Goal: Task Accomplishment & Management: Manage account settings

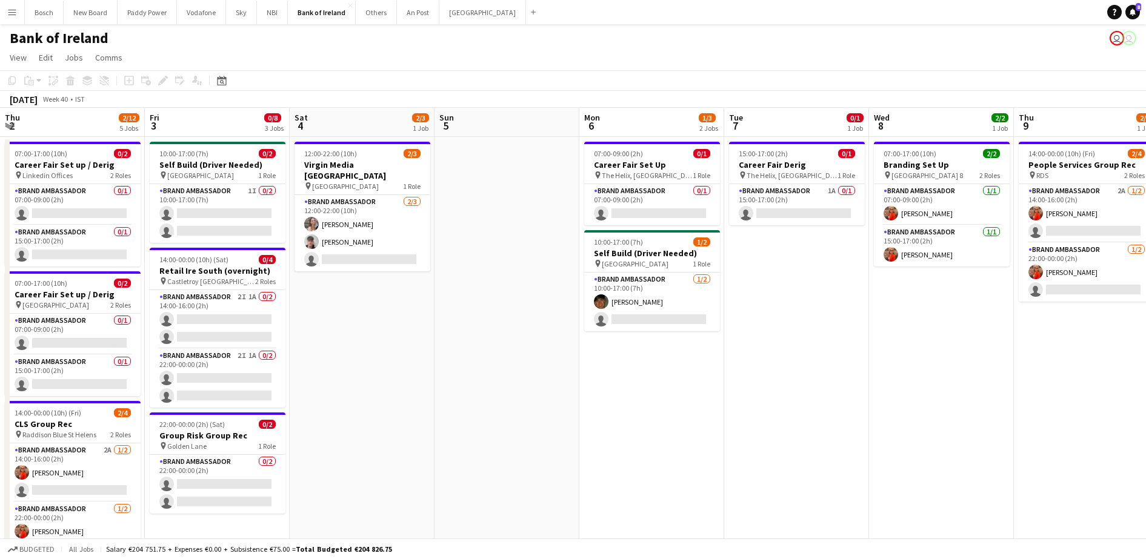
scroll to position [0, 379]
drag, startPoint x: 195, startPoint y: 385, endPoint x: 666, endPoint y: 388, distance: 470.4
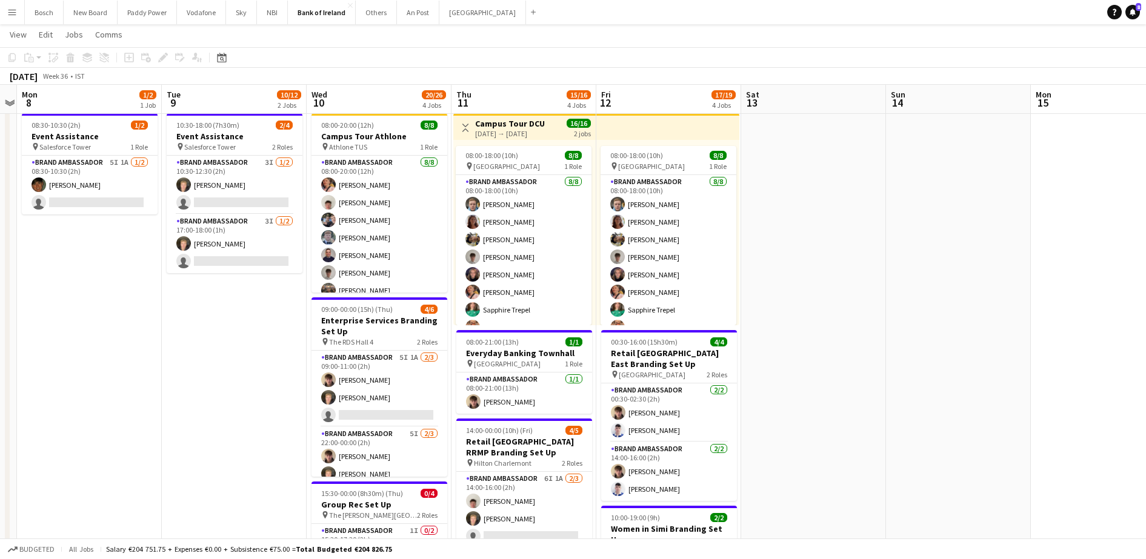
scroll to position [0, 263]
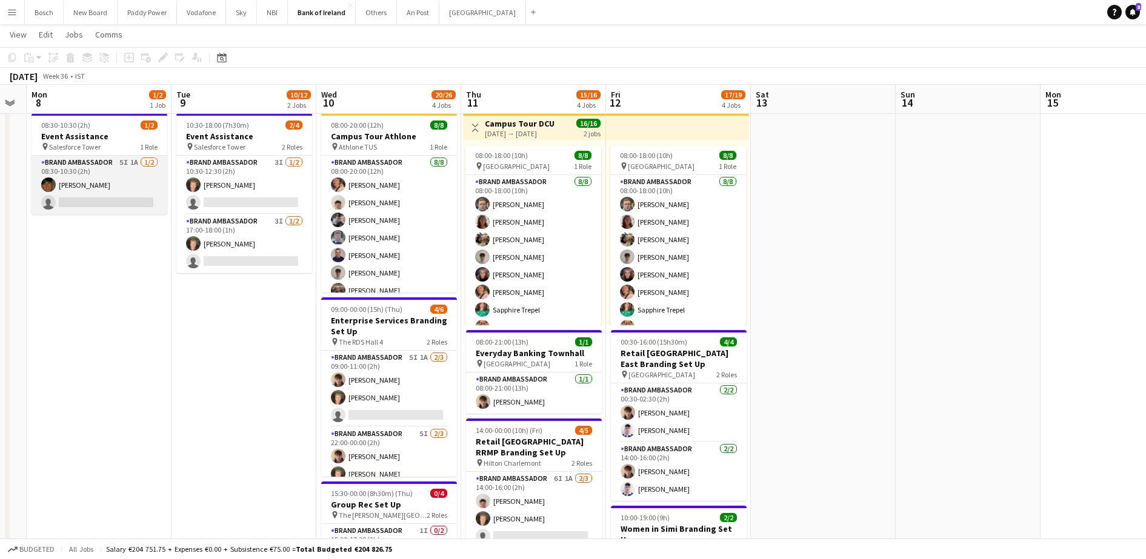
click at [55, 193] on app-card-role "Brand Ambassador 5I 1A [DATE] 08:30-10:30 (2h) [PERSON_NAME] single-neutral-act…" at bounding box center [100, 185] width 136 height 59
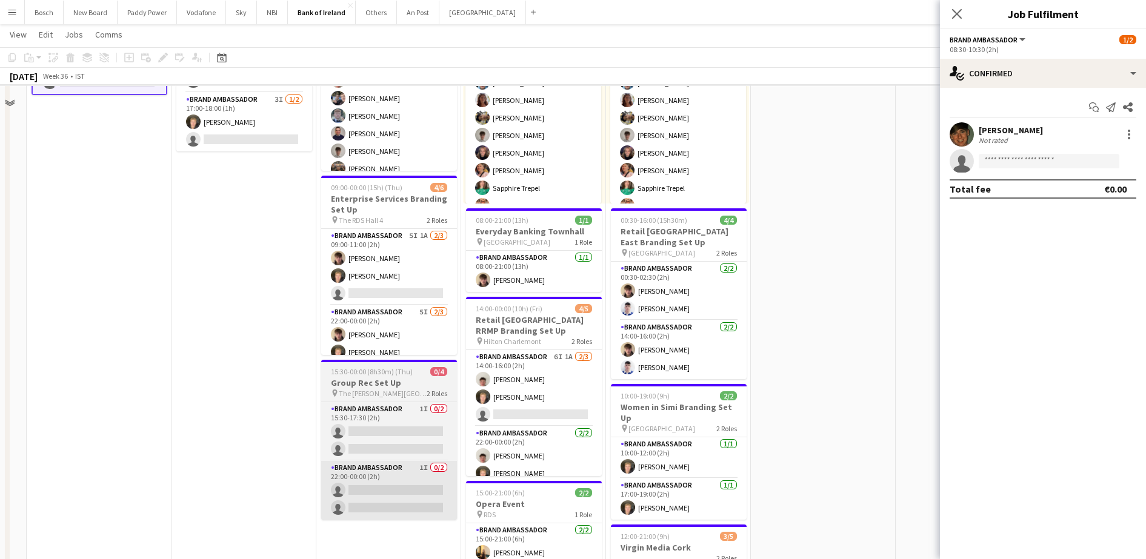
scroll to position [152, 0]
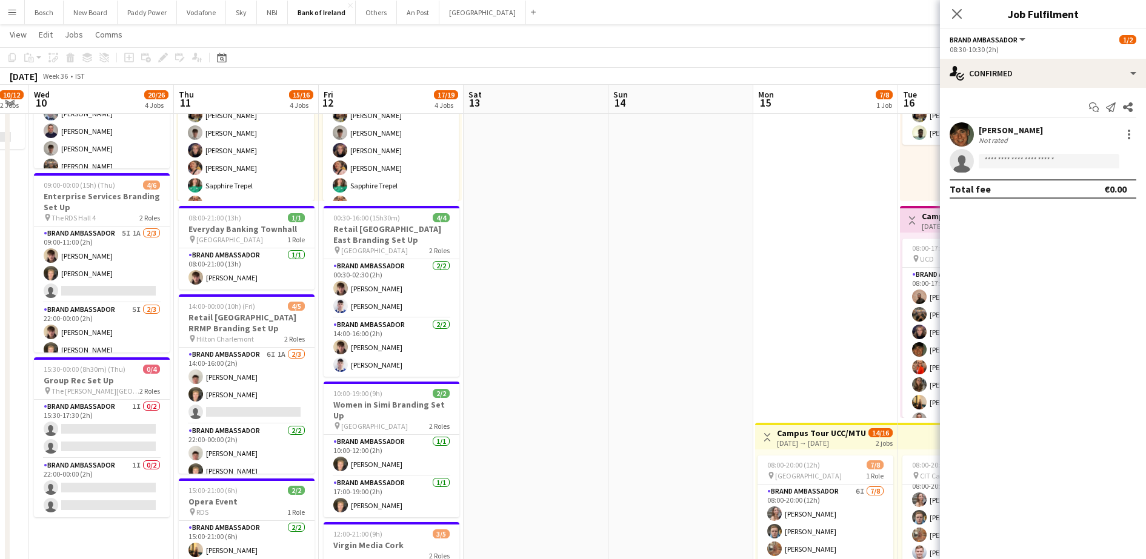
drag, startPoint x: 689, startPoint y: 356, endPoint x: 477, endPoint y: 353, distance: 211.6
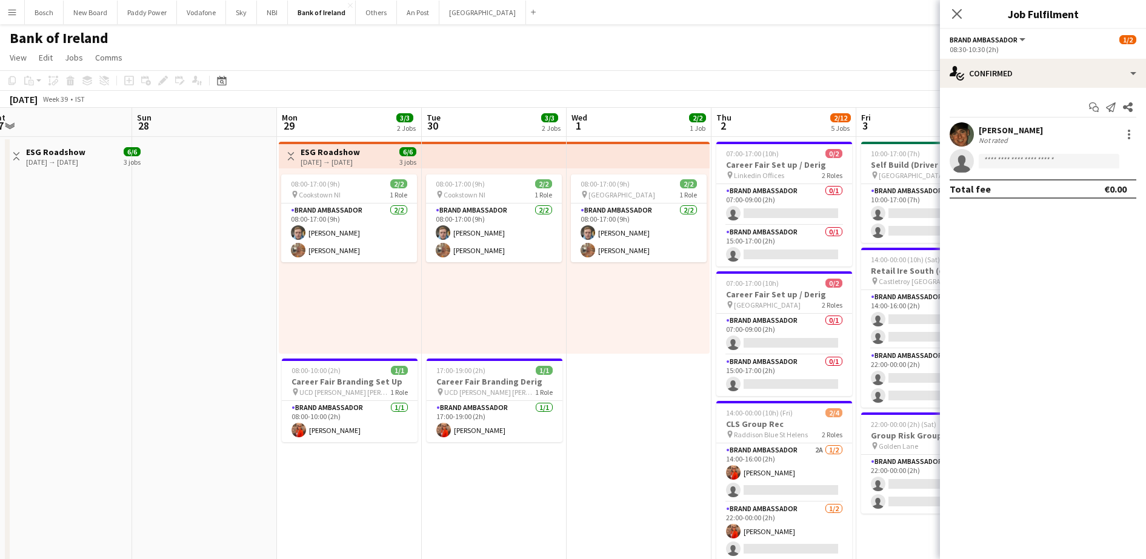
scroll to position [0, 422]
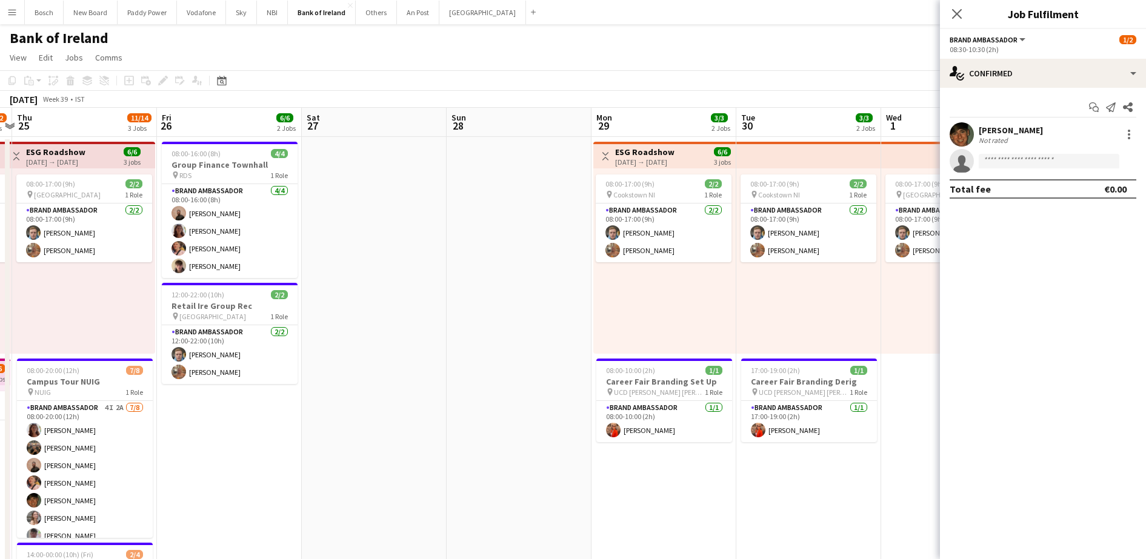
drag, startPoint x: 763, startPoint y: 434, endPoint x: 213, endPoint y: 377, distance: 553.3
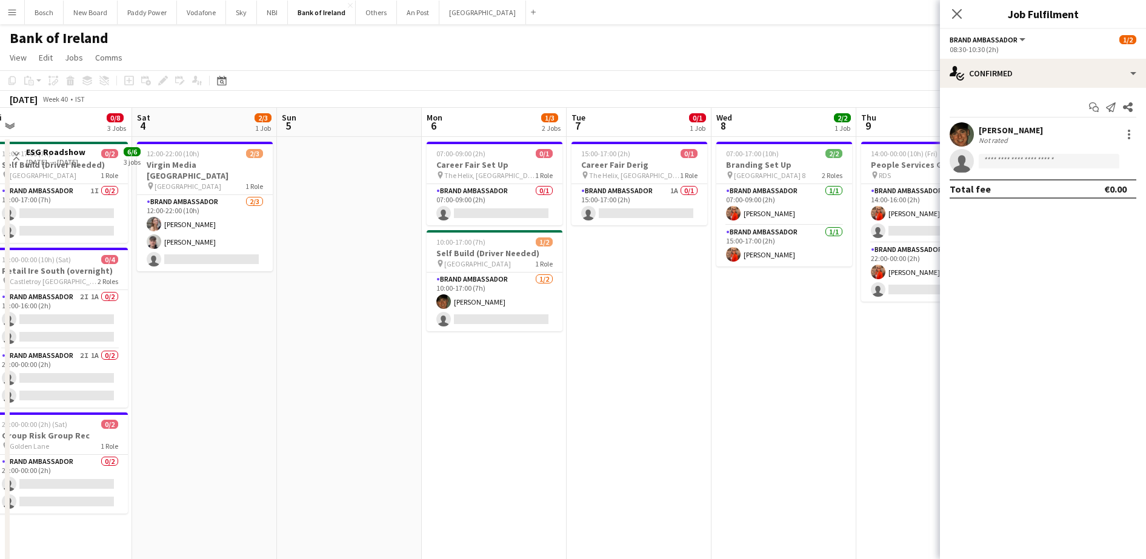
scroll to position [0, 349]
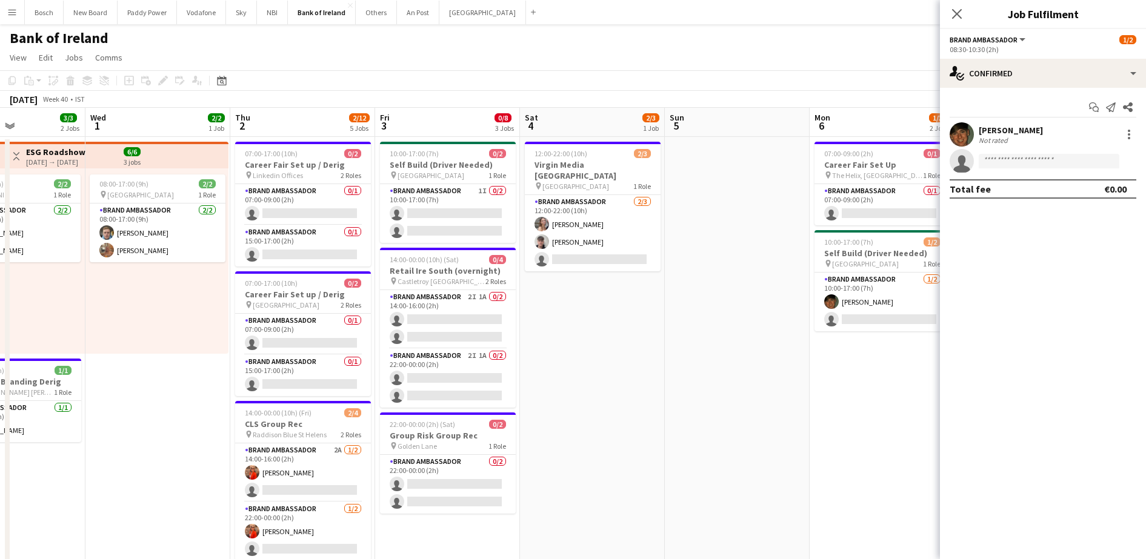
drag, startPoint x: 775, startPoint y: 309, endPoint x: 39, endPoint y: 330, distance: 736.2
click at [308, 238] on app-card-role "Brand Ambassador 0/1 15:00-17:00 (2h) single-neutral-actions" at bounding box center [303, 245] width 136 height 41
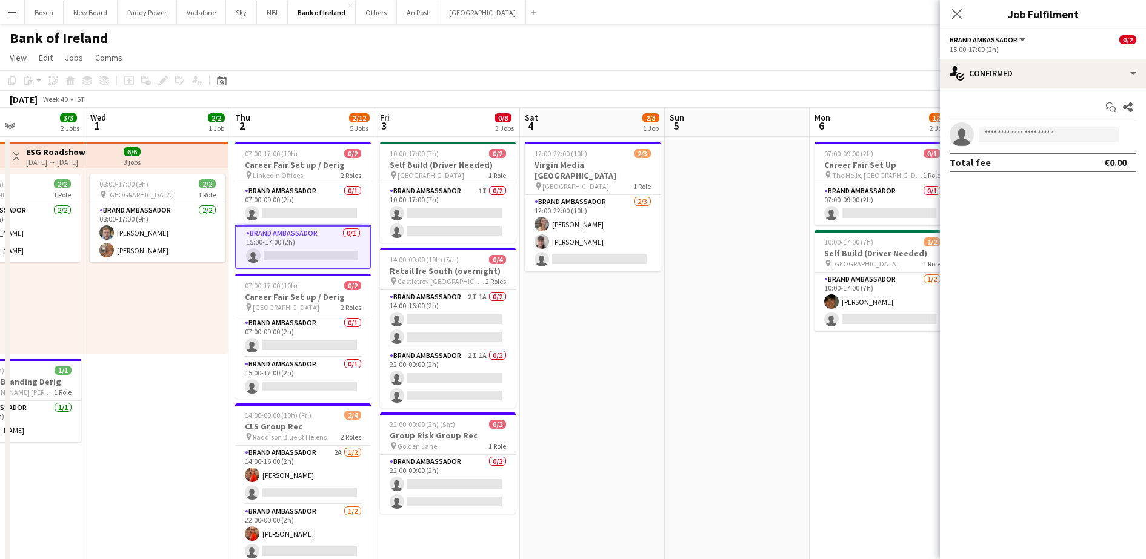
click at [313, 227] on app-card-role "Brand Ambassador 0/1 15:00-17:00 (2h) single-neutral-actions" at bounding box center [303, 247] width 136 height 44
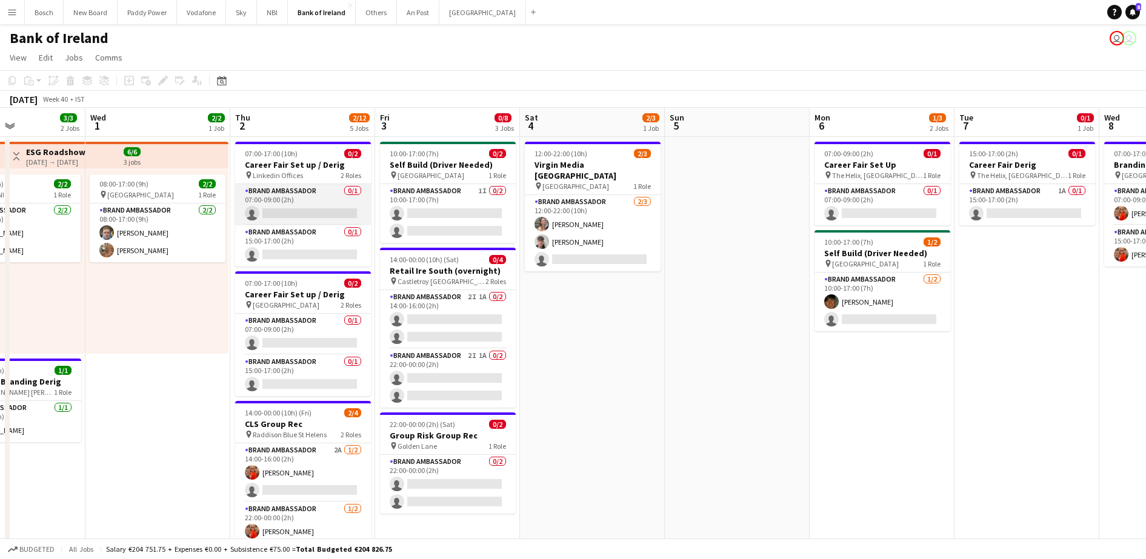
click at [332, 204] on app-card-role "Brand Ambassador 0/1 07:00-09:00 (2h) single-neutral-actions" at bounding box center [303, 204] width 136 height 41
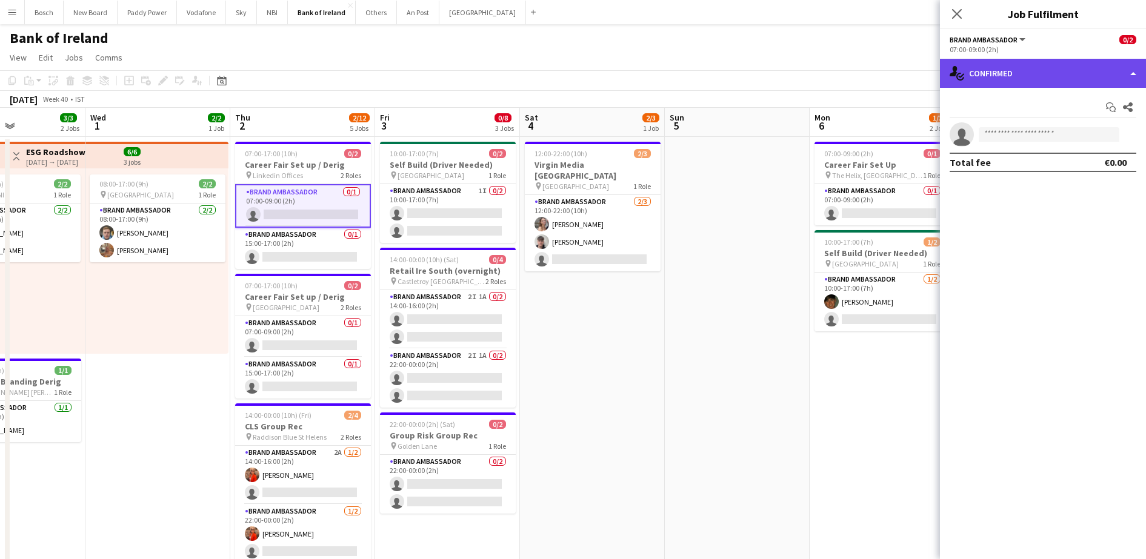
click at [1063, 59] on div "single-neutral-actions-check-2 Confirmed" at bounding box center [1043, 73] width 206 height 29
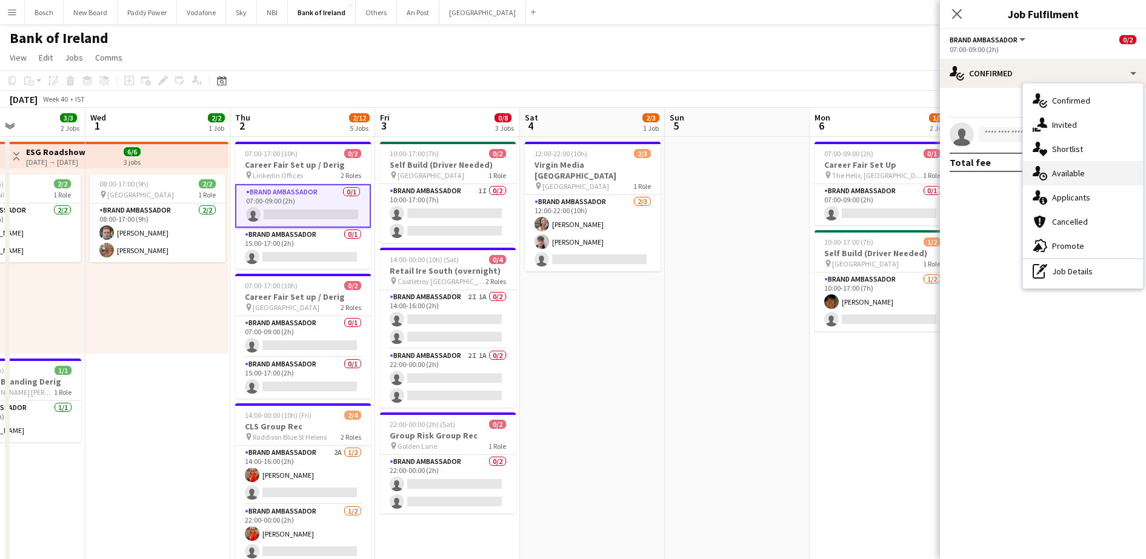
click at [1094, 184] on div "single-neutral-actions-upload Available" at bounding box center [1083, 173] width 120 height 24
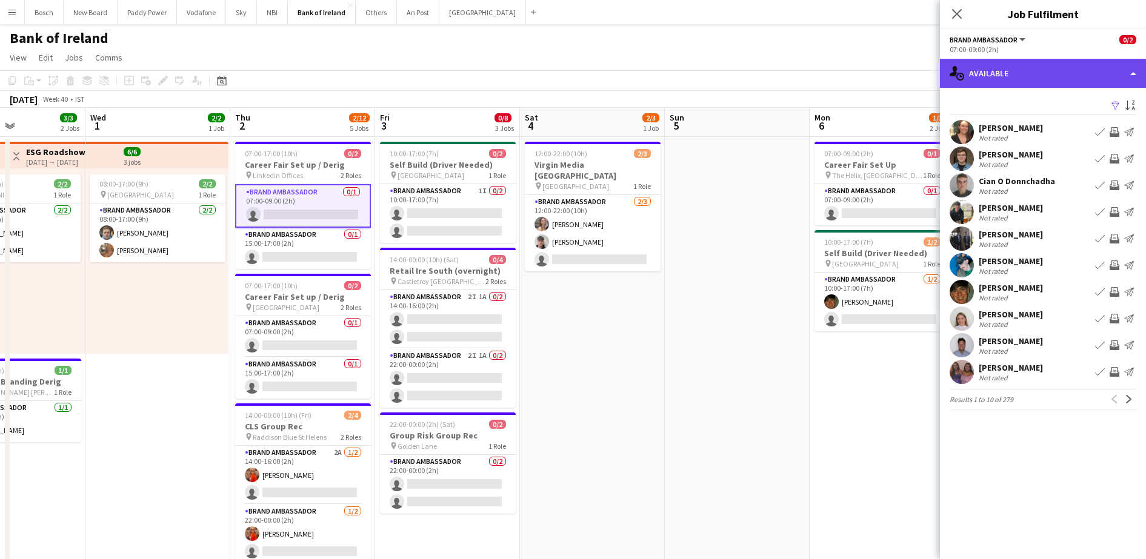
click at [1042, 74] on div "single-neutral-actions-upload Available" at bounding box center [1043, 73] width 206 height 29
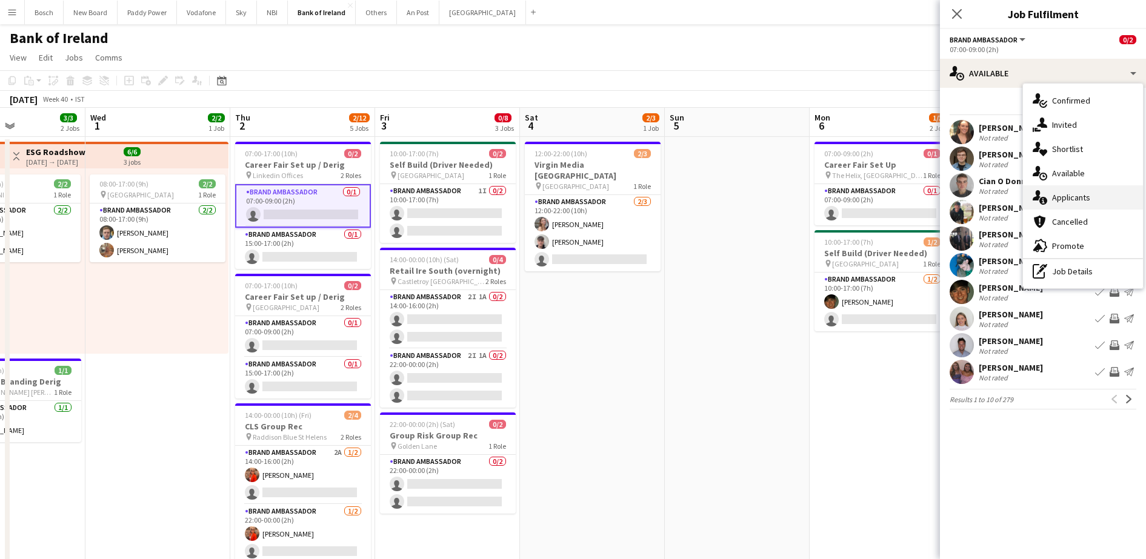
click at [1060, 199] on div "single-neutral-actions-information Applicants" at bounding box center [1083, 197] width 120 height 24
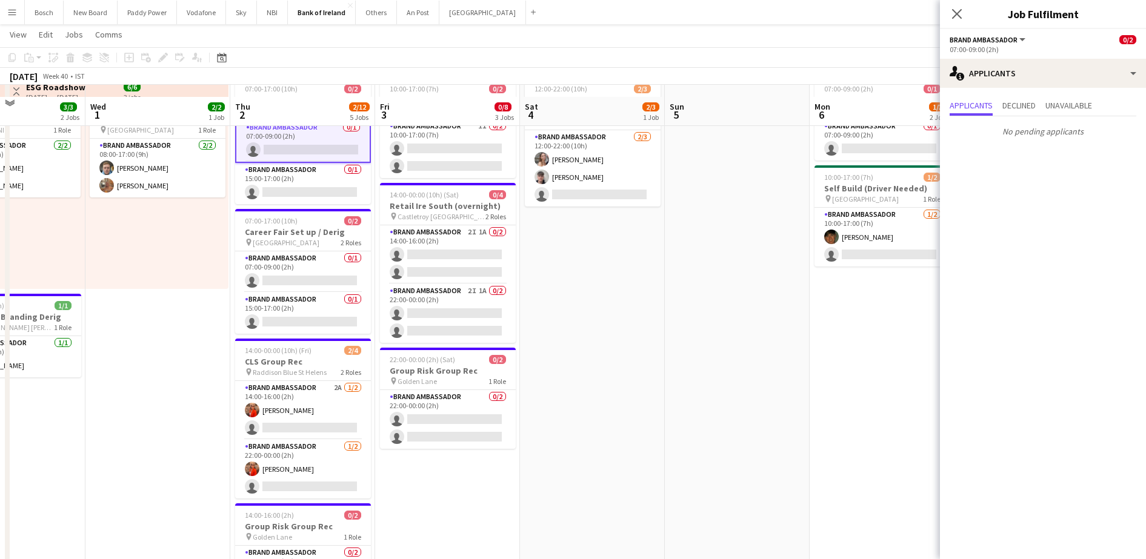
scroll to position [76, 0]
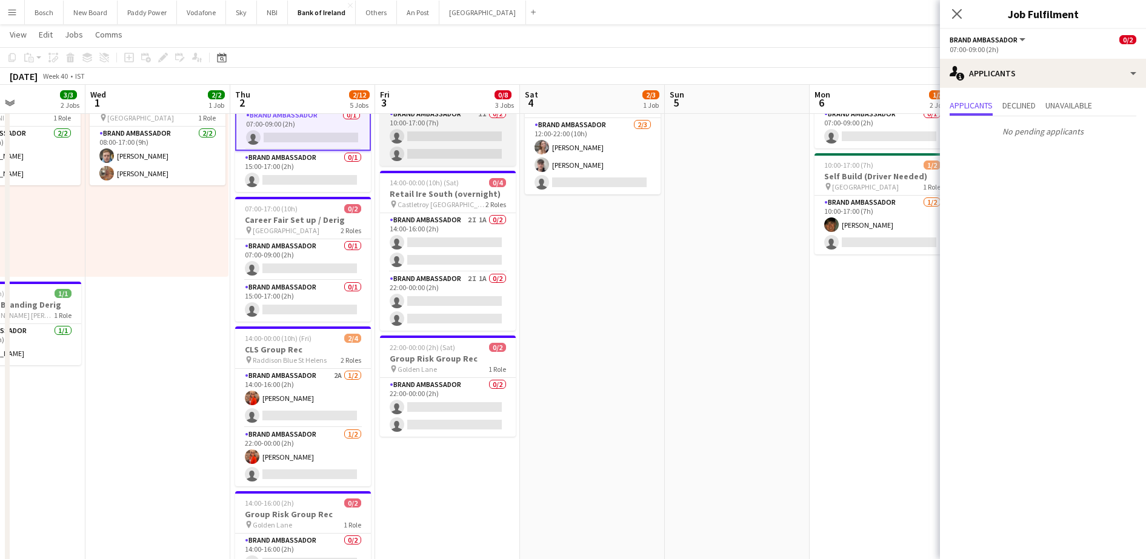
click at [401, 130] on app-card-role "Brand Ambassador 1I 0/2 10:00-17:00 (7h) single-neutral-actions single-neutral-…" at bounding box center [448, 136] width 136 height 59
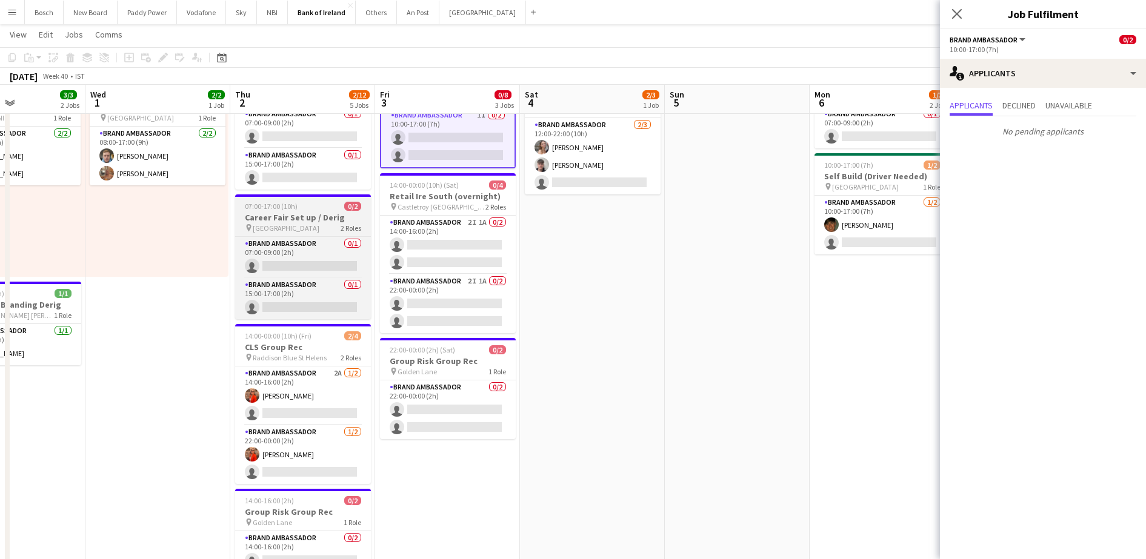
click at [348, 226] on span "2 Roles" at bounding box center [351, 228] width 21 height 9
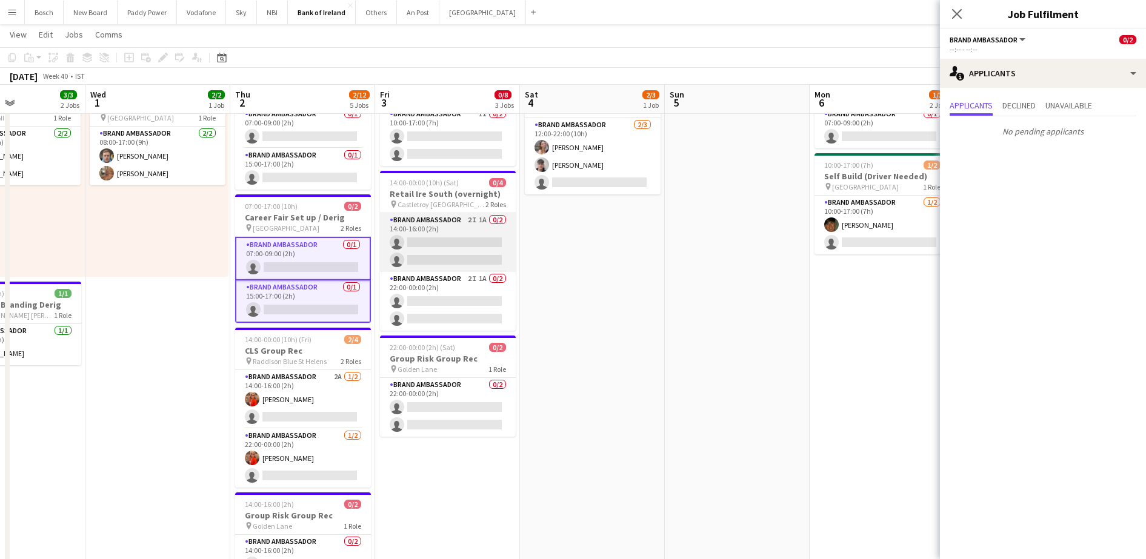
click at [502, 250] on app-card-role "Brand Ambassador 2I 1A 0/2 14:00-16:00 (2h) single-neutral-actions single-neutr…" at bounding box center [448, 242] width 136 height 59
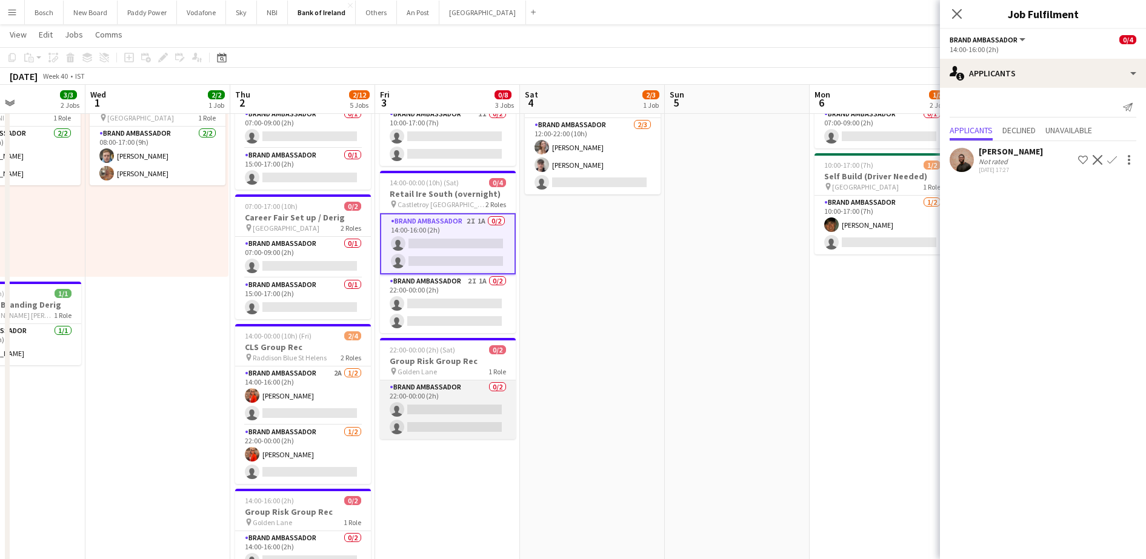
click at [422, 398] on app-card-role "Brand Ambassador 0/2 22:00-00:00 (2h) single-neutral-actions single-neutral-act…" at bounding box center [448, 410] width 136 height 59
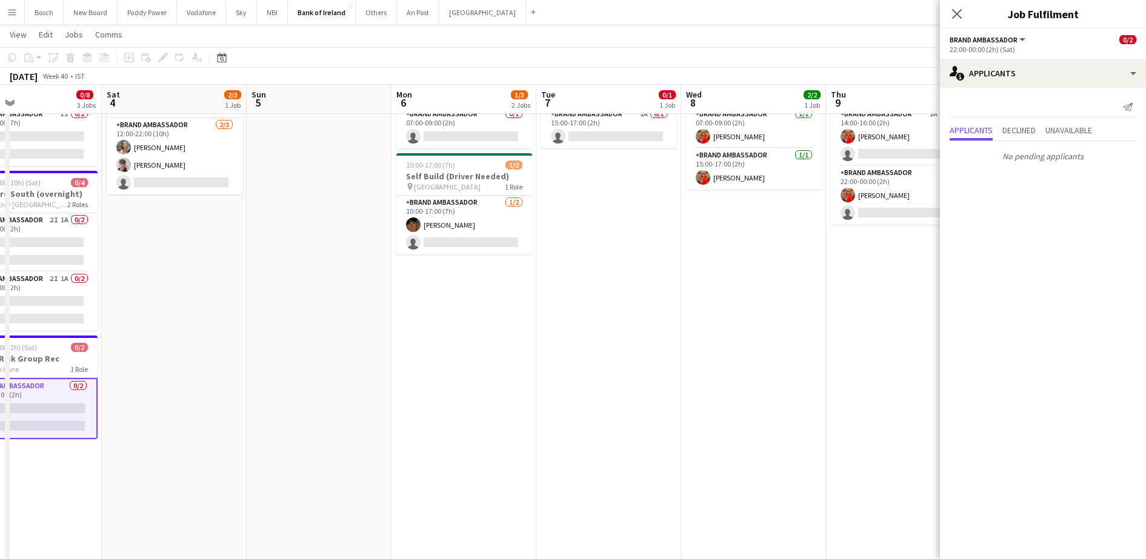
scroll to position [0, 394]
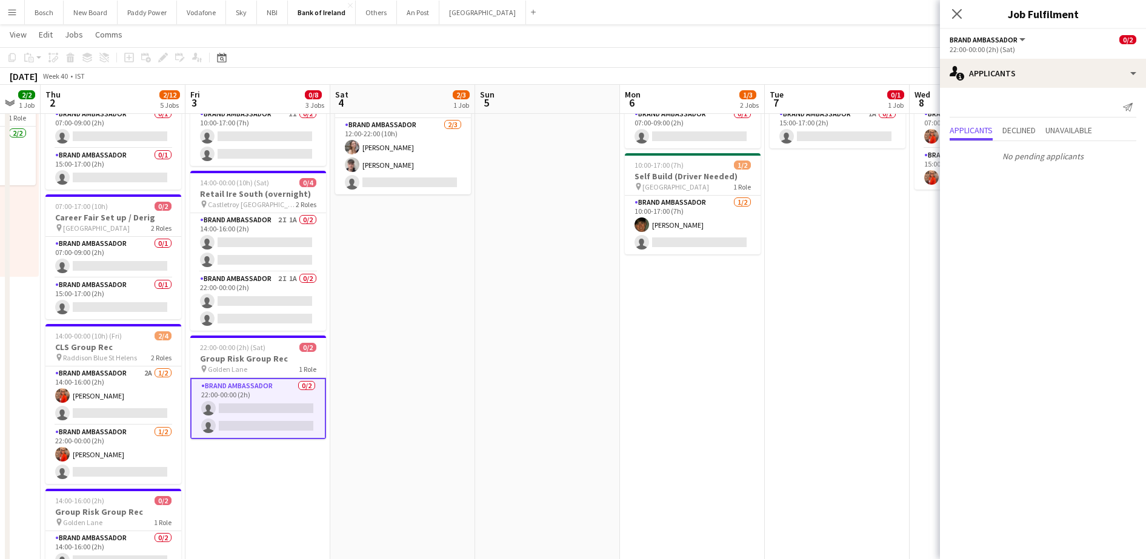
drag, startPoint x: 717, startPoint y: 371, endPoint x: 238, endPoint y: 364, distance: 479.5
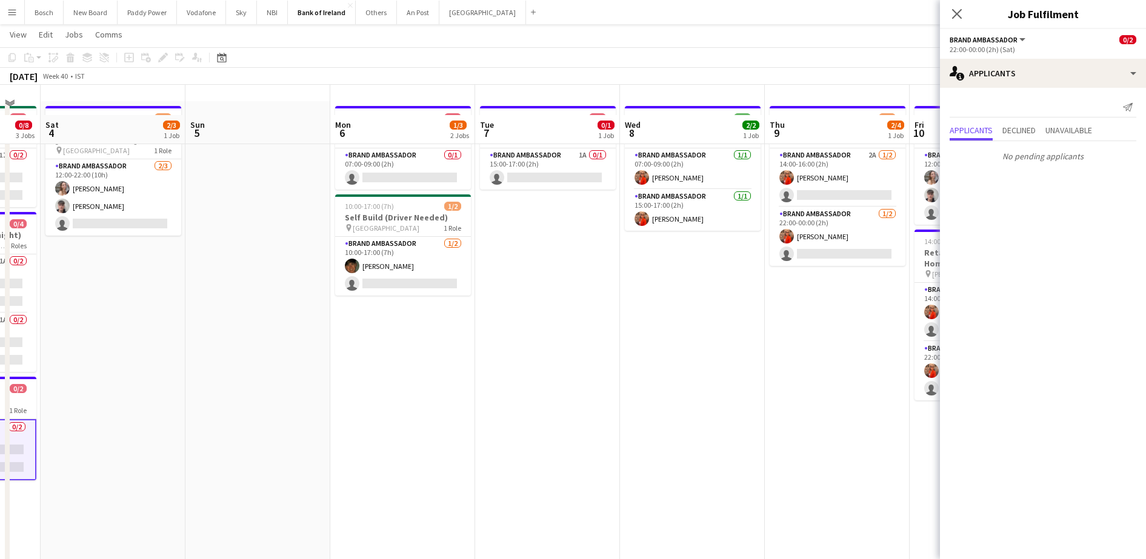
scroll to position [0, 0]
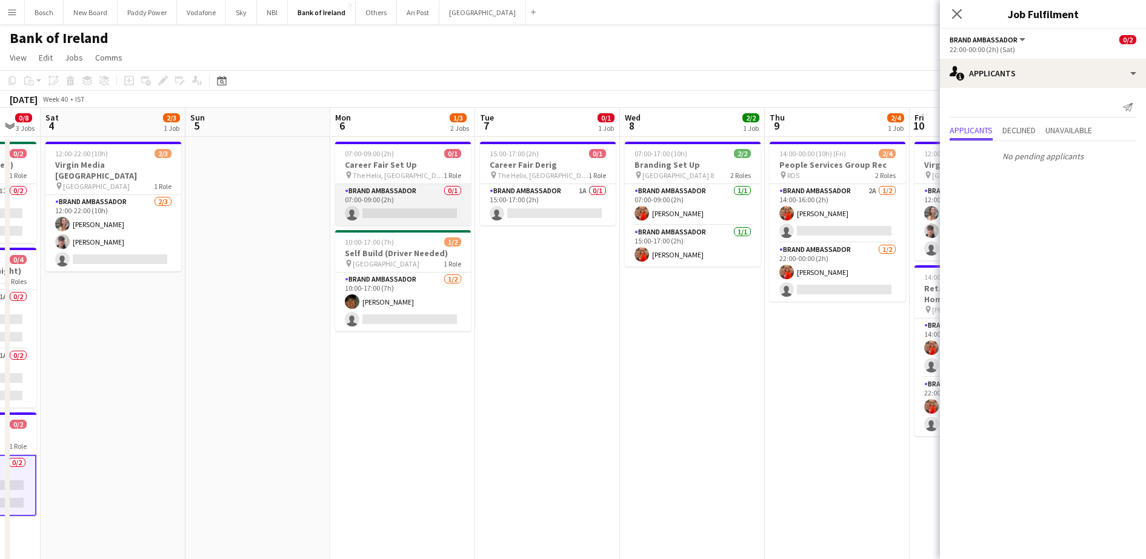
click at [381, 210] on app-card-role "Brand Ambassador 0/1 07:00-09:00 (2h) single-neutral-actions" at bounding box center [403, 204] width 136 height 41
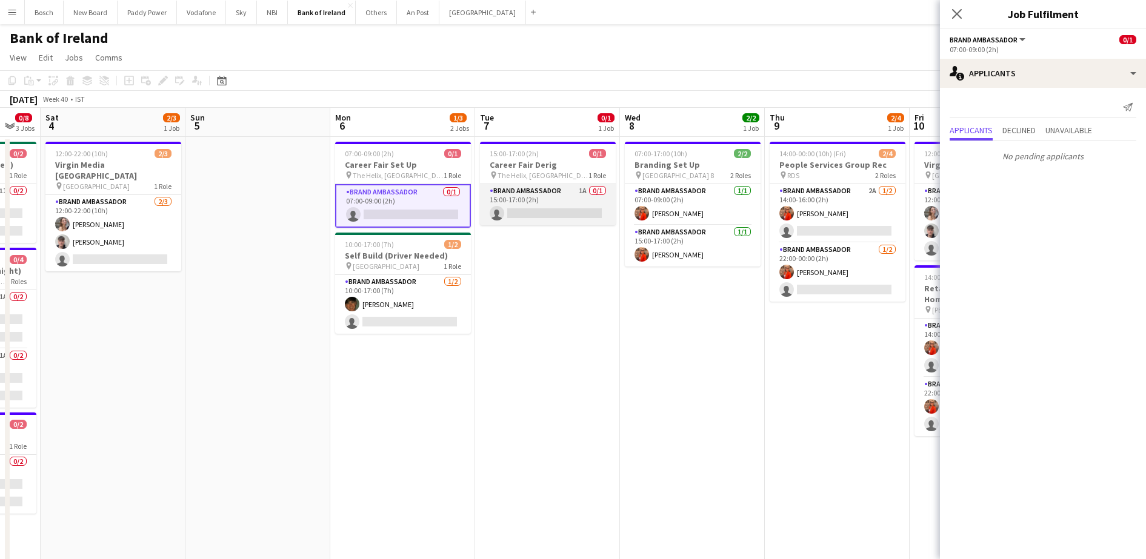
click at [539, 205] on app-card-role "Brand Ambassador 1A 0/1 15:00-17:00 (2h) single-neutral-actions" at bounding box center [548, 204] width 136 height 41
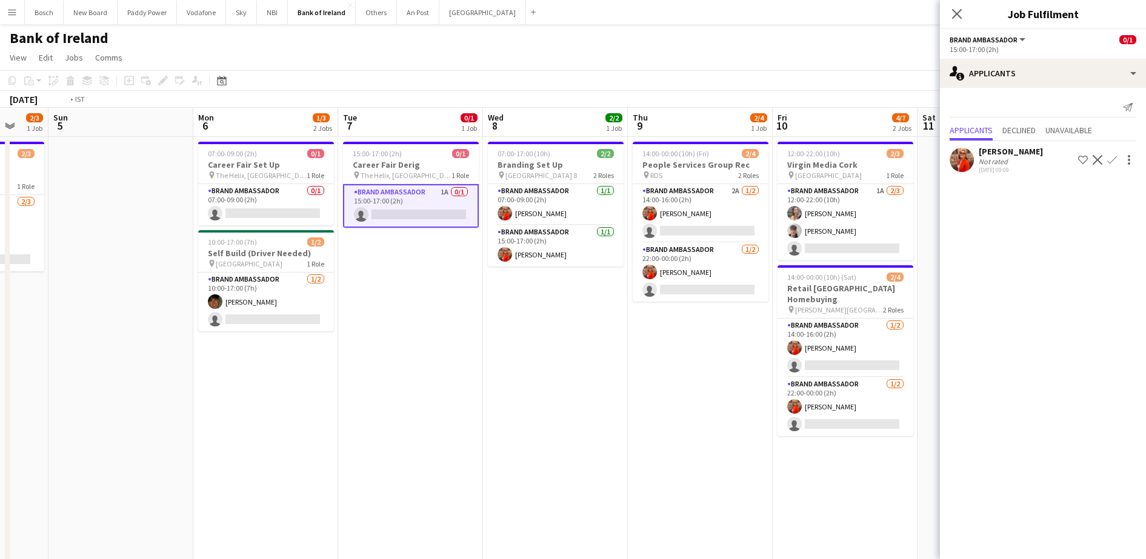
drag, startPoint x: 688, startPoint y: 343, endPoint x: 295, endPoint y: 315, distance: 394.4
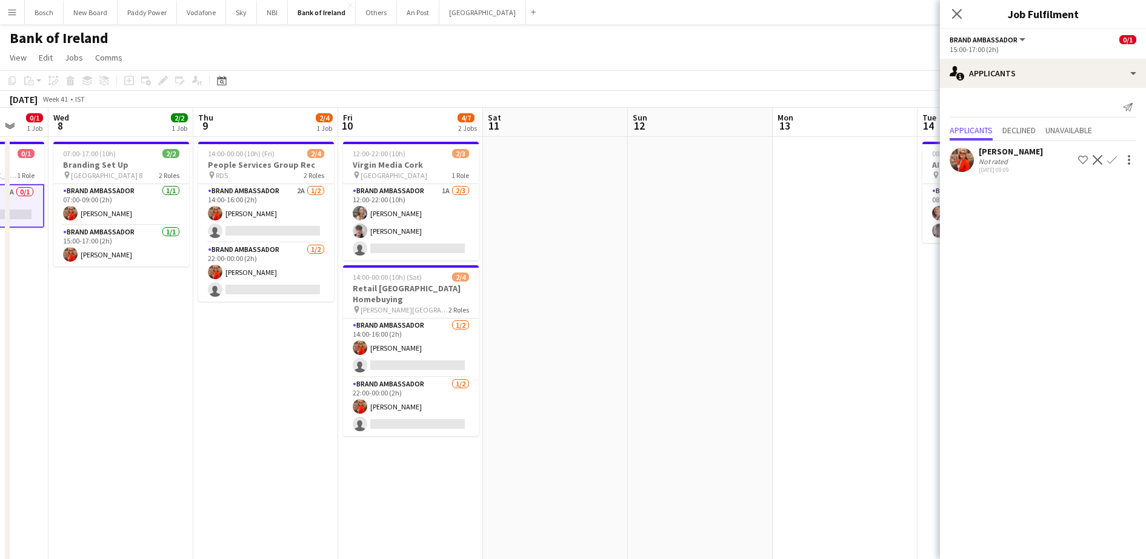
scroll to position [0, 381]
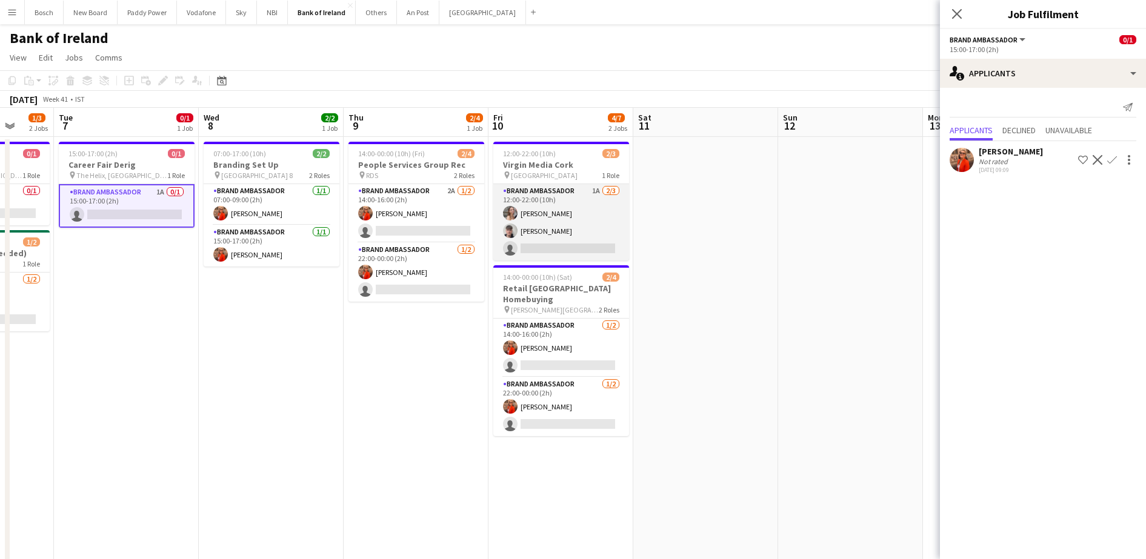
click at [561, 245] on app-card-role "Brand Ambassador 1A [DATE] 12:00-22:00 (10h) [PERSON_NAME] [PERSON_NAME] single…" at bounding box center [561, 222] width 136 height 76
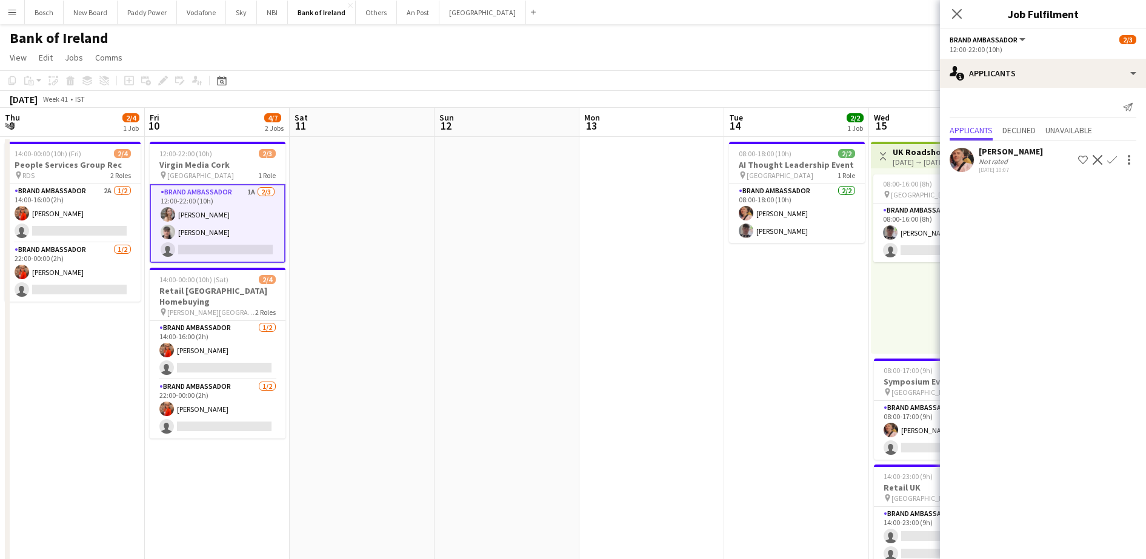
scroll to position [0, 449]
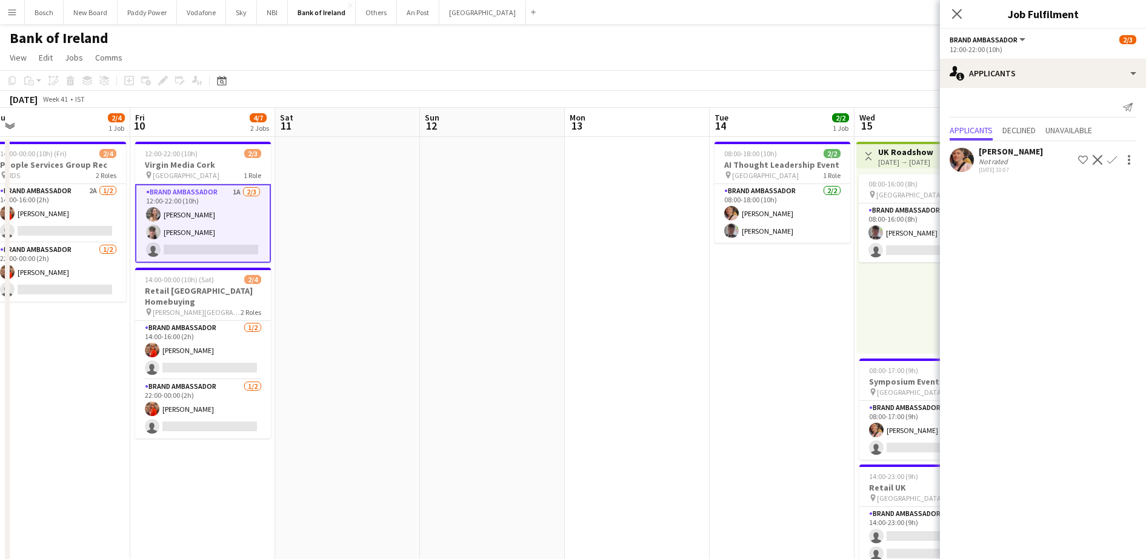
drag, startPoint x: 742, startPoint y: 304, endPoint x: 384, endPoint y: 289, distance: 358.5
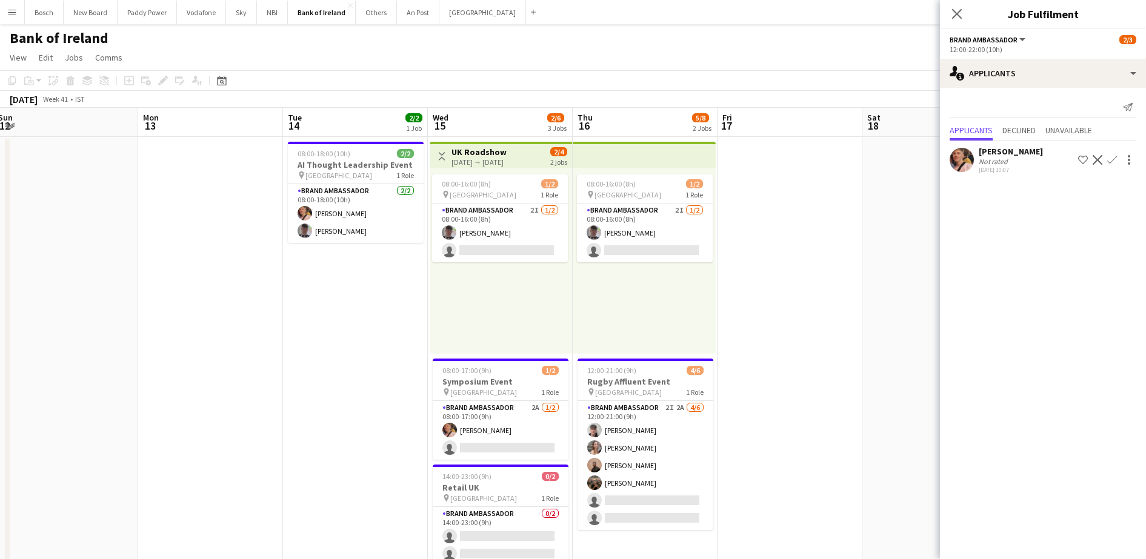
scroll to position [0, 493]
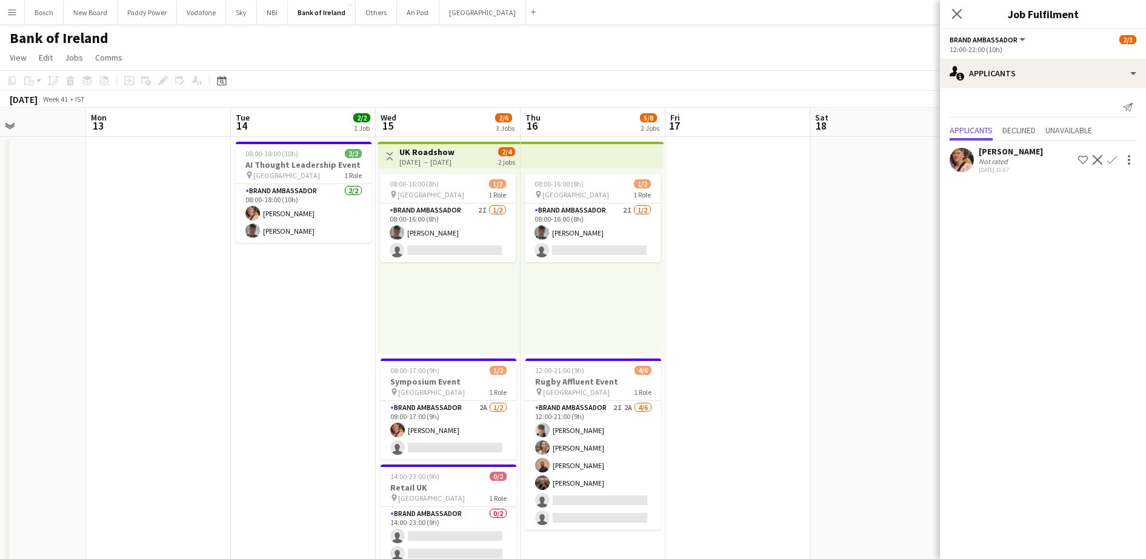
drag, startPoint x: 861, startPoint y: 295, endPoint x: 382, endPoint y: 261, distance: 480.0
click at [418, 227] on app-card-role "Brand Ambassador 2I [DATE] 08:00-16:00 (8h) [PERSON_NAME] single-neutral-actions" at bounding box center [448, 233] width 136 height 59
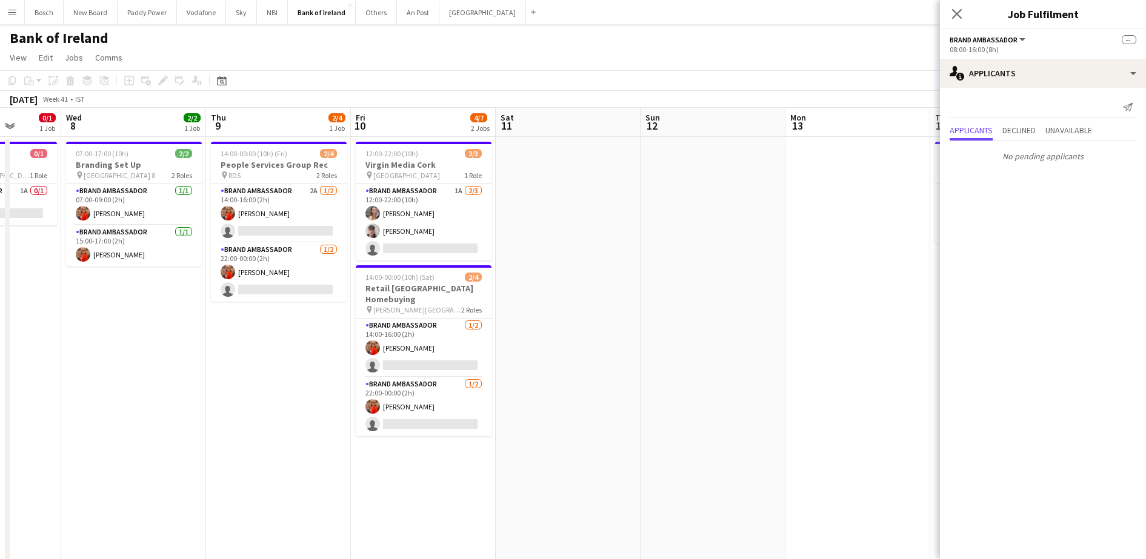
scroll to position [0, 290]
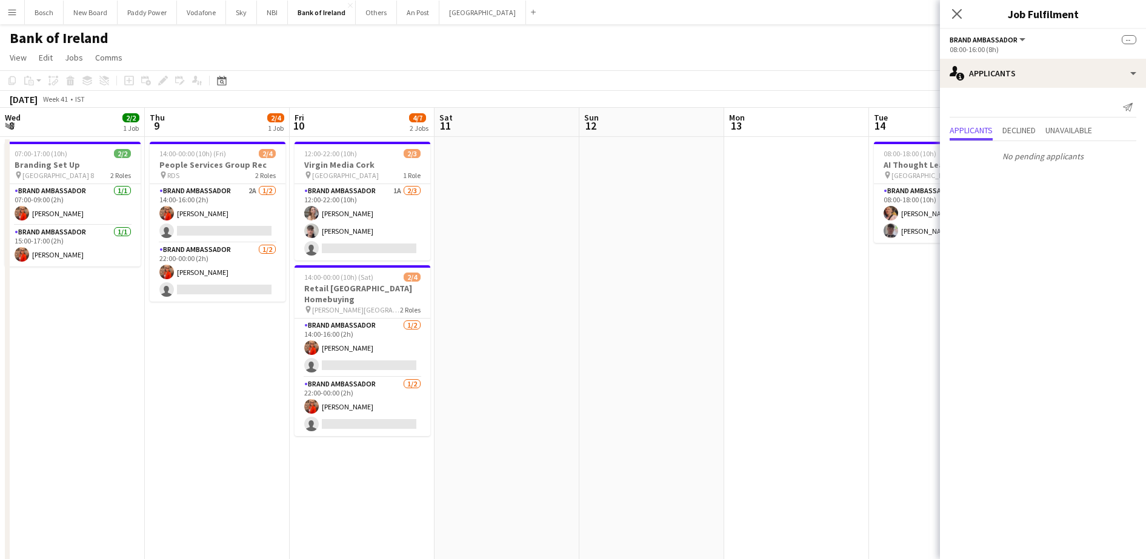
drag, startPoint x: 119, startPoint y: 265, endPoint x: 1036, endPoint y: 293, distance: 917.5
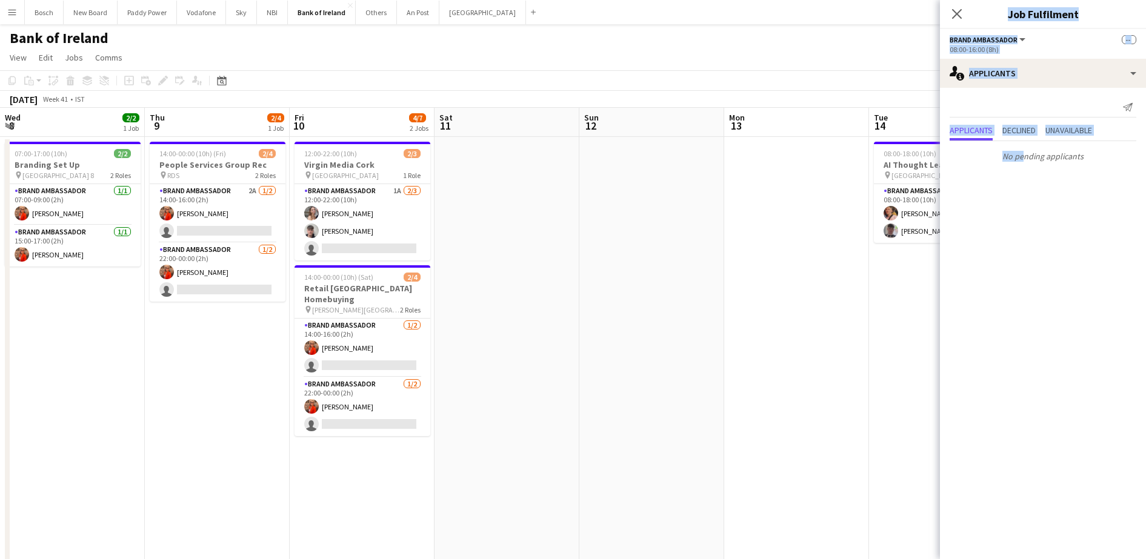
drag, startPoint x: 1013, startPoint y: 298, endPoint x: 384, endPoint y: 263, distance: 629.5
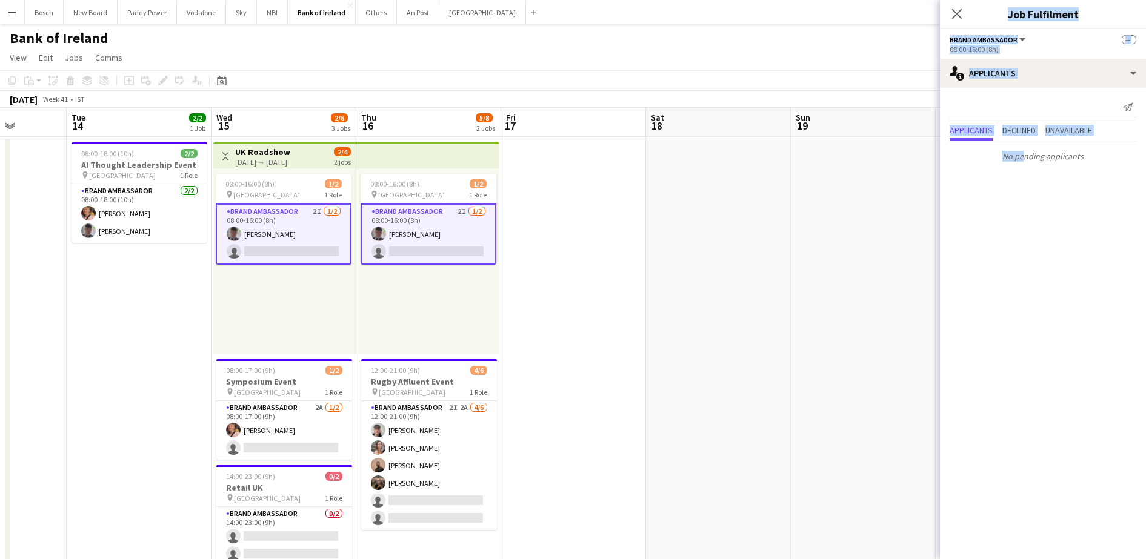
scroll to position [0, 376]
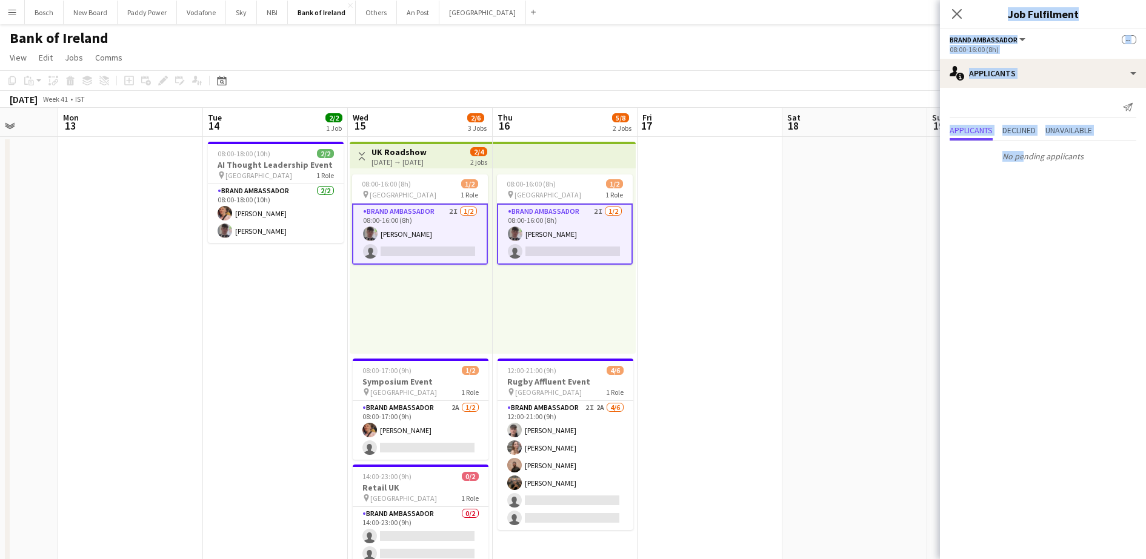
drag, startPoint x: 780, startPoint y: 305, endPoint x: 204, endPoint y: 278, distance: 576.5
click at [429, 330] on div "08:00-16:00 (8h) 1/2 pin Belfast 1 Role Brand Ambassador 2I [DATE] 08:00-16:00 …" at bounding box center [421, 261] width 142 height 185
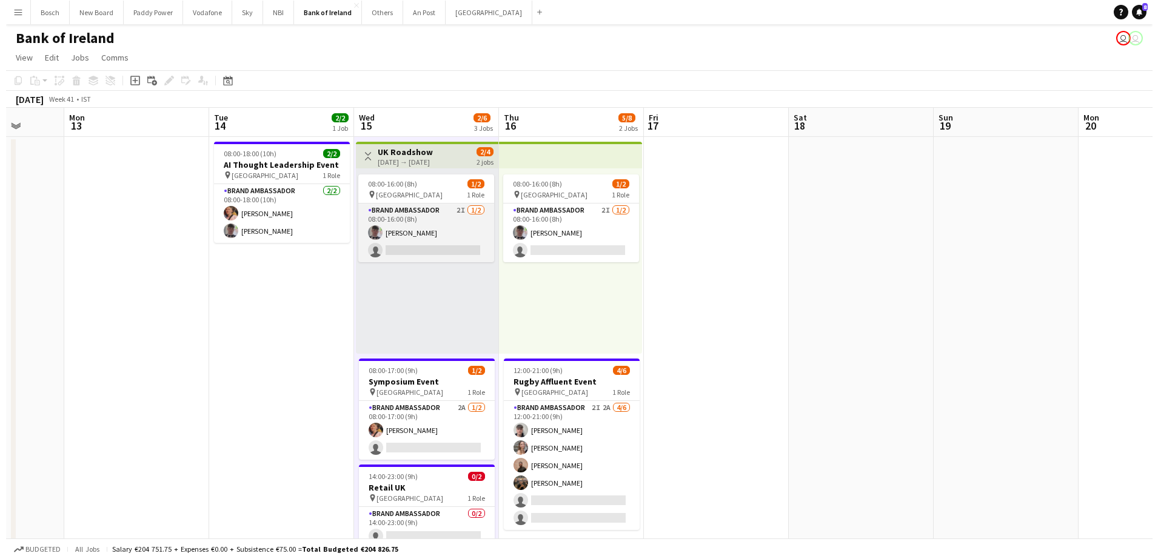
scroll to position [0, 377]
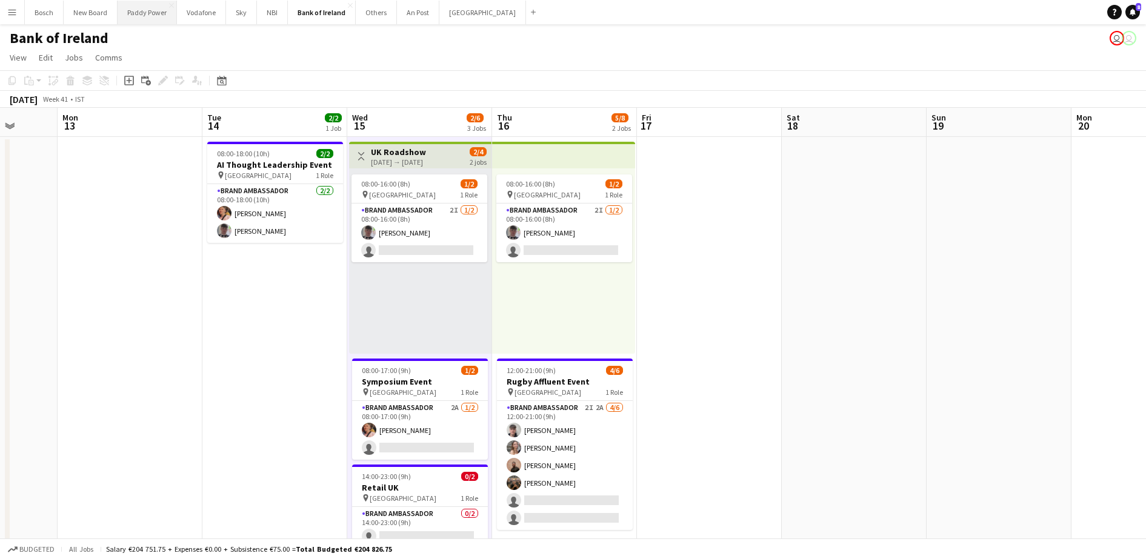
click at [146, 17] on button "Paddy Power Close" at bounding box center [147, 13] width 59 height 24
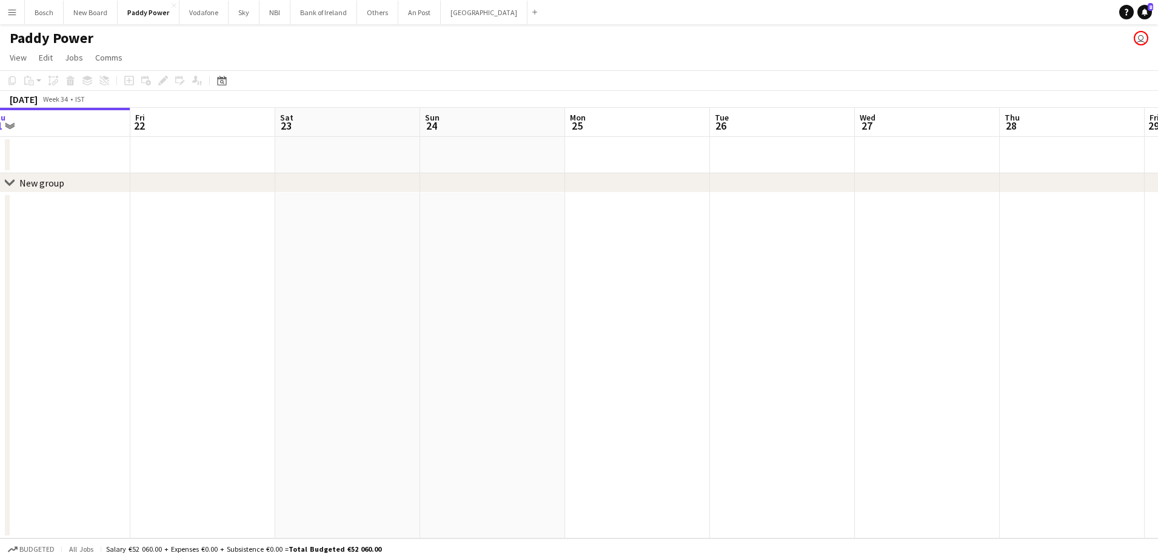
scroll to position [0, 384]
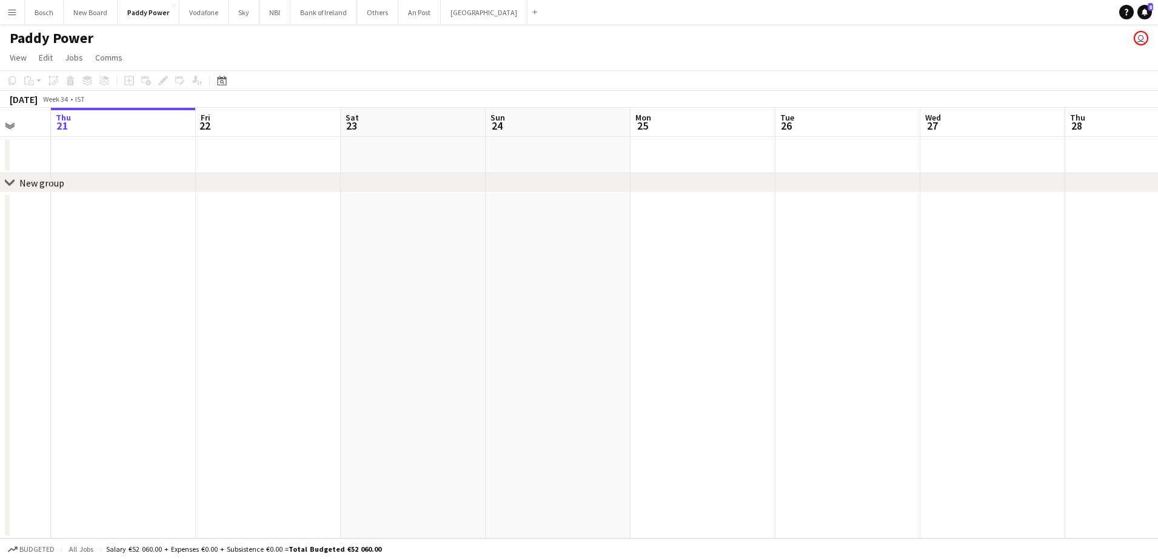
click at [282, 219] on app-calendar-viewport "Mon 18 Tue 19 Wed 20 Thu 21 Fri 22 Sat 23 Sun 24 Mon 25 Tue 26 Wed 27 Thu 28 Fr…" at bounding box center [579, 323] width 1158 height 431
drag, startPoint x: 955, startPoint y: 186, endPoint x: 599, endPoint y: 164, distance: 356.5
click at [527, 196] on div "chevron-right New group Fri 22 Sat 23 Sun 24 Mon 25 Tue 26 Wed 27 Thu 28 Fri 29…" at bounding box center [579, 323] width 1158 height 431
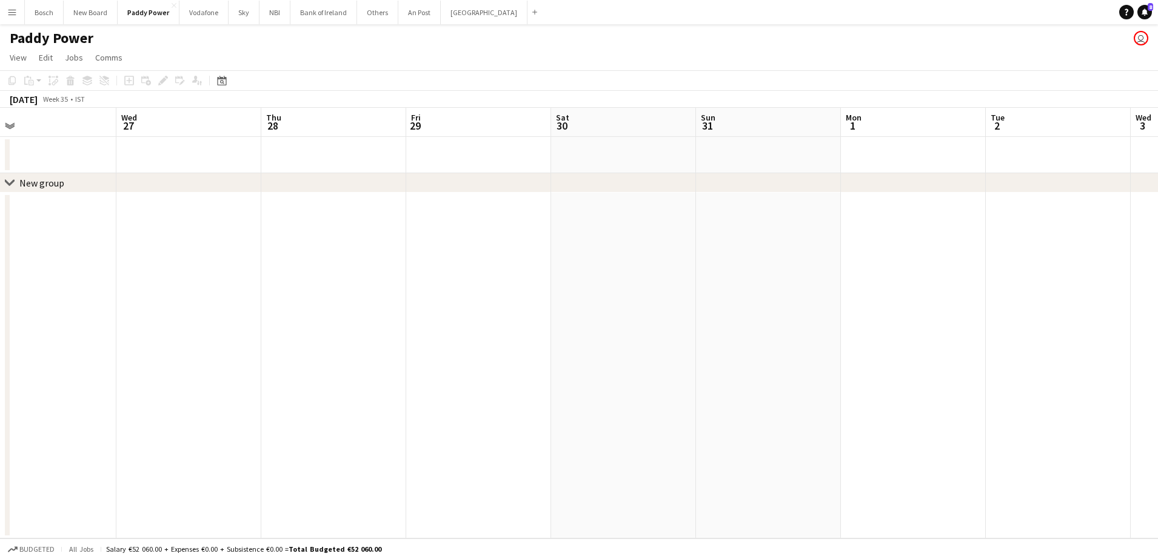
drag, startPoint x: 852, startPoint y: 131, endPoint x: 411, endPoint y: 159, distance: 441.6
click at [302, 178] on div "chevron-right New group Sat 23 Sun 24 Mon 25 Tue 26 Wed 27 Thu 28 Fri 29 Sat 30…" at bounding box center [579, 323] width 1158 height 431
drag, startPoint x: 761, startPoint y: 142, endPoint x: 555, endPoint y: 132, distance: 205.7
click at [269, 136] on app-calendar-viewport "Mon 25 Tue 26 Wed 27 Thu 28 Fri 29 Sat 30 Sun 31 Mon 1 Tue 2 Wed 3 Thu 4 Fri 5 …" at bounding box center [579, 323] width 1158 height 431
drag, startPoint x: 900, startPoint y: 160, endPoint x: 719, endPoint y: 158, distance: 180.6
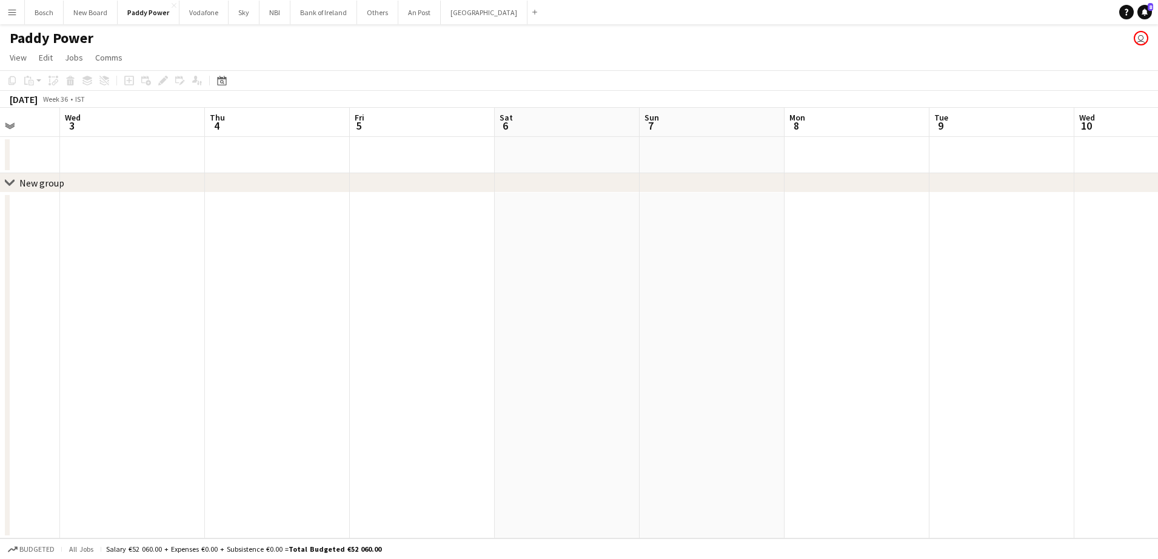
click at [662, 160] on app-calendar-viewport "Sun 31 Mon 1 Tue 2 Wed 3 Thu 4 Fri 5 Sat 6 Sun 7 Mon 8 Tue 9 Wed 10 Thu 11 Fri …" at bounding box center [579, 323] width 1158 height 431
drag, startPoint x: 859, startPoint y: 164, endPoint x: 741, endPoint y: 156, distance: 118.5
click at [709, 161] on app-calendar-viewport "Sun 31 Mon 1 Tue 2 Wed 3 Thu 4 Fri 5 Sat 6 Sun 7 Mon 8 Tue 9 Wed 10 Thu 11 Fri …" at bounding box center [579, 323] width 1158 height 431
drag, startPoint x: 883, startPoint y: 142, endPoint x: 524, endPoint y: 121, distance: 359.4
click at [524, 121] on app-calendar-viewport "Mon 1 Tue 2 Wed 3 Thu 4 Fri 5 Sat 6 Sun 7 Mon 8 Tue 9 Wed 10 Thu 11 Fri 12 Sat …" at bounding box center [579, 323] width 1158 height 431
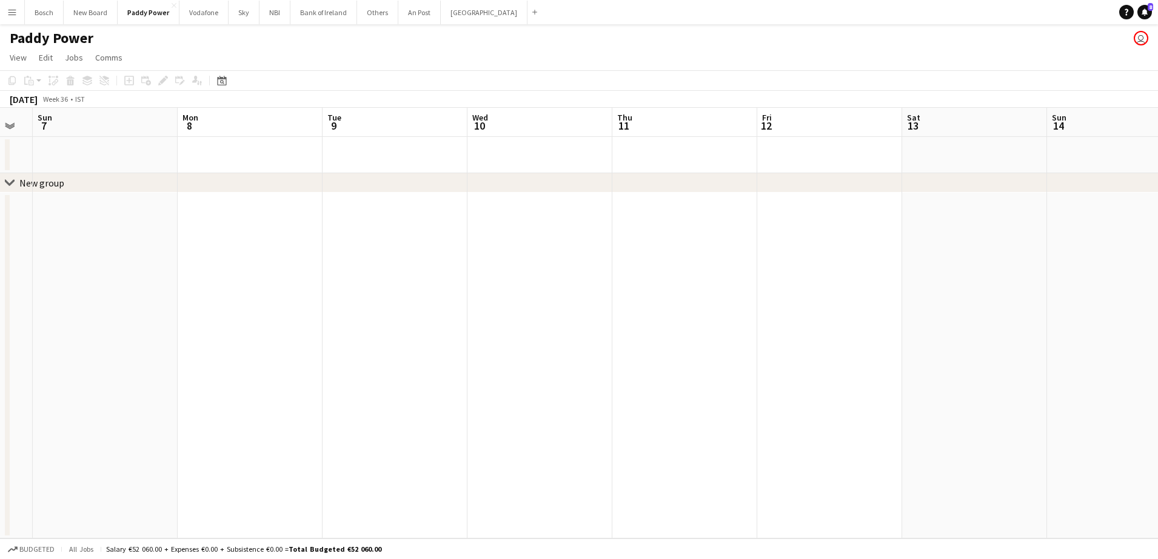
drag, startPoint x: 753, startPoint y: 93, endPoint x: 459, endPoint y: 96, distance: 294.0
click at [459, 96] on div "Copy Paste Paste Ctrl+V Paste with crew Ctrl+Shift+V Paste linked Job [GEOGRAPH…" at bounding box center [579, 89] width 1158 height 38
drag, startPoint x: 459, startPoint y: 96, endPoint x: 380, endPoint y: 140, distance: 90.9
click at [339, 142] on app-calendar-viewport "Thu 4 Fri 5 Sat 6 Sun 7 Mon 8 Tue 9 Wed 10 Thu 11 Fri 12 Sat 13 Sun 14 Mon 15 T…" at bounding box center [579, 323] width 1158 height 431
drag, startPoint x: 935, startPoint y: 145, endPoint x: 442, endPoint y: 140, distance: 492.8
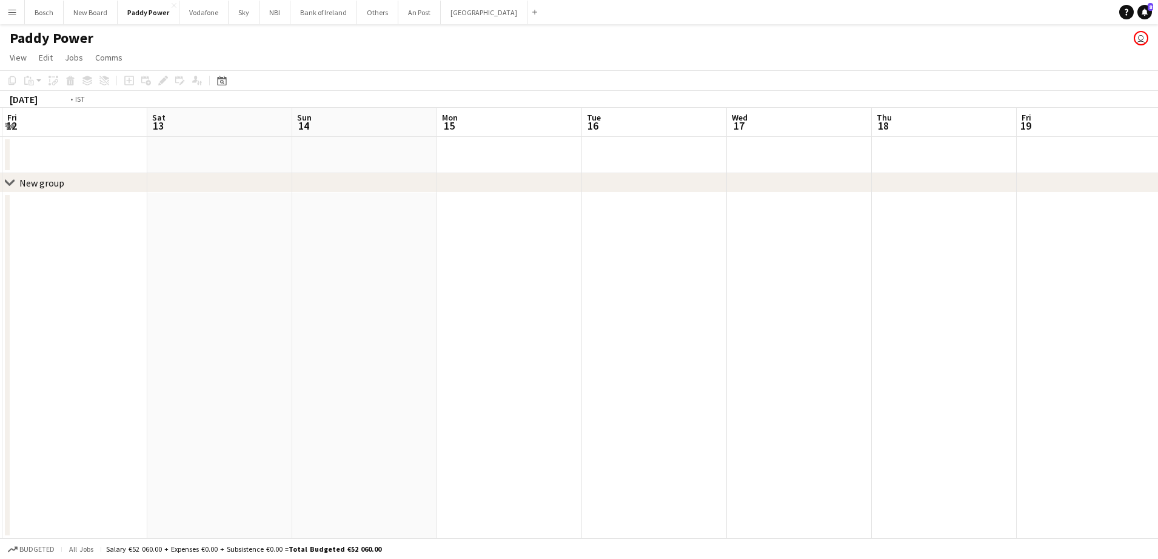
click at [291, 135] on app-calendar-viewport "Tue 9 Wed 10 Thu 11 Fri 12 Sat 13 Sun 14 Mon 15 Tue 16 Wed 17 Thu 18 Fri 19 Sat…" at bounding box center [579, 323] width 1158 height 431
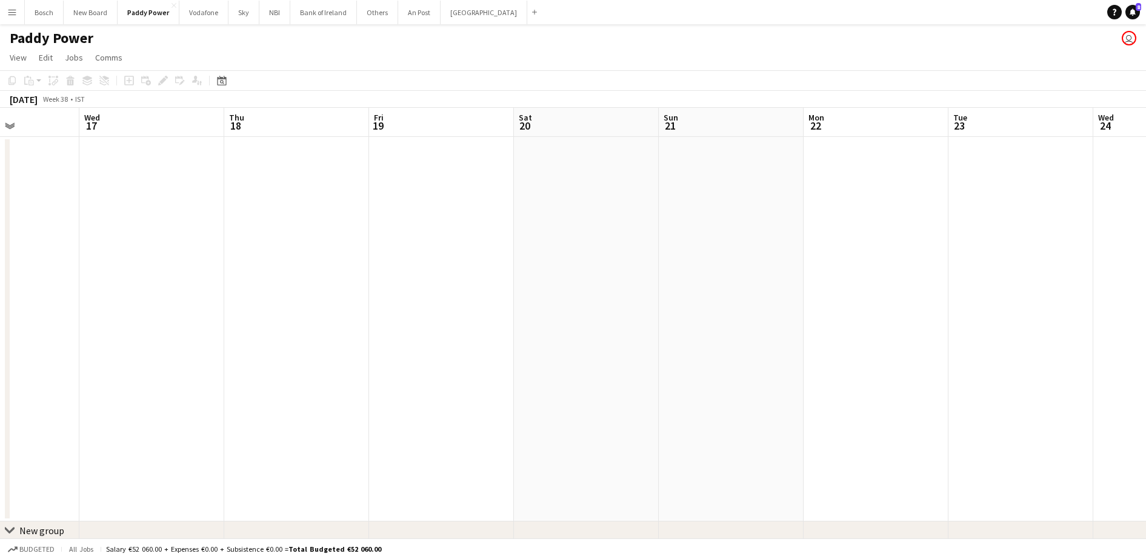
drag, startPoint x: 529, startPoint y: 158, endPoint x: 728, endPoint y: 175, distance: 200.1
click at [315, 150] on app-calendar-viewport "Sun 14 Mon 15 Tue 16 Wed 17 Thu 18 Fri 19 Sat 20 Sun 21 Mon 22 Tue 23 Wed 24 Th…" at bounding box center [573, 361] width 1146 height 506
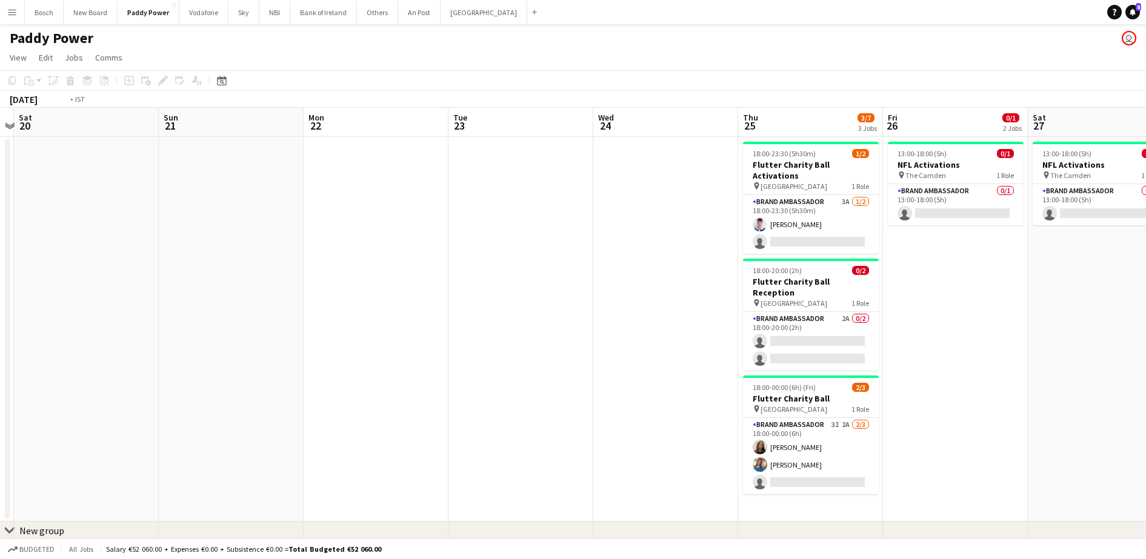
scroll to position [0, 481]
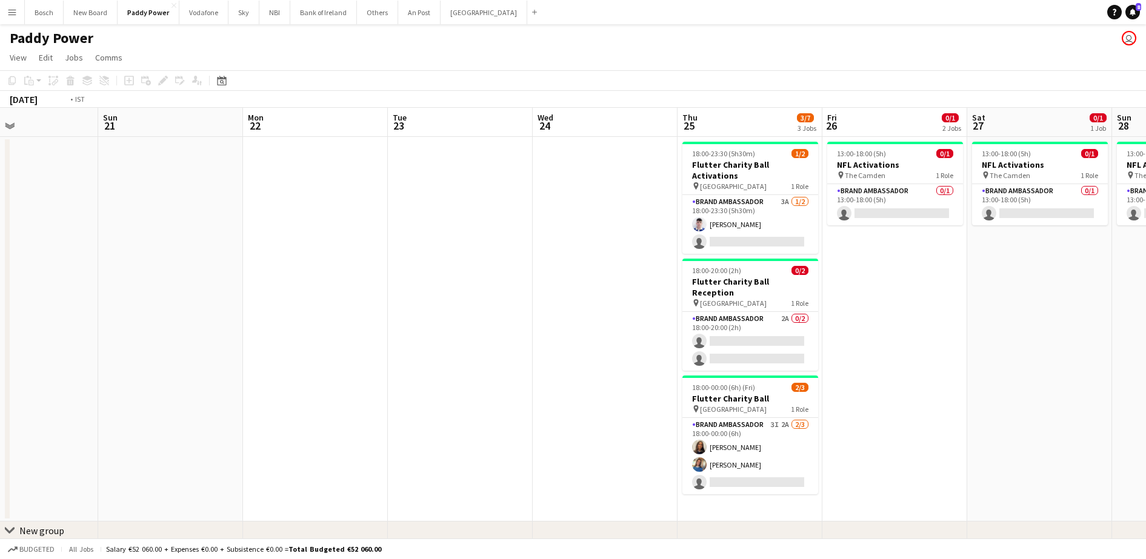
drag, startPoint x: 461, startPoint y: 145, endPoint x: 291, endPoint y: 134, distance: 170.7
click at [291, 134] on app-calendar-viewport "Wed 17 Thu 18 Fri 19 Sat 20 Sun 21 Mon 22 Tue 23 Wed 24 Thu 25 3/7 3 Jobs Fri 2…" at bounding box center [573, 361] width 1146 height 506
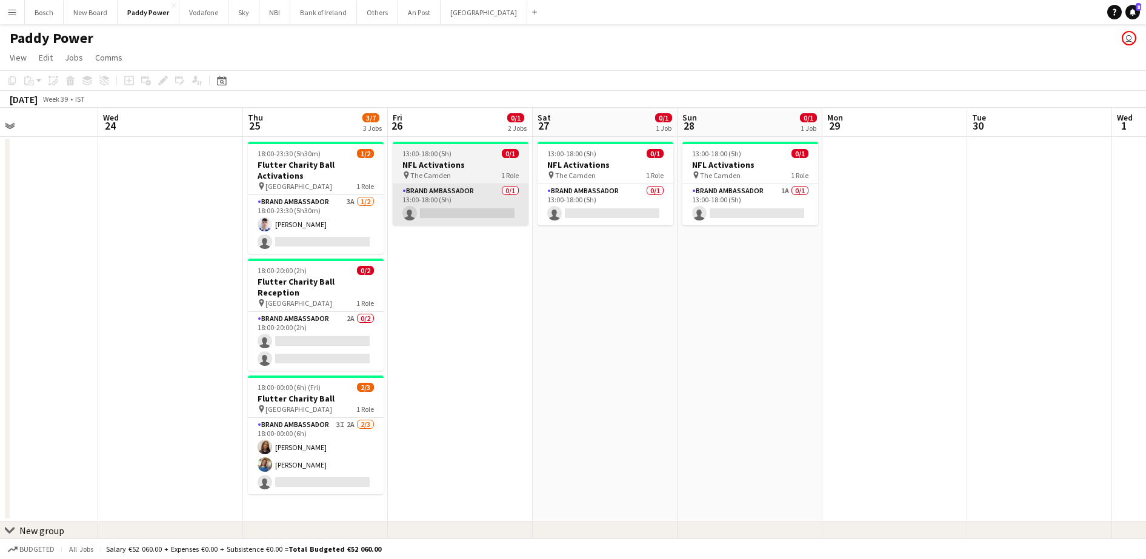
click at [481, 184] on app-job-card "13:00-18:00 (5h) 0/1 NFL Activations pin The Camden 1 Role Brand Ambassador 0/1…" at bounding box center [461, 184] width 136 height 84
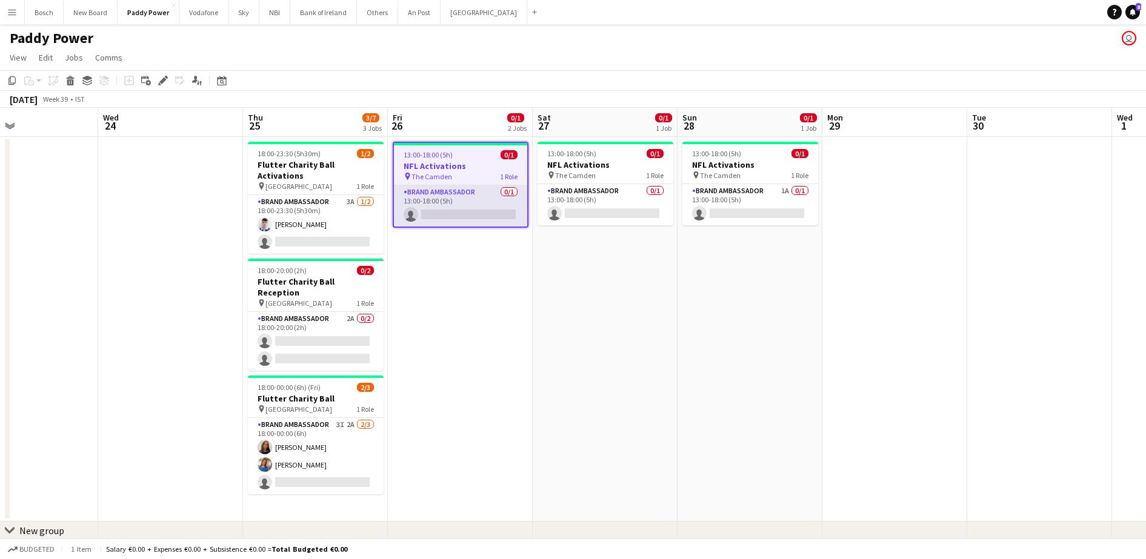
click at [446, 209] on app-card-role "Brand Ambassador 0/1 13:00-18:00 (5h) single-neutral-actions" at bounding box center [460, 205] width 133 height 41
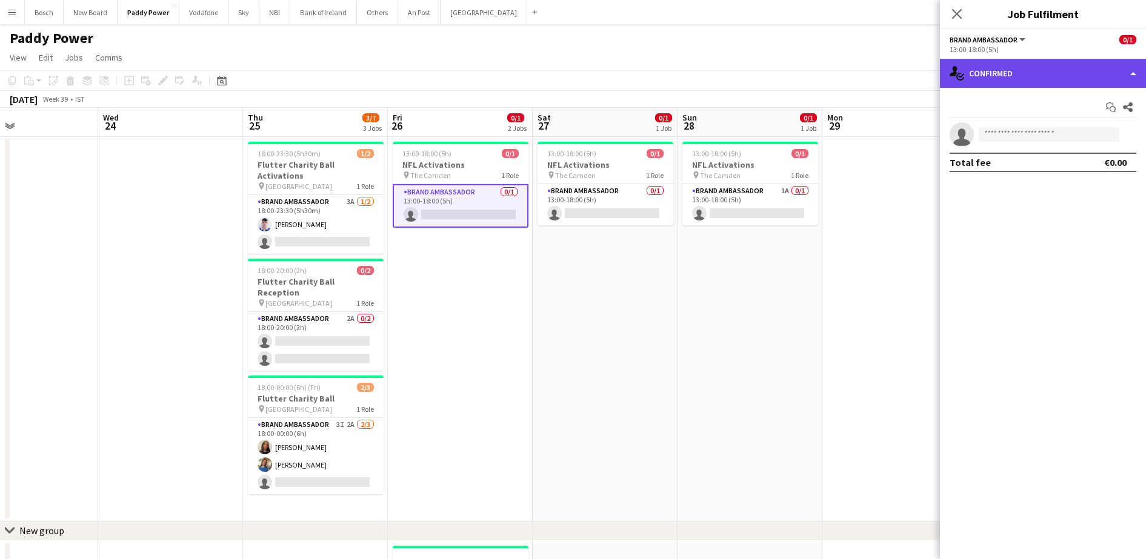
click at [1069, 64] on div "single-neutral-actions-check-2 Confirmed" at bounding box center [1043, 73] width 206 height 29
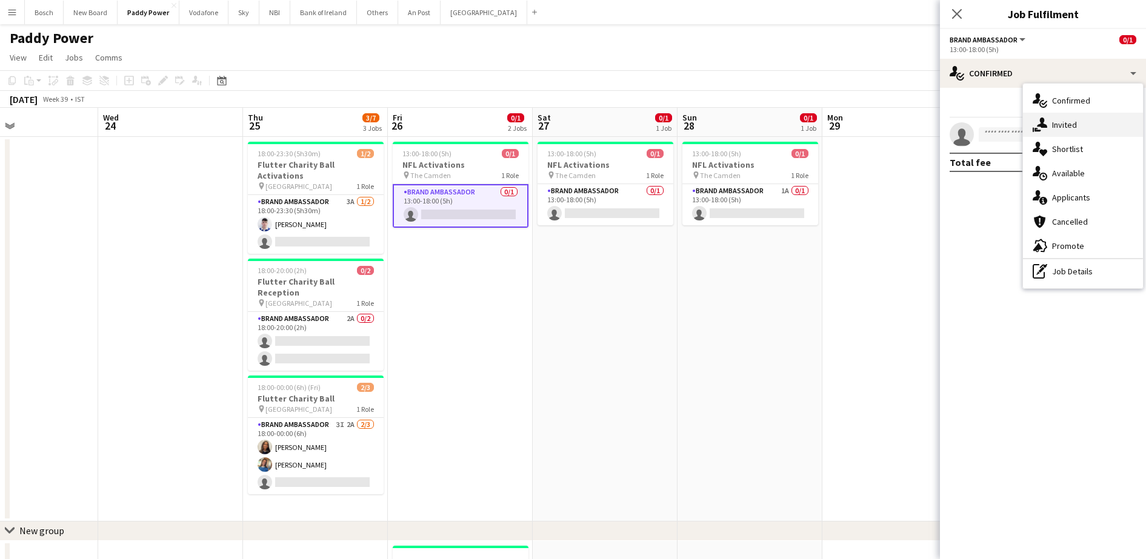
click at [1092, 131] on div "single-neutral-actions-share-1 Invited" at bounding box center [1083, 125] width 120 height 24
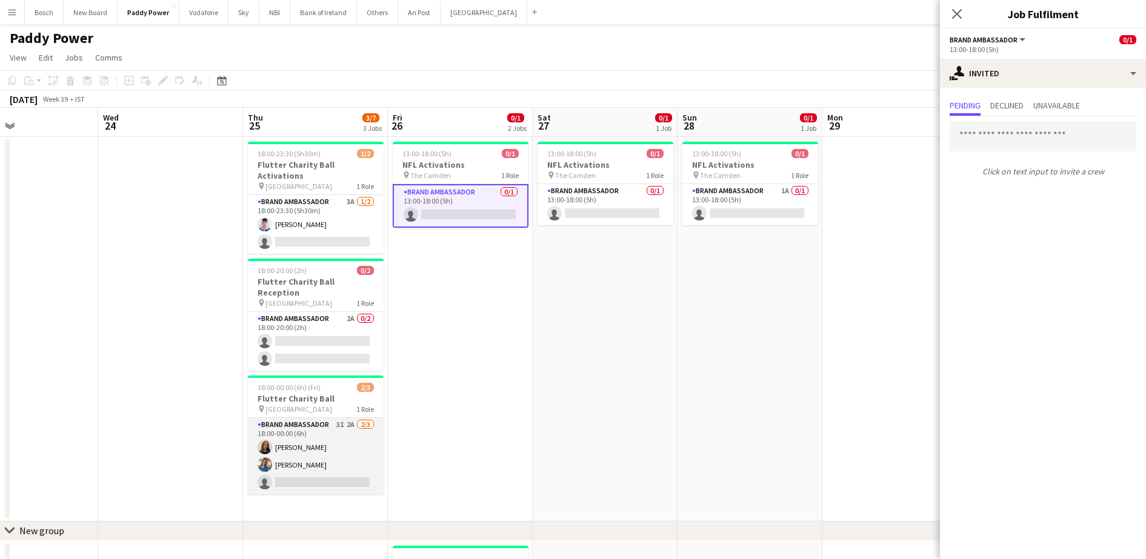
click at [312, 430] on app-card-role "Brand Ambassador 3I 2A [DATE] 18:00-00:00 (6h) [PERSON_NAME] [PERSON_NAME] sing…" at bounding box center [316, 456] width 136 height 76
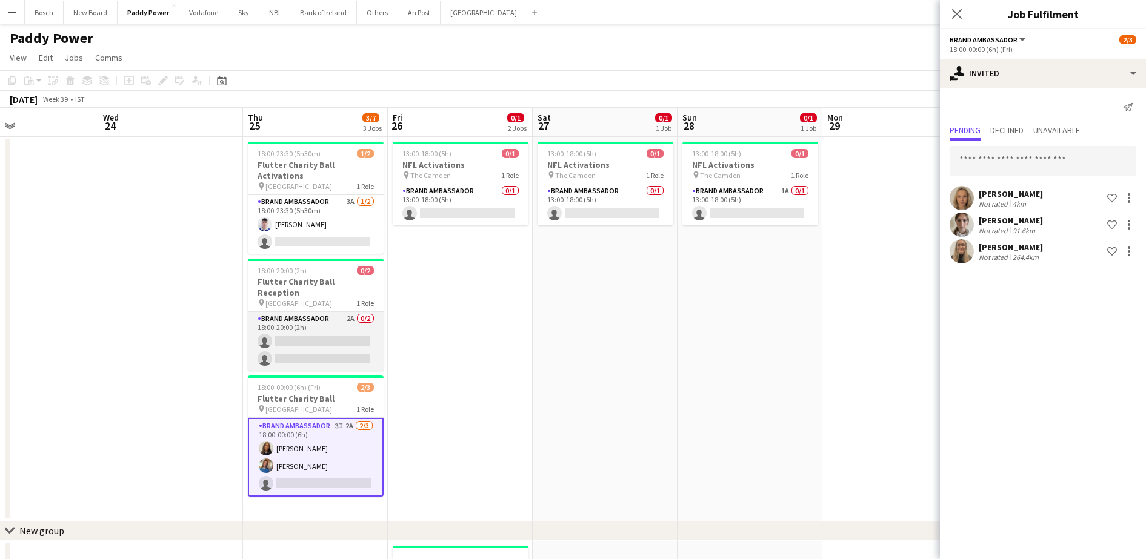
click at [313, 312] on app-card-role "Brand Ambassador 2A 0/2 18:00-20:00 (2h) single-neutral-actions single-neutral-…" at bounding box center [316, 341] width 136 height 59
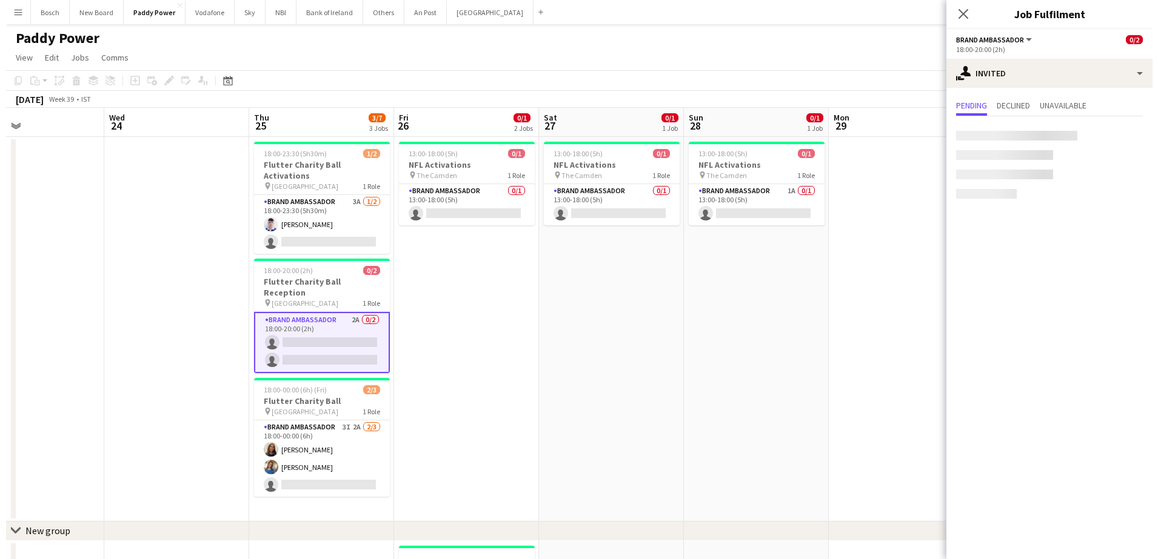
scroll to position [0, 482]
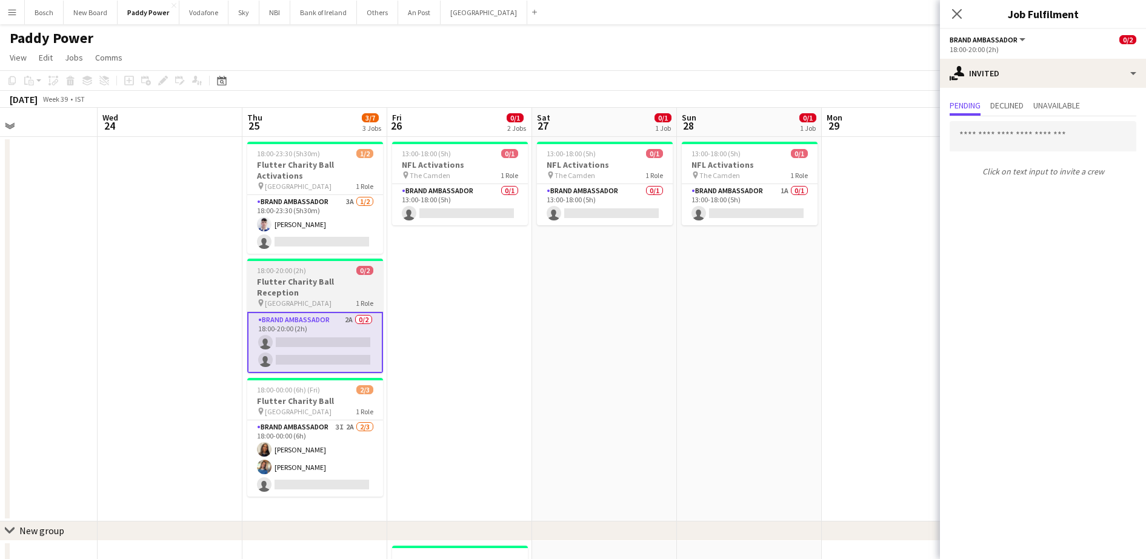
click at [311, 259] on app-job-card "18:00-20:00 (2h) 0/2 Flutter Charity Ball Reception pin Mansion House 1 Role Br…" at bounding box center [315, 316] width 136 height 115
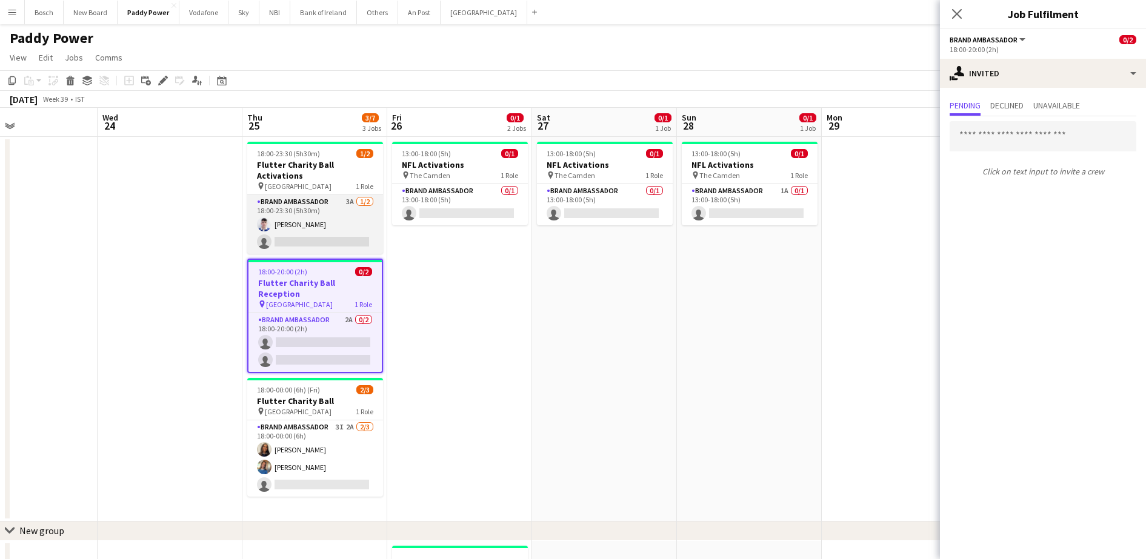
click at [315, 220] on app-card-role "Brand Ambassador 3A [DATE] 18:00-23:30 (5h30m) [PERSON_NAME] single-neutral-act…" at bounding box center [315, 224] width 136 height 59
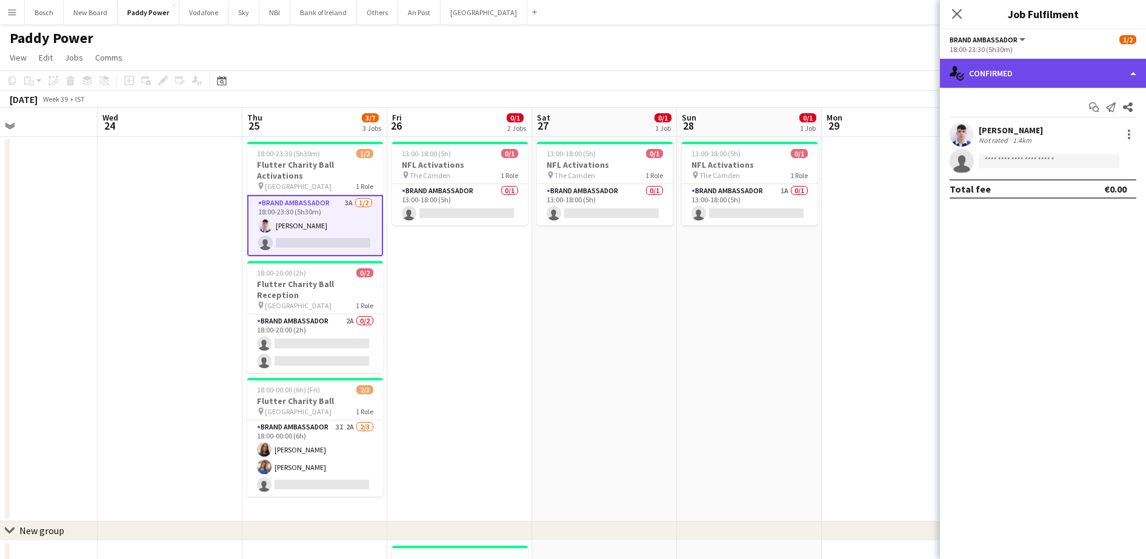
click at [1038, 80] on div "single-neutral-actions-check-2 Confirmed" at bounding box center [1043, 73] width 206 height 29
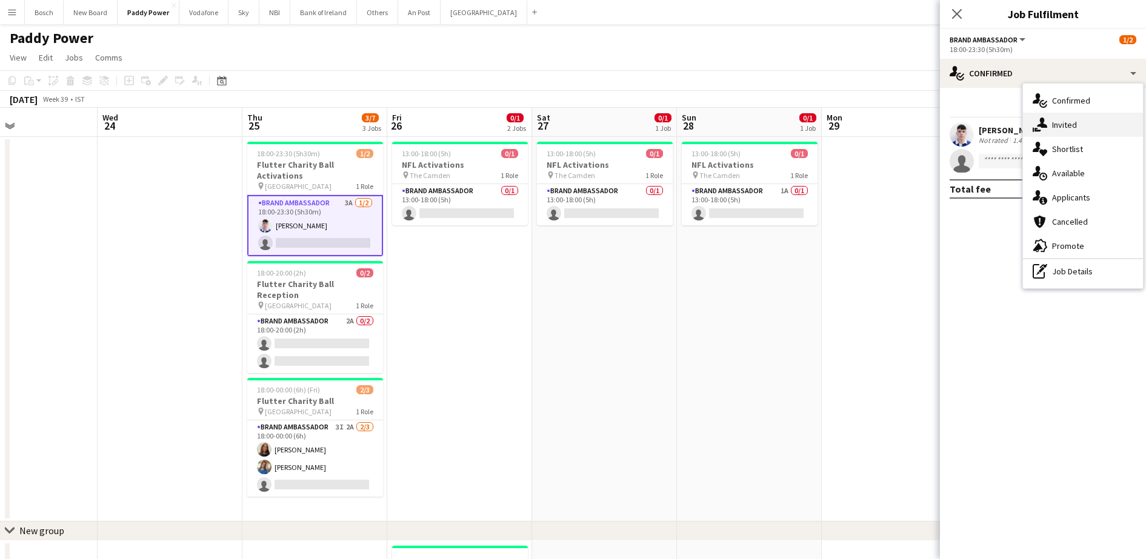
click at [1078, 124] on div "single-neutral-actions-share-1 Invited" at bounding box center [1083, 125] width 120 height 24
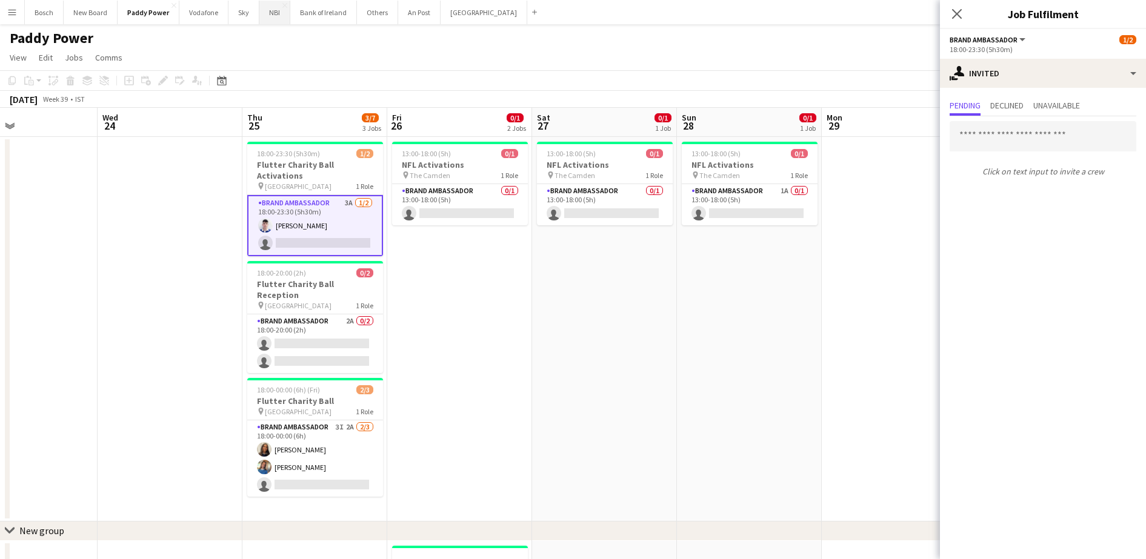
click at [285, 18] on button "NBI Close" at bounding box center [274, 13] width 31 height 24
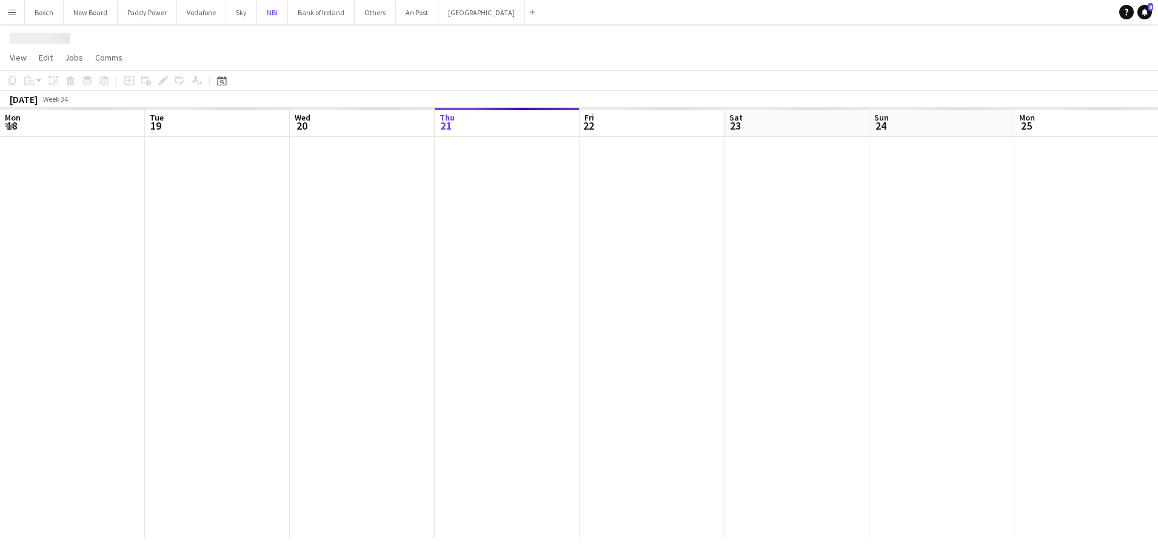
scroll to position [0, 290]
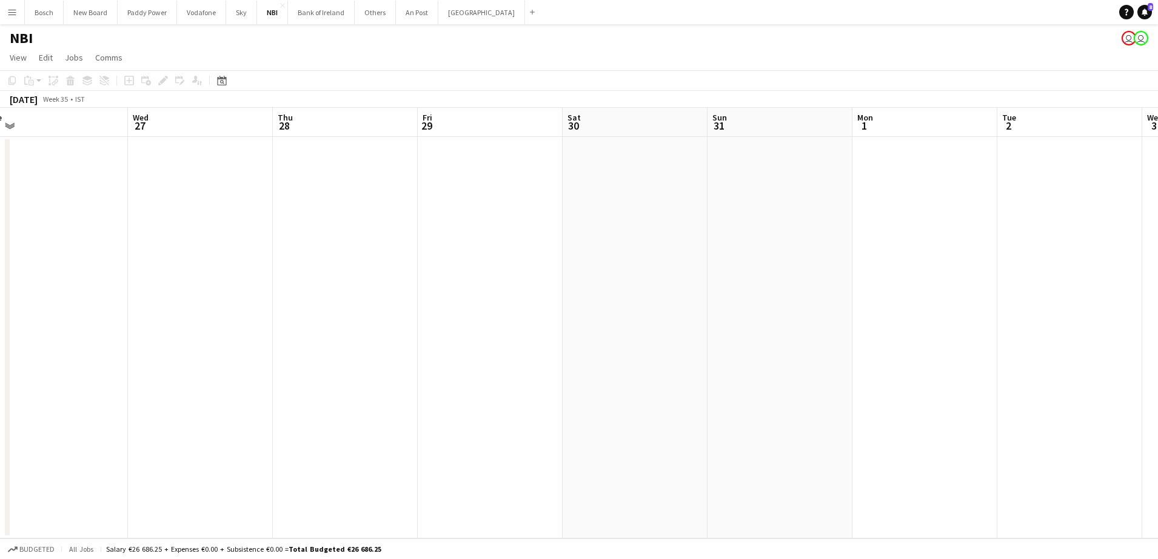
drag, startPoint x: 960, startPoint y: 192, endPoint x: 204, endPoint y: 137, distance: 757.8
click at [90, 153] on app-calendar-viewport "Sat 23 Sun 24 Mon 25 Tue 26 Wed 27 Thu 28 Fri 29 Sat 30 Sun 31 Mon 1 Tue 2 Wed …" at bounding box center [579, 323] width 1158 height 431
drag, startPoint x: 494, startPoint y: 180, endPoint x: 355, endPoint y: 157, distance: 140.7
click at [336, 158] on app-calendar-viewport "Wed 27 Thu 28 Fri 29 Sat 30 Sun 31 Mon 1 Tue 2 Wed 3 Thu 4 Fri 5 Sat 6 Sun 7 Mo…" at bounding box center [579, 323] width 1158 height 431
drag, startPoint x: 655, startPoint y: 185, endPoint x: 892, endPoint y: 182, distance: 237.0
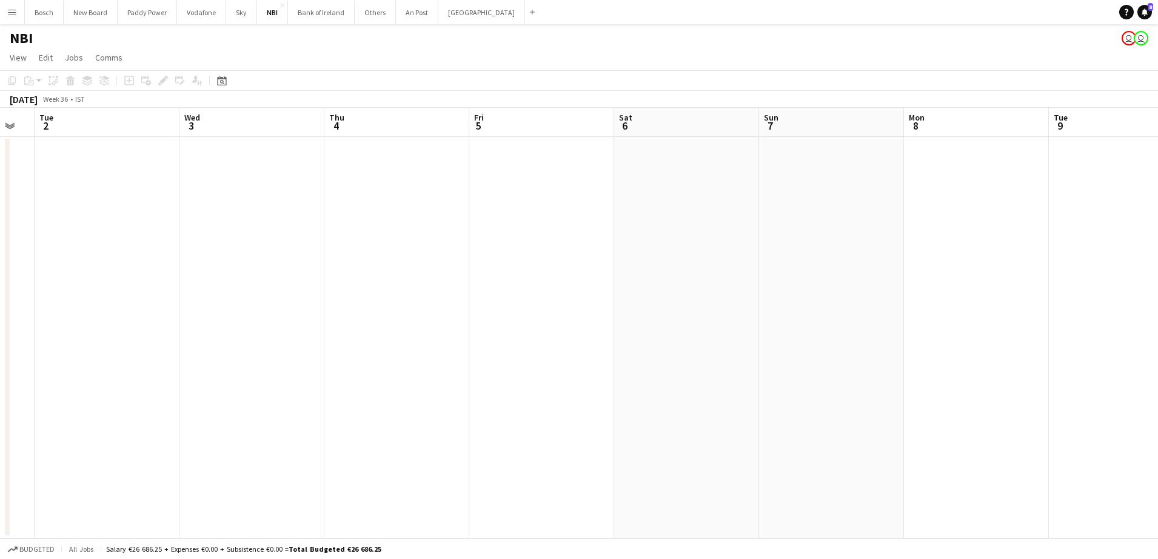
click at [643, 184] on app-calendar-viewport "Sat 30 Sun 31 Mon 1 Tue 2 Wed 3 Thu 4 Fri 5 Sat 6 Sun 7 Mon 8 Tue 9 Wed 10 Thu …" at bounding box center [579, 323] width 1158 height 431
drag, startPoint x: 894, startPoint y: 182, endPoint x: 620, endPoint y: 167, distance: 274.4
click at [548, 167] on app-calendar-viewport "Sat 30 Sun 31 Mon 1 Tue 2 Wed 3 Thu 4 Fri 5 Sat 6 Sun 7 Mon 8 Tue 9 Wed 10 Thu …" at bounding box center [579, 323] width 1158 height 431
drag, startPoint x: 988, startPoint y: 182, endPoint x: 613, endPoint y: 175, distance: 374.6
click at [562, 175] on app-calendar-viewport "Fri 5 Sat 6 Sun 7 Mon 8 Tue 9 Wed 10 Thu 11 Fri 12 Sat 13 Sun 14 Mon 15 Tue 16 …" at bounding box center [579, 323] width 1158 height 431
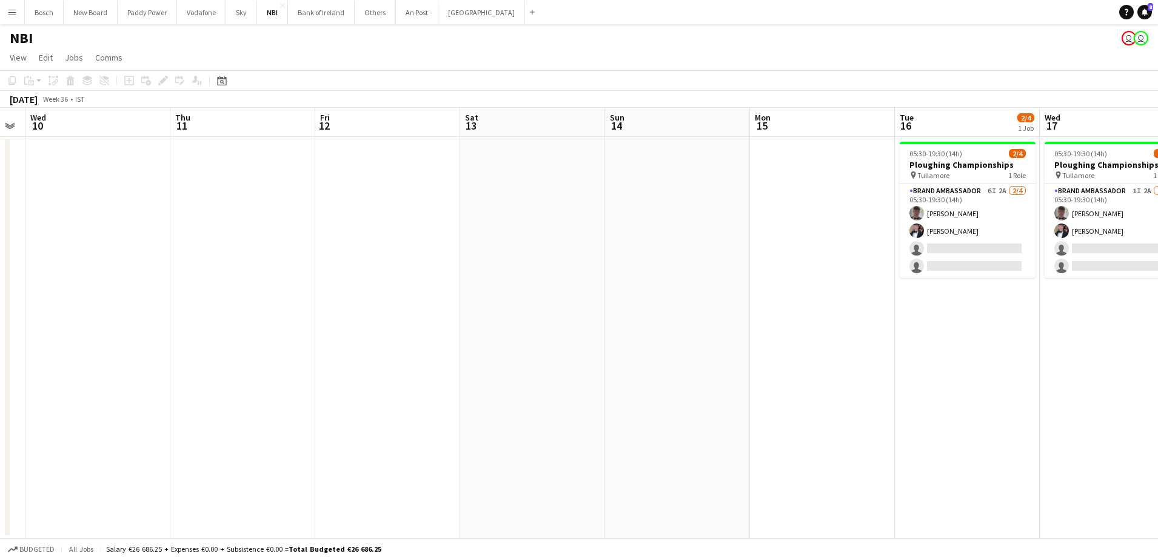
drag, startPoint x: 925, startPoint y: 185, endPoint x: 750, endPoint y: 187, distance: 174.6
click at [750, 187] on app-calendar-viewport "Sun 7 Mon 8 Tue 9 Wed 10 Thu 11 Fri 12 Sat 13 Sun 14 Mon 15 Tue 16 2/4 1 Job We…" at bounding box center [579, 323] width 1158 height 431
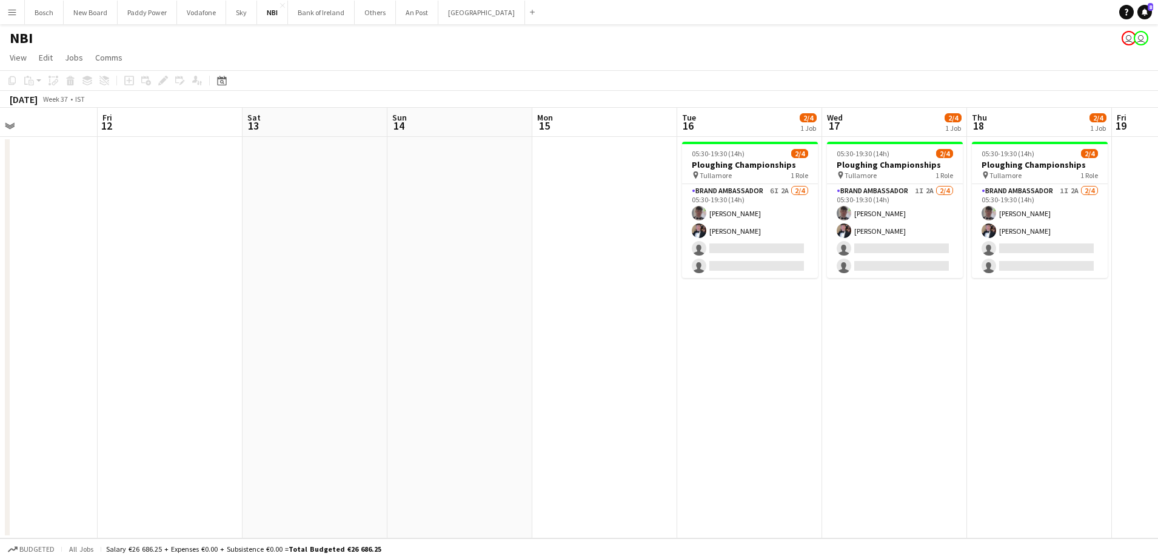
drag, startPoint x: 743, startPoint y: 193, endPoint x: 339, endPoint y: 175, distance: 404.7
click at [333, 175] on app-calendar-viewport "Mon 8 Tue 9 Wed 10 Thu 11 Fri 12 Sat 13 Sun 14 Mon 15 Tue 16 2/4 1 Job Wed 17 2…" at bounding box center [579, 323] width 1158 height 431
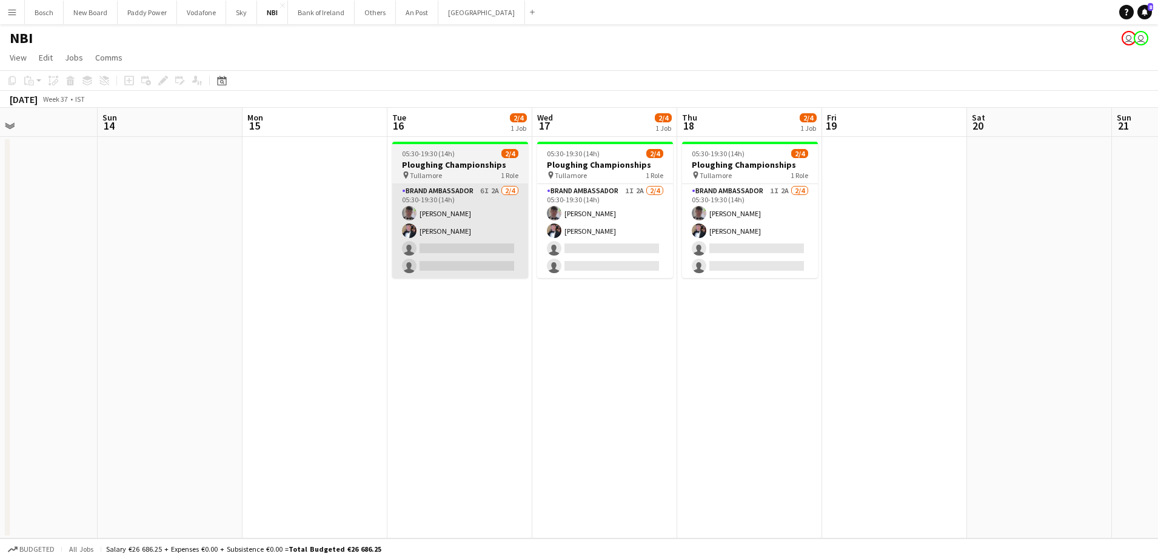
scroll to position [0, 482]
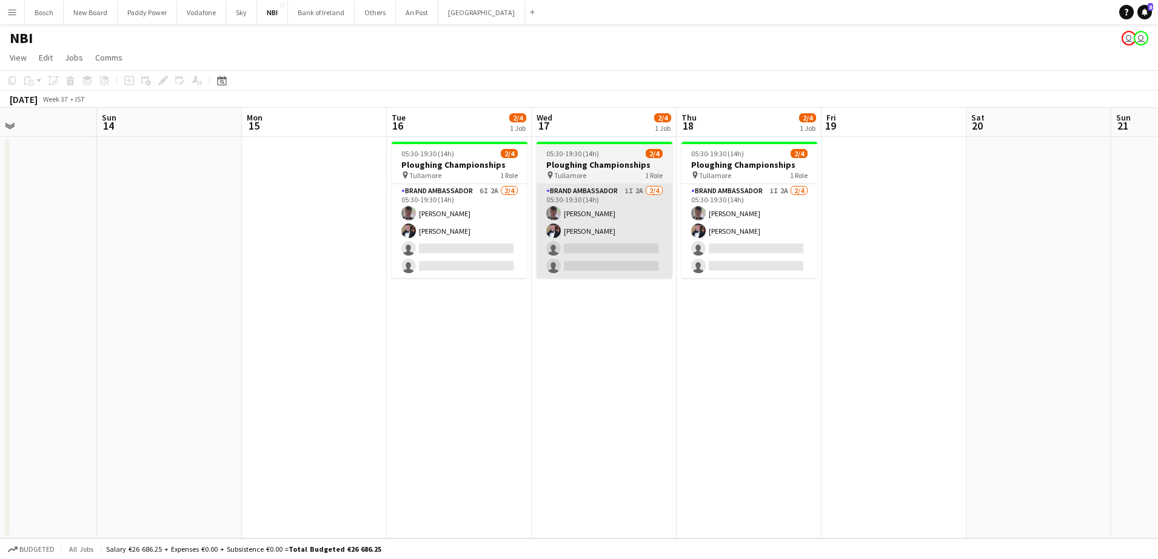
click at [499, 228] on app-card-role "Brand Ambassador 6I 2A [DATE] 05:30-19:30 (14h) [PERSON_NAME] [PERSON_NAME] sin…" at bounding box center [460, 231] width 136 height 94
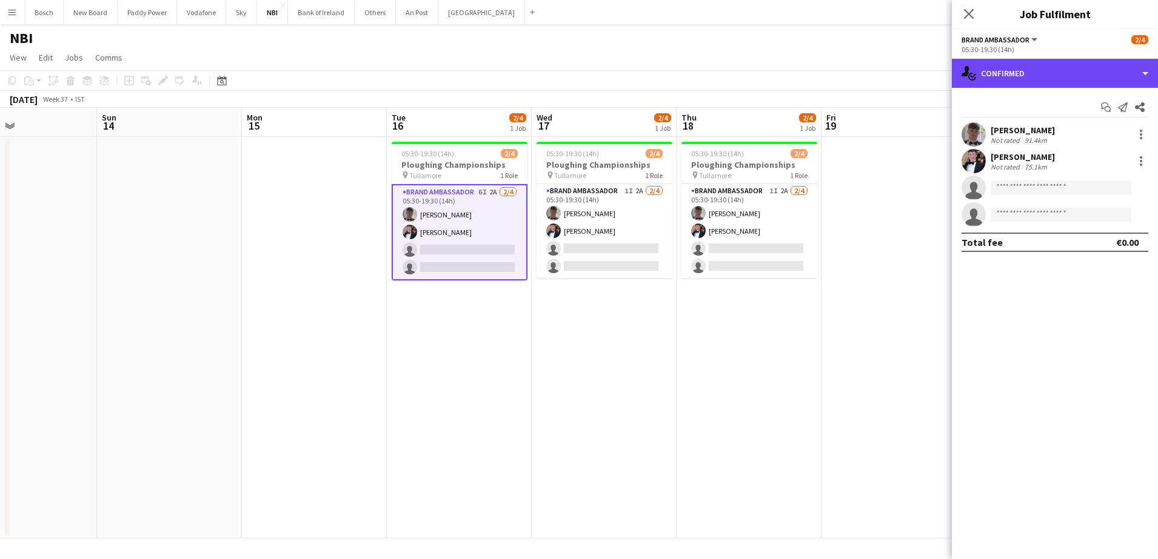
drag, startPoint x: 1009, startPoint y: 70, endPoint x: 1069, endPoint y: 149, distance: 98.2
click at [1010, 75] on div "single-neutral-actions-check-2 Confirmed" at bounding box center [1055, 73] width 206 height 29
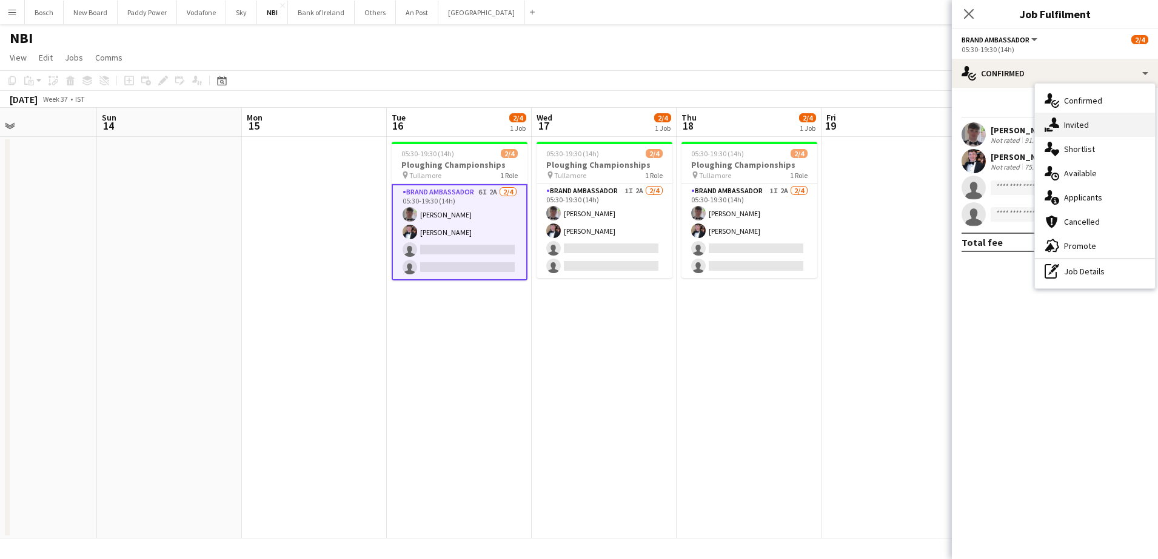
click at [1080, 134] on div "single-neutral-actions-share-1 Invited" at bounding box center [1095, 125] width 120 height 24
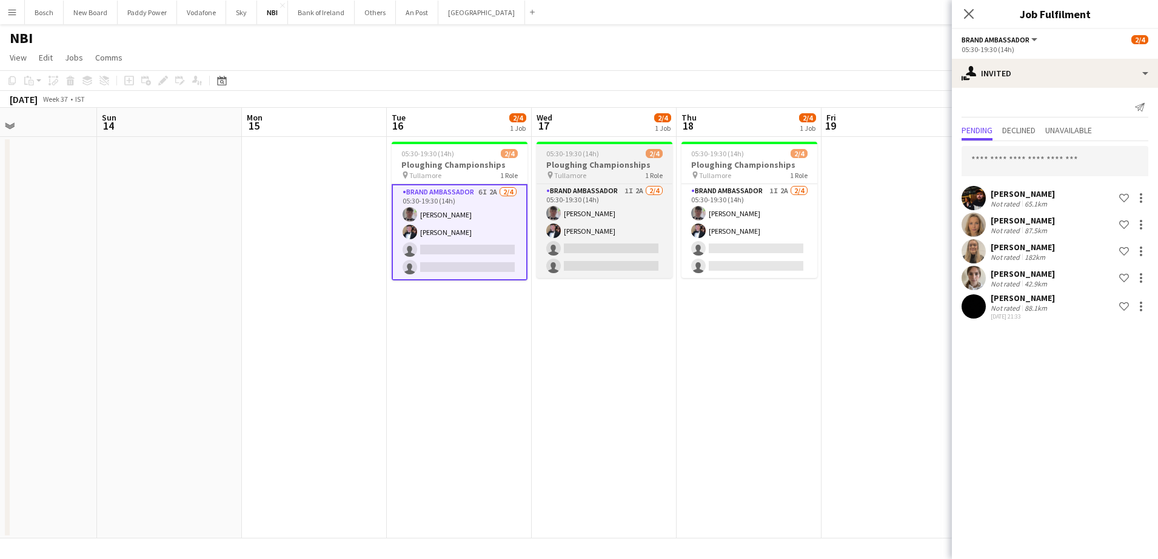
click at [733, 210] on app-calendar-viewport "Wed 10 Thu 11 Fri 12 Sat 13 Sun 14 Mon 15 Tue 16 2/4 1 Job Wed 17 2/4 1 Job Thu…" at bounding box center [579, 323] width 1158 height 431
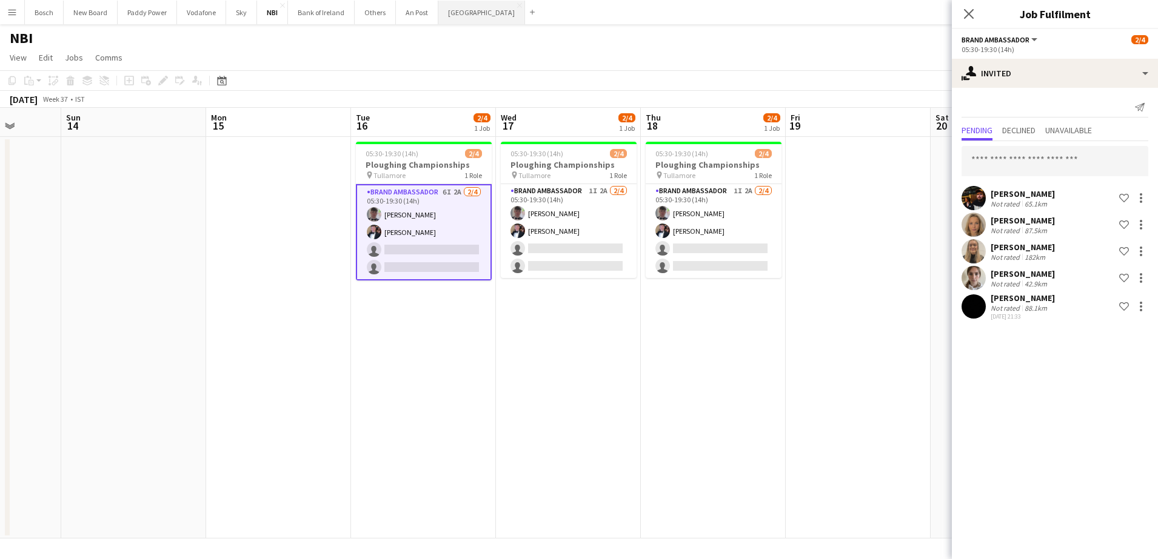
click at [451, 13] on button "[GEOGRAPHIC_DATA] Close" at bounding box center [481, 13] width 87 height 24
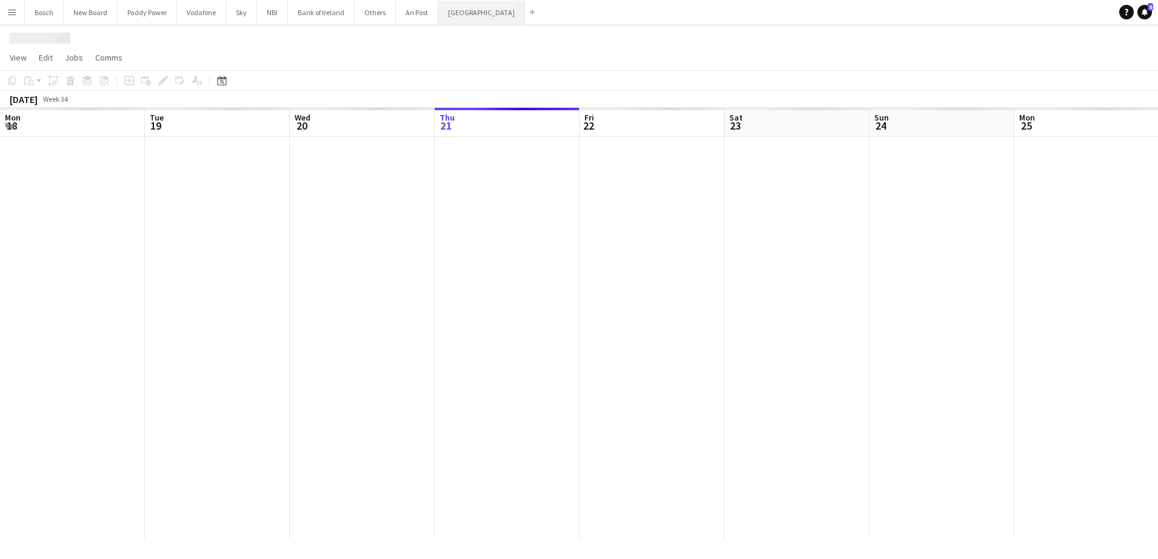
scroll to position [0, 290]
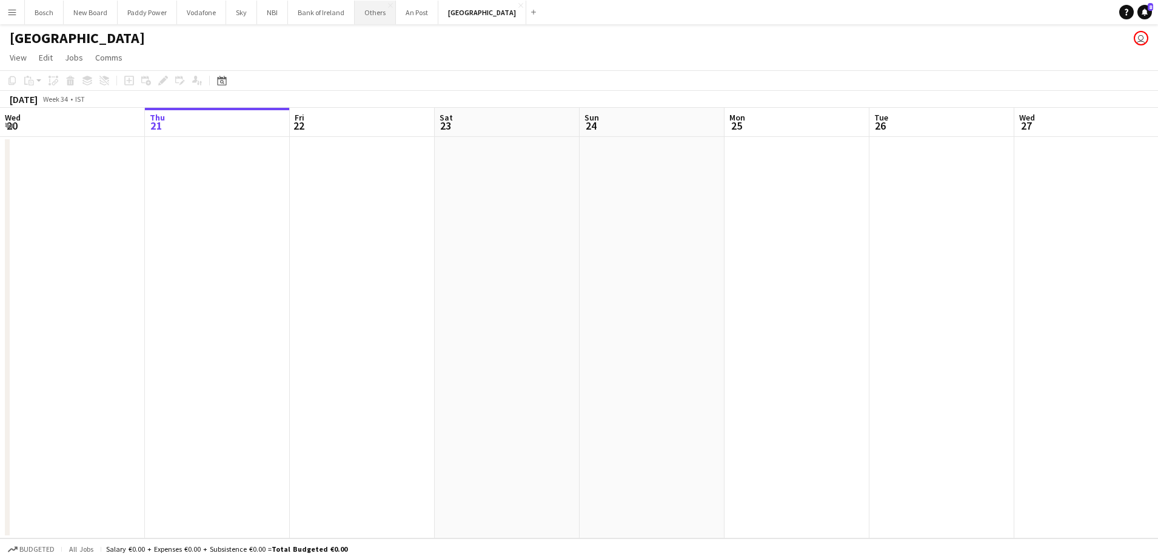
click at [363, 12] on button "Others Close" at bounding box center [375, 13] width 41 height 24
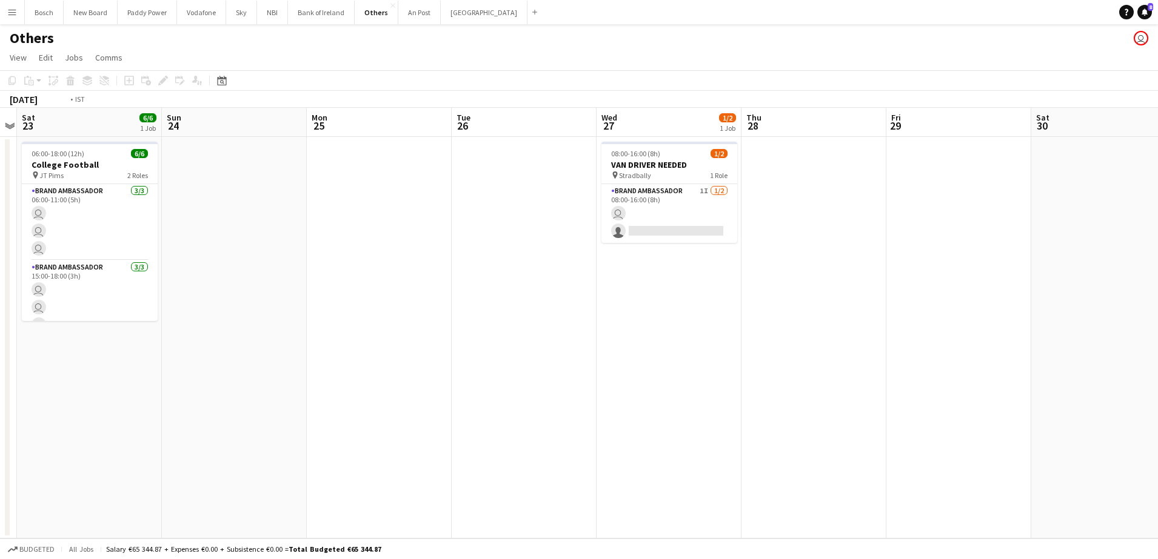
drag, startPoint x: 670, startPoint y: 193, endPoint x: 149, endPoint y: 221, distance: 522.1
click at [149, 221] on app-calendar-viewport "Wed 20 Thu 21 Fri 22 Sat 23 6/6 1 Job Sun 24 Mon 25 Tue 26 Wed 27 1/2 1 Job Thu…" at bounding box center [579, 323] width 1158 height 431
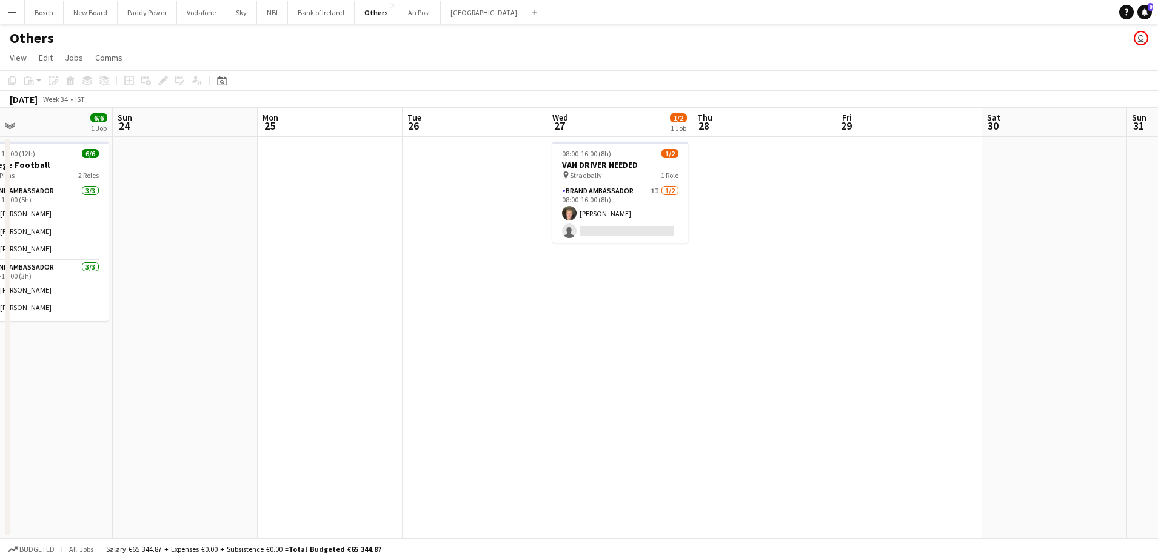
scroll to position [0, 283]
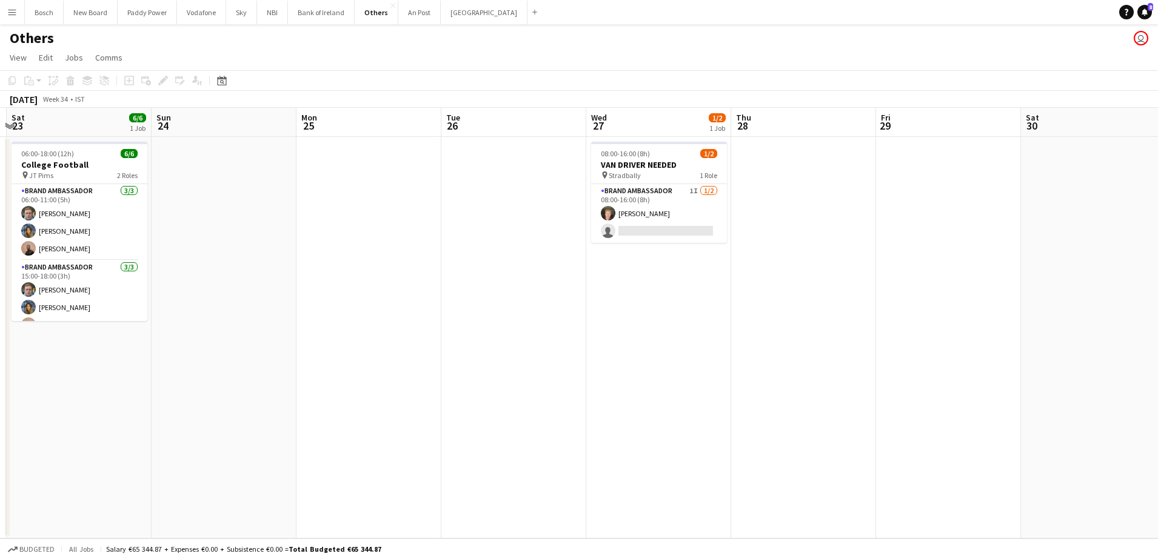
drag, startPoint x: 647, startPoint y: 205, endPoint x: 1043, endPoint y: 162, distance: 397.6
click at [1043, 162] on app-calendar-viewport "Thu 21 Fri 22 Sat 23 6/6 1 Job Sun 24 Mon 25 Tue 26 Wed 27 1/2 1 Job Thu 28 Fri…" at bounding box center [579, 323] width 1158 height 431
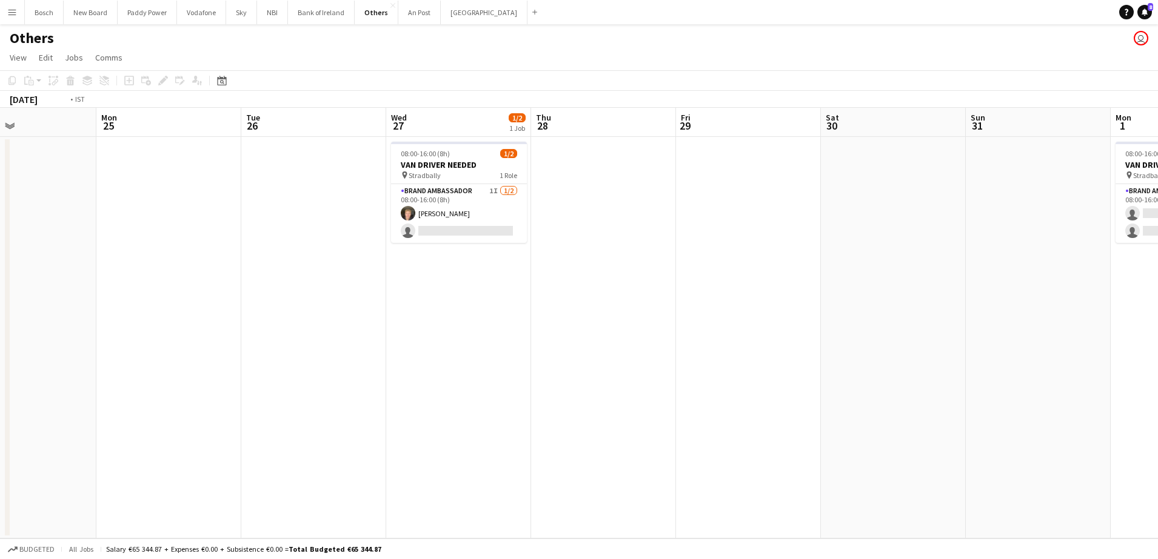
scroll to position [0, 404]
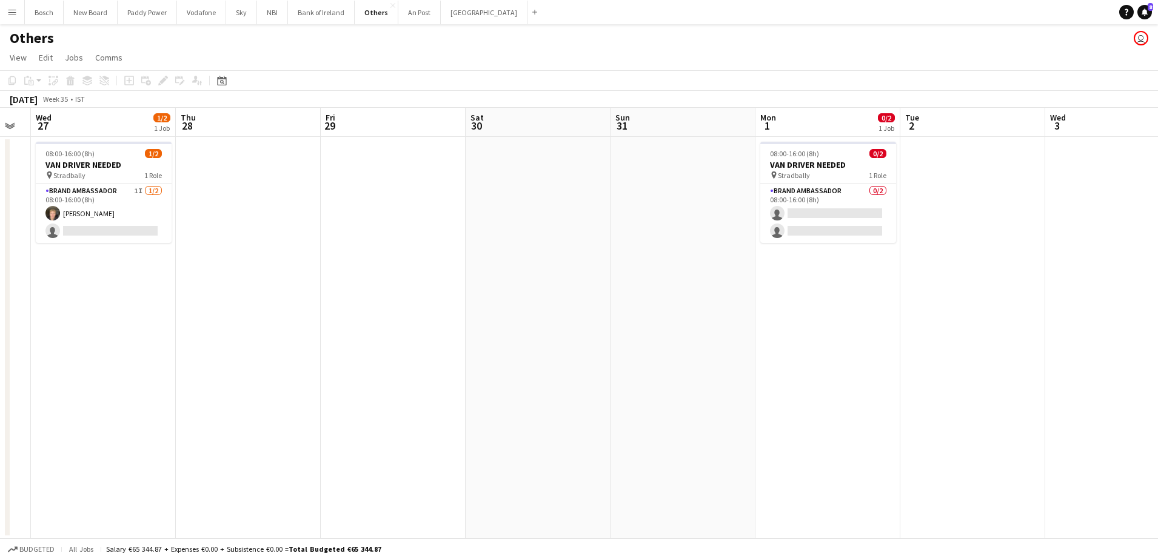
drag, startPoint x: 1043, startPoint y: 162, endPoint x: 487, endPoint y: 218, distance: 558.0
click at [487, 218] on app-calendar-viewport "Sun 24 Mon 25 Tue 26 Wed 27 1/2 1 Job Thu 28 Fri 29 Sat 30 Sun 31 Mon 1 0/2 1 J…" at bounding box center [579, 323] width 1158 height 431
click at [908, 207] on app-date-cell at bounding box center [972, 338] width 145 height 402
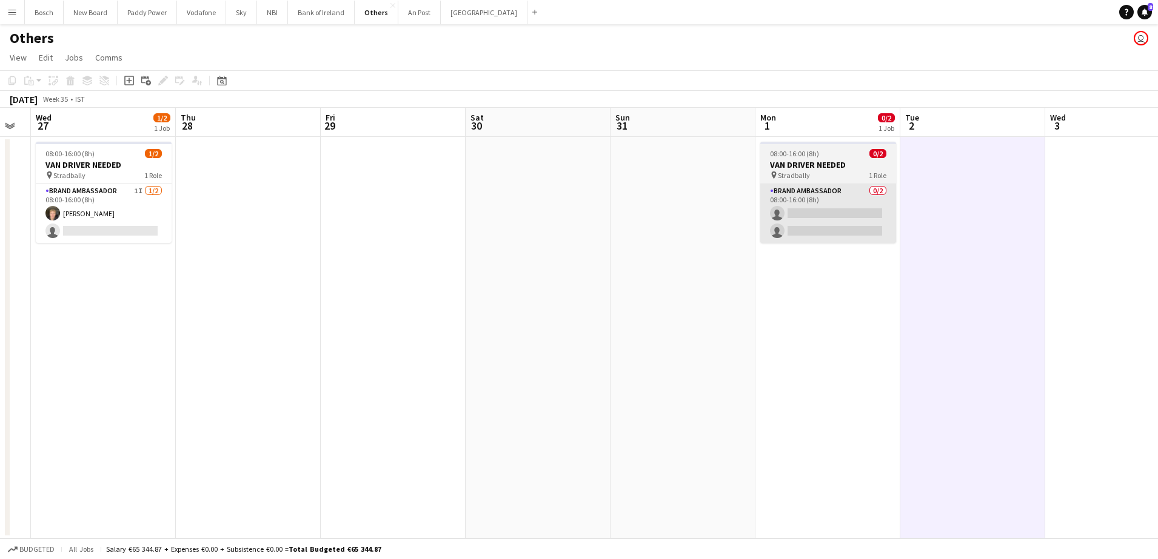
click at [764, 227] on app-card-role "Brand Ambassador 0/2 08:00-16:00 (8h) single-neutral-actions single-neutral-act…" at bounding box center [828, 213] width 136 height 59
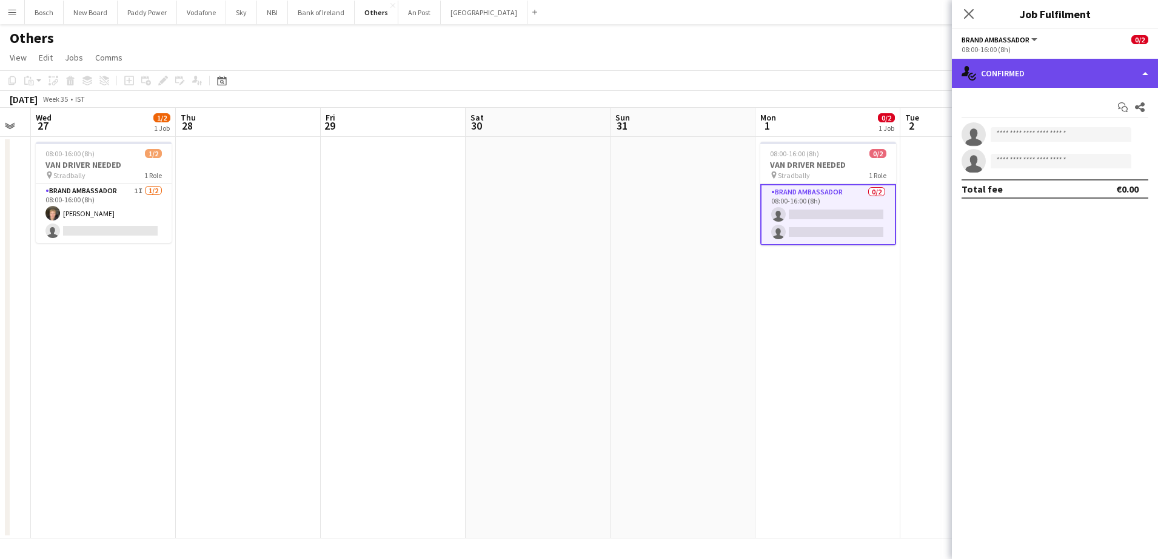
click at [996, 60] on div "single-neutral-actions-check-2 Confirmed" at bounding box center [1055, 73] width 206 height 29
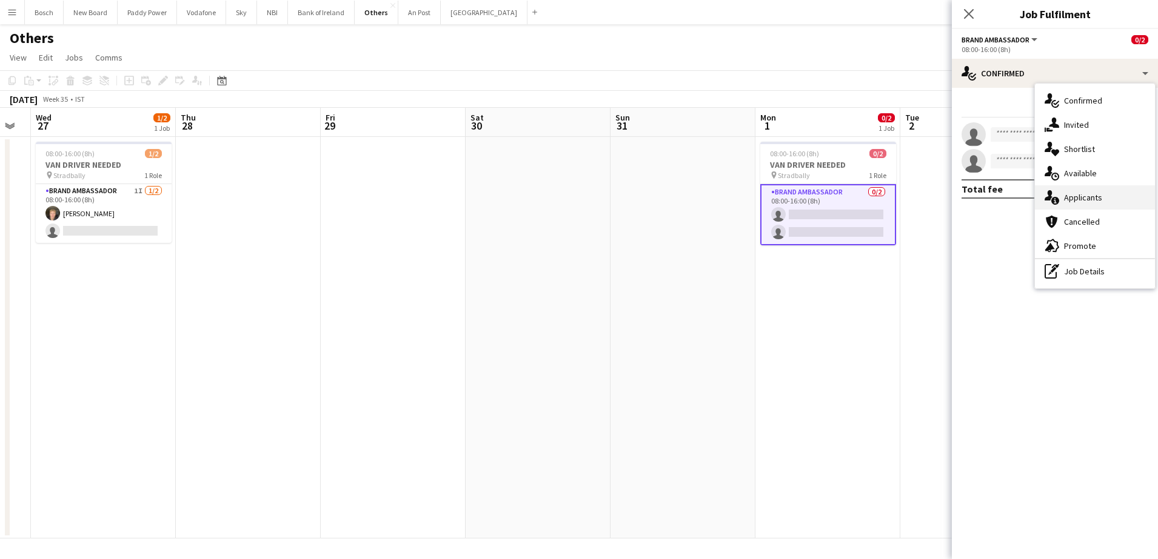
click at [1070, 192] on div "single-neutral-actions-information Applicants" at bounding box center [1095, 197] width 120 height 24
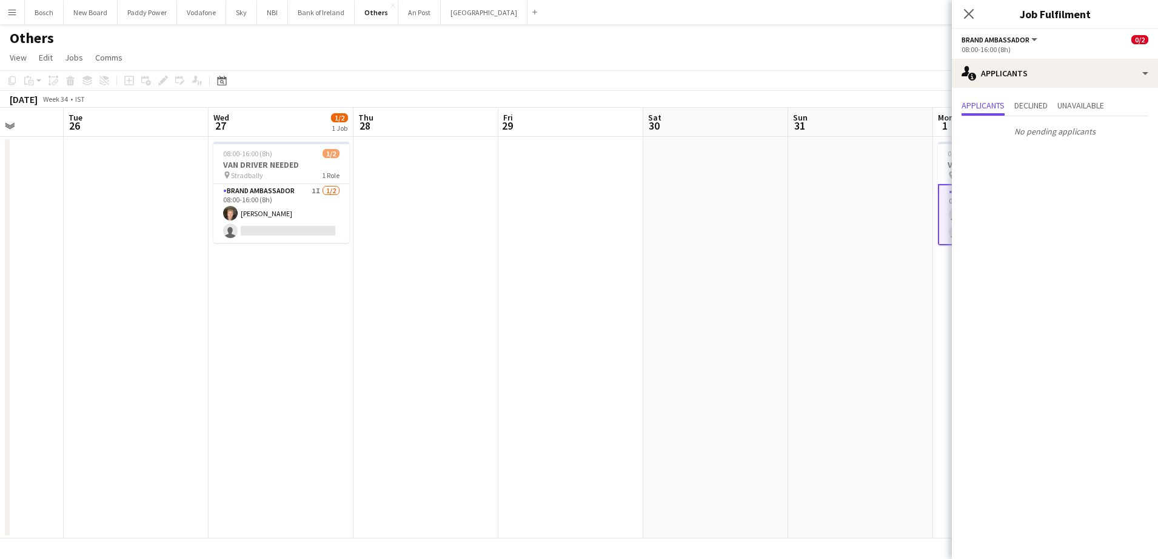
drag, startPoint x: 588, startPoint y: 344, endPoint x: 754, endPoint y: 341, distance: 166.1
click at [754, 341] on app-calendar-viewport "Sat 23 6/6 1 Job Sun 24 Mon 25 Tue 26 Wed 27 1/2 1 Job Thu 28 Fri 29 Sat 30 Sun…" at bounding box center [579, 323] width 1158 height 431
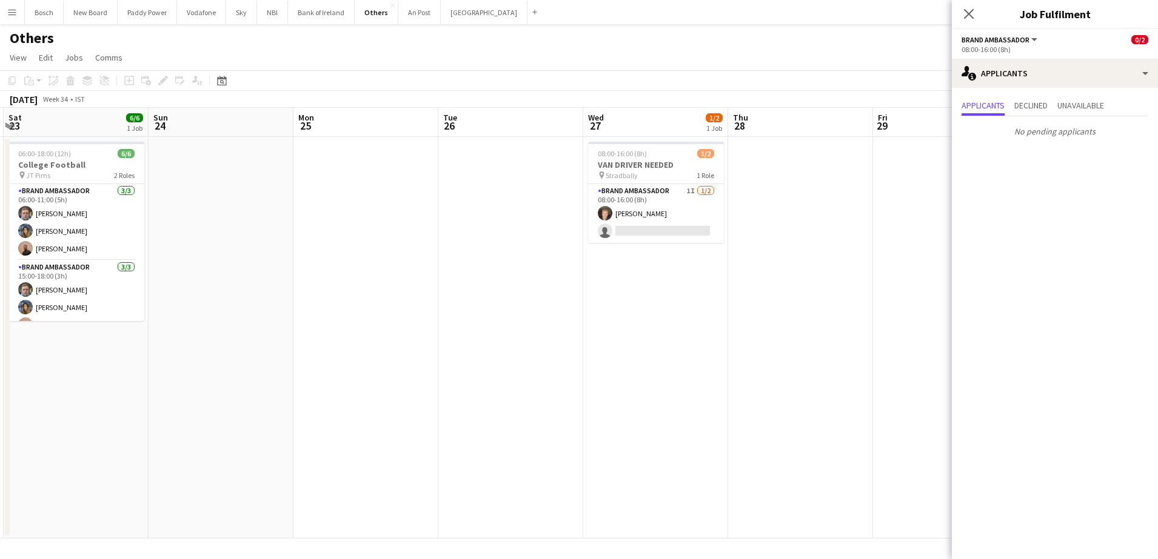
scroll to position [0, 378]
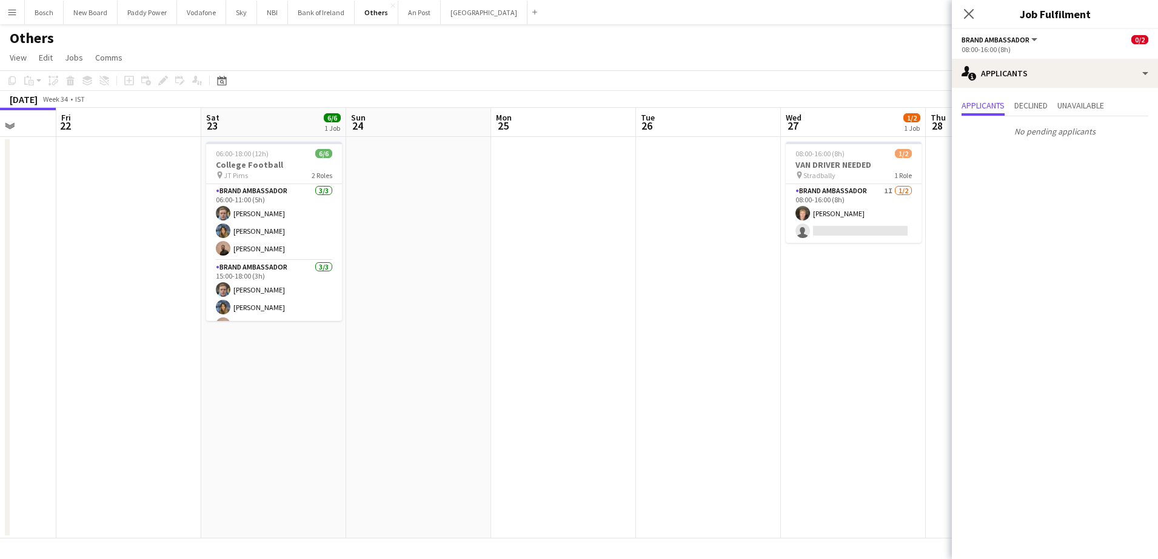
drag, startPoint x: 521, startPoint y: 348, endPoint x: 779, endPoint y: 349, distance: 257.6
click at [779, 349] on app-calendar-viewport "Tue 19 Wed 20 Thu 21 Fri 22 Sat 23 6/6 1 Job Sun 24 Mon 25 Tue 26 Wed 27 1/2 1 …" at bounding box center [579, 323] width 1158 height 431
drag, startPoint x: 255, startPoint y: 221, endPoint x: 369, endPoint y: 222, distance: 114.0
click at [253, 221] on app-card-role "Brand Ambassador [DATE] 06:00-11:00 (5h) [PERSON_NAME] [PERSON_NAME] [PERSON_NA…" at bounding box center [274, 222] width 136 height 76
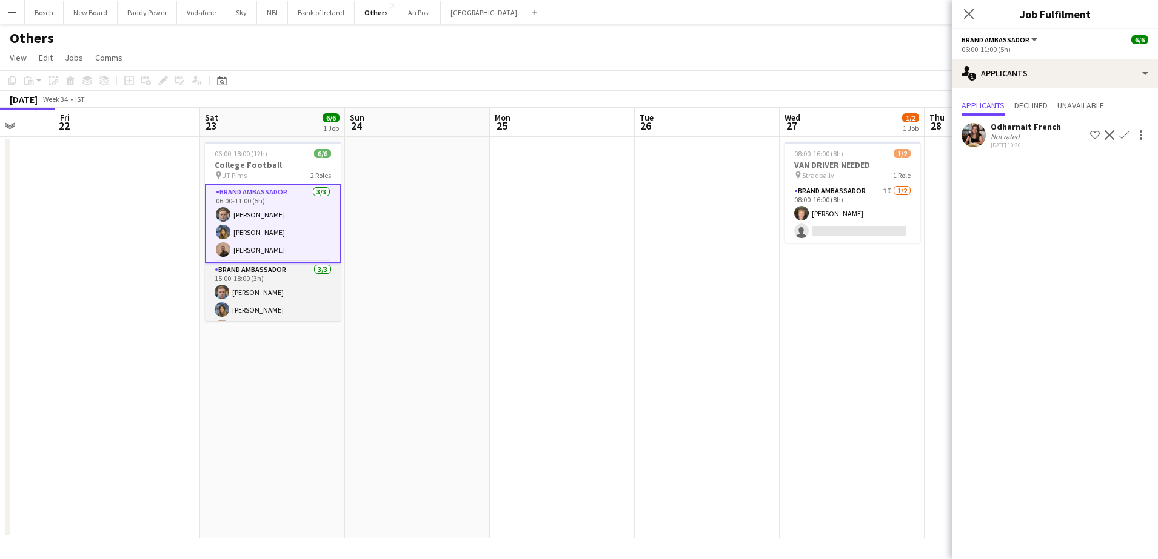
click at [296, 302] on app-card-role "Brand Ambassador [DATE] 15:00-18:00 (3h) [PERSON_NAME] [PERSON_NAME] [PERSON_NA…" at bounding box center [273, 301] width 136 height 76
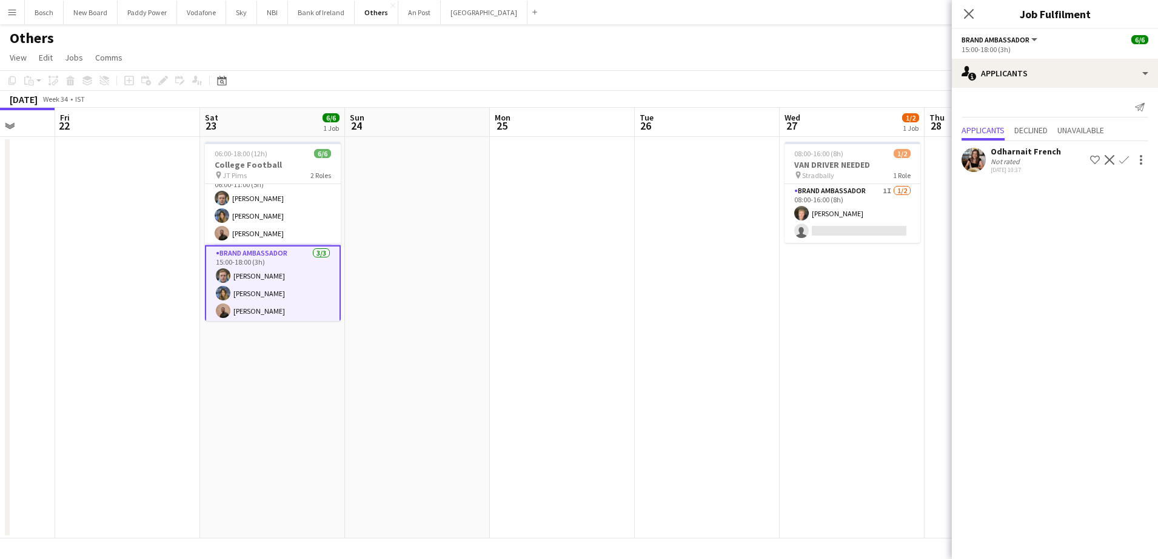
scroll to position [18, 0]
click at [999, 141] on div "Odharnait French Not rated [DATE] 10:37 Shortlist crew Decline Confirm" at bounding box center [1055, 158] width 206 height 35
click at [1005, 159] on div "Not rated" at bounding box center [1006, 161] width 32 height 9
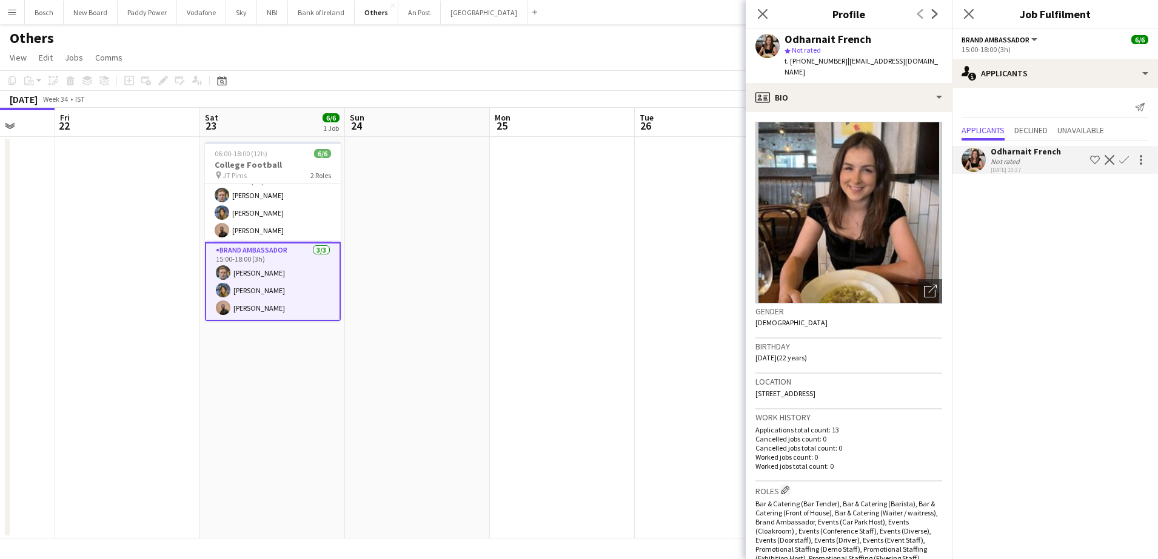
click at [663, 74] on app-toolbar "Copy Paste Paste Ctrl+V Paste with crew Ctrl+Shift+V Paste linked Job [GEOGRAPH…" at bounding box center [579, 80] width 1158 height 21
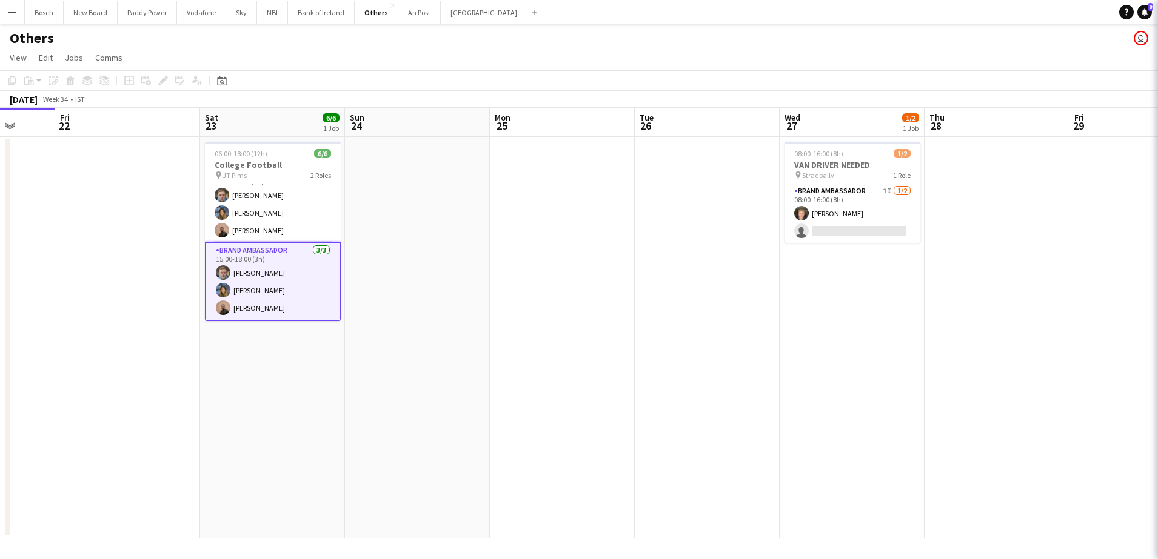
scroll to position [16, 0]
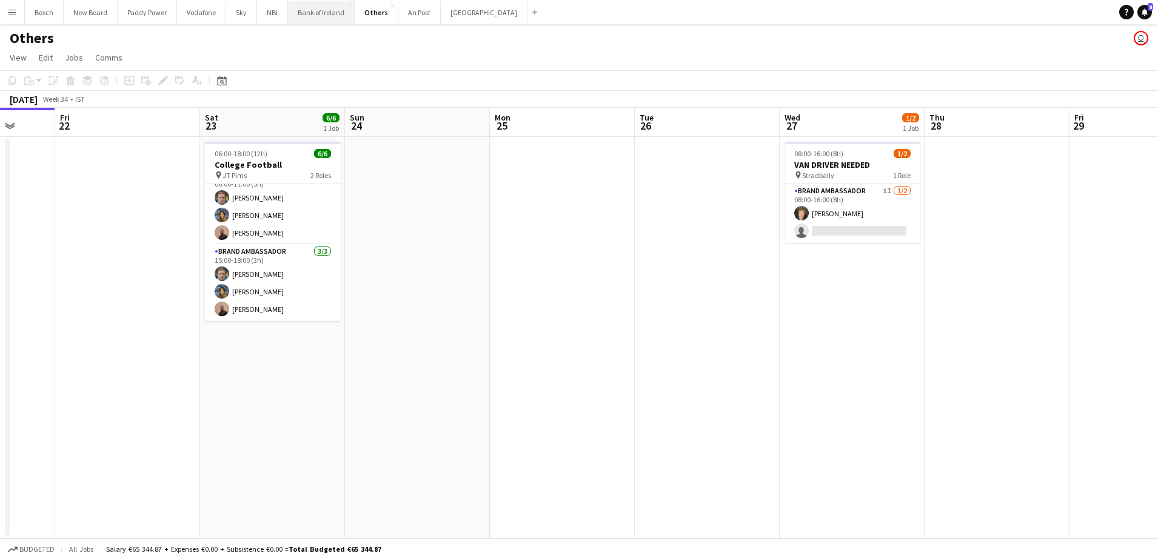
click at [315, 8] on button "Bank of Ireland Close" at bounding box center [321, 13] width 67 height 24
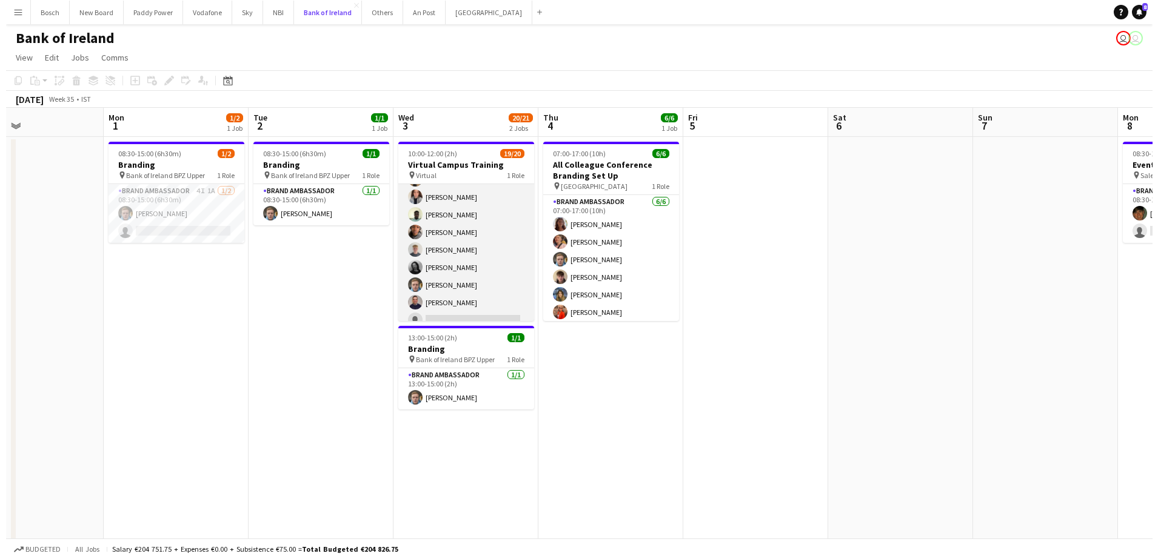
scroll to position [238, 0]
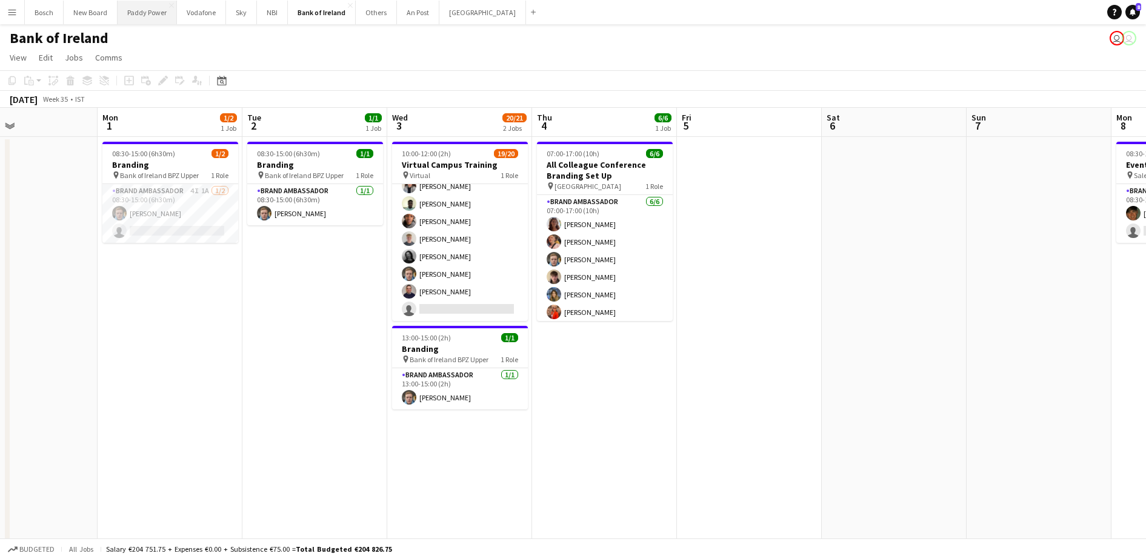
click at [145, 15] on button "Paddy Power Close" at bounding box center [147, 13] width 59 height 24
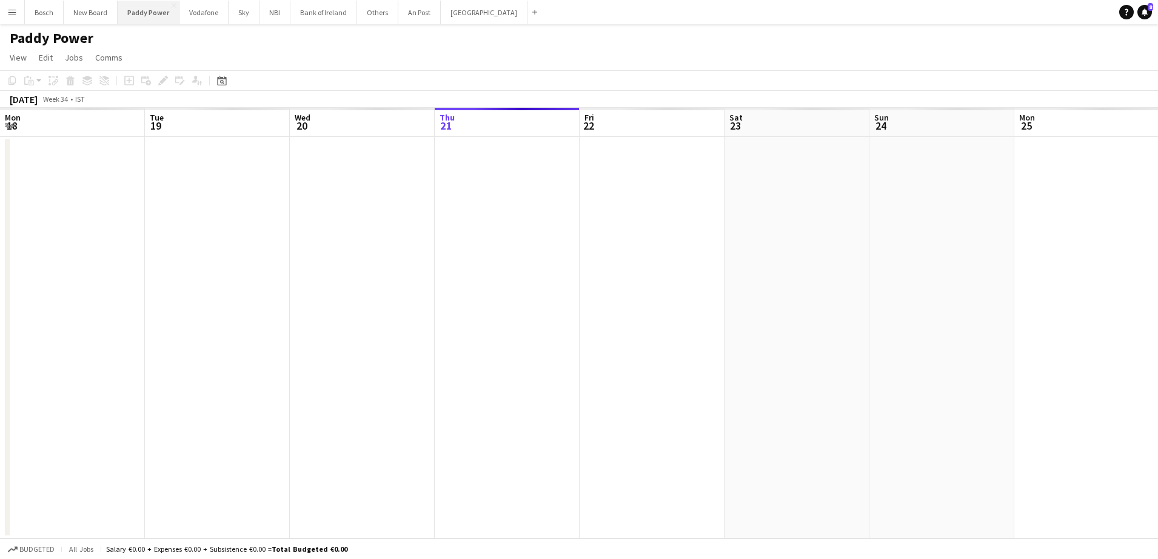
scroll to position [0, 290]
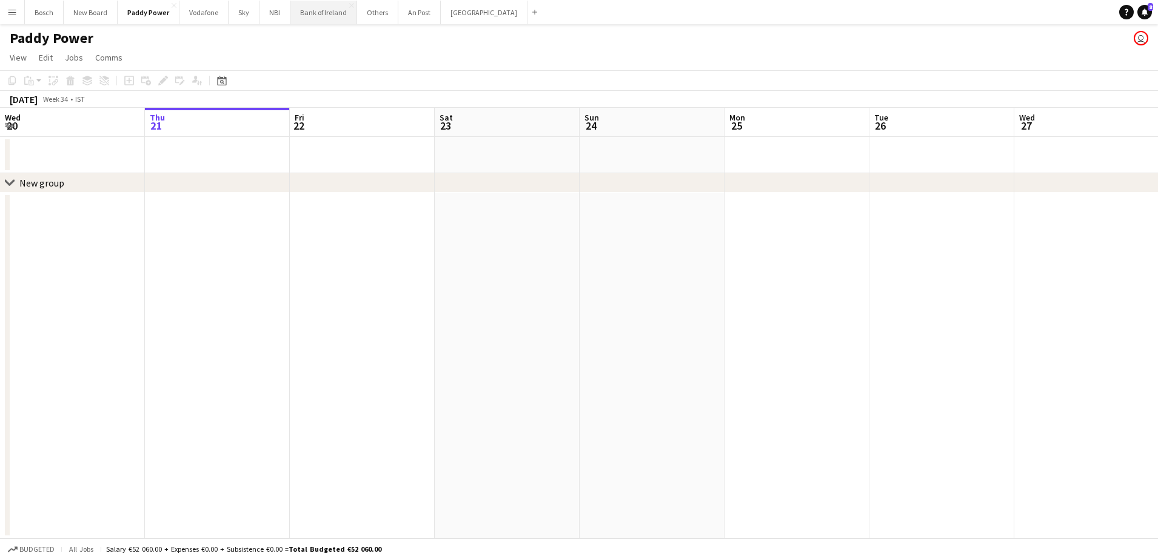
click at [330, 18] on button "Bank of Ireland Close" at bounding box center [323, 13] width 67 height 24
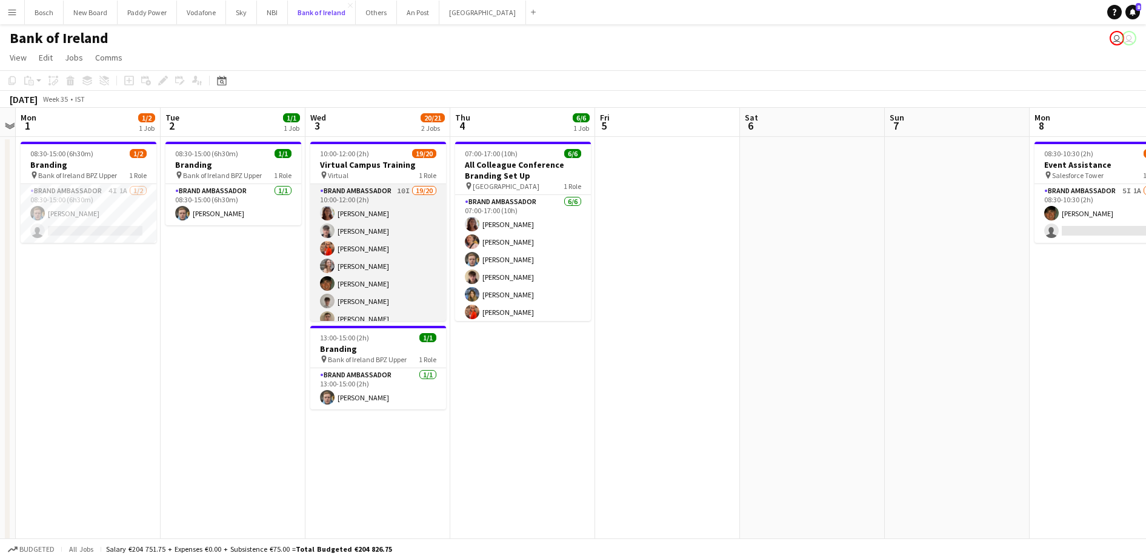
scroll to position [0, 419]
click at [383, 219] on app-card-role "Brand Ambassador 10I 19/20 10:00-12:00 (2h) [PERSON_NAME] [PERSON_NAME] [PERSON…" at bounding box center [378, 371] width 136 height 375
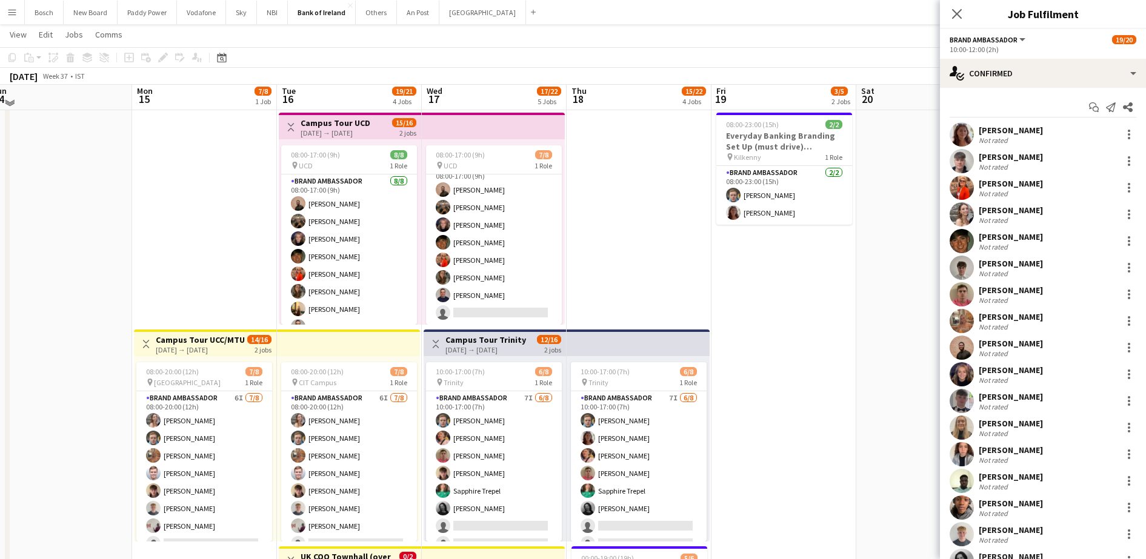
scroll to position [252, 0]
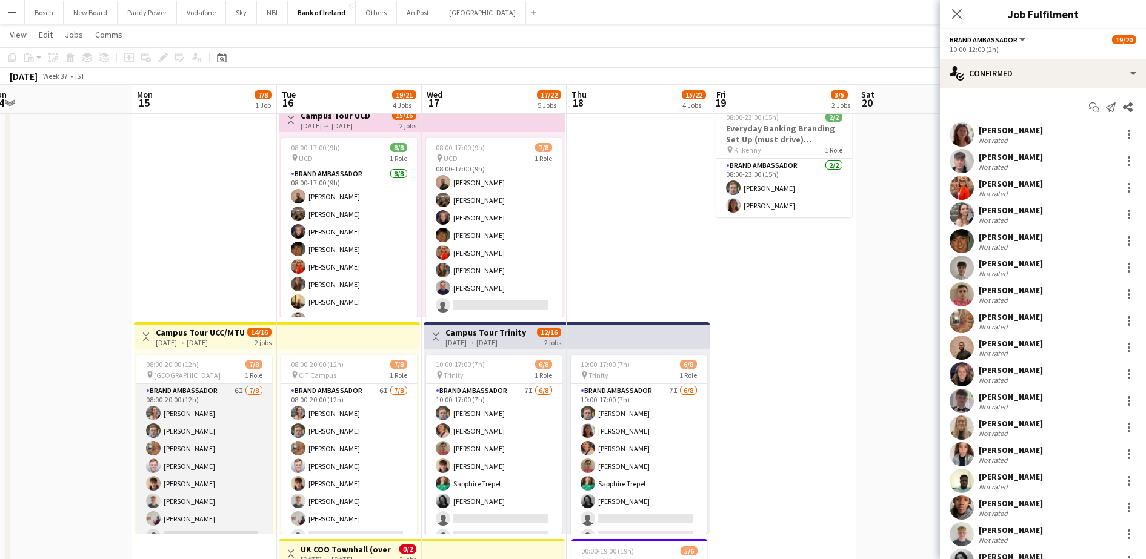
click at [202, 476] on app-card-role "Brand Ambassador 6I [DATE] 08:00-20:00 (12h) [PERSON_NAME] [PERSON_NAME] [PERSO…" at bounding box center [204, 466] width 136 height 164
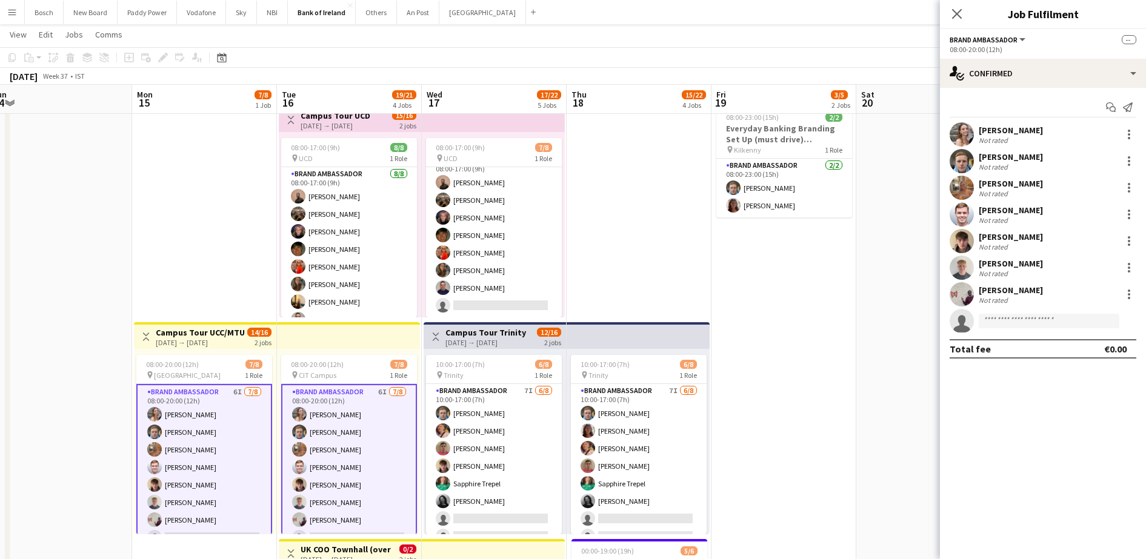
click at [1020, 187] on div "[PERSON_NAME]" at bounding box center [1011, 183] width 64 height 11
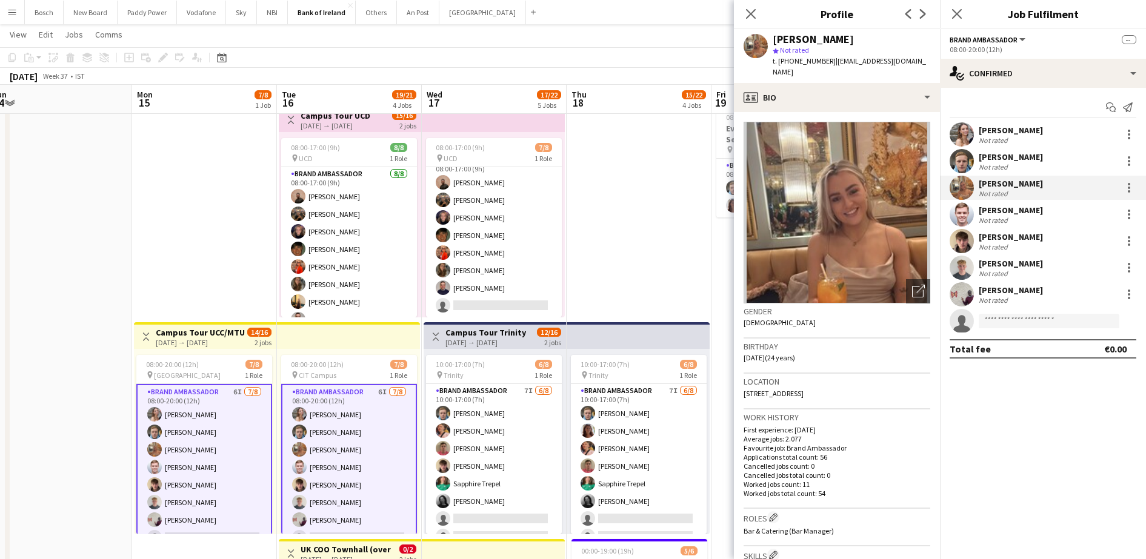
click at [646, 215] on app-date-cell "06:00-20:00 (14h) 4/4 pin Tullamore 1 Role Brand Ambassador [DATE] 06:00-20:00 …" at bounding box center [639, 397] width 145 height 1026
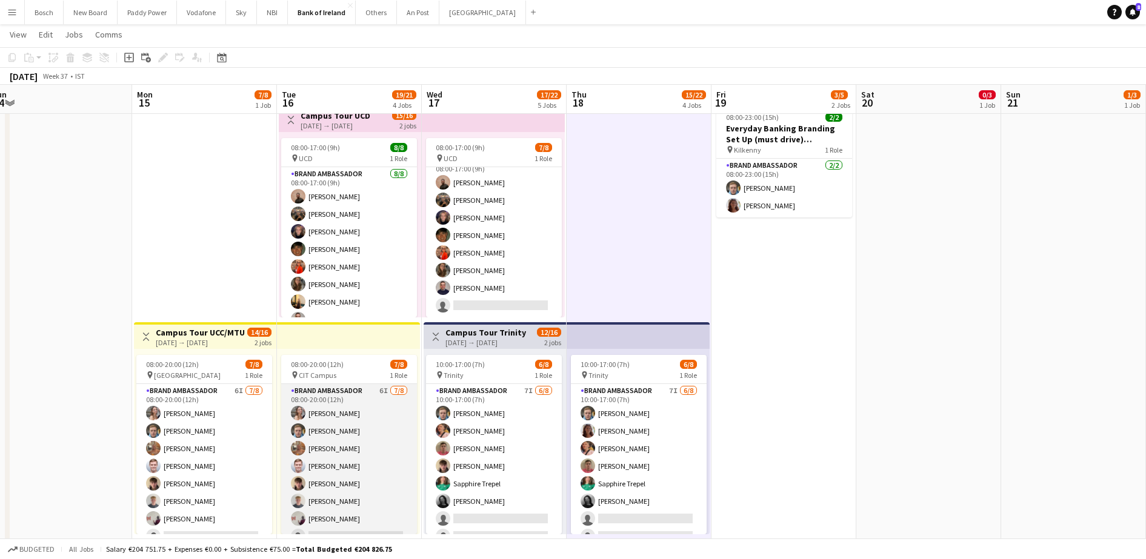
click at [384, 458] on app-card-role "Brand Ambassador 6I [DATE] 08:00-20:00 (12h) [PERSON_NAME] [PERSON_NAME] [PERSO…" at bounding box center [349, 466] width 136 height 164
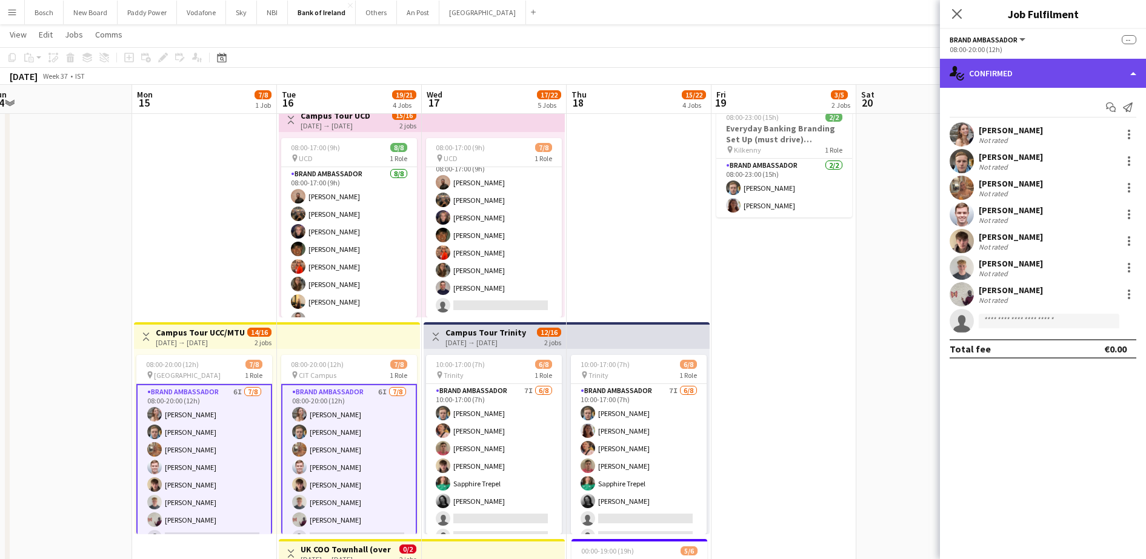
click at [1013, 62] on div "single-neutral-actions-check-2 Confirmed" at bounding box center [1043, 73] width 206 height 29
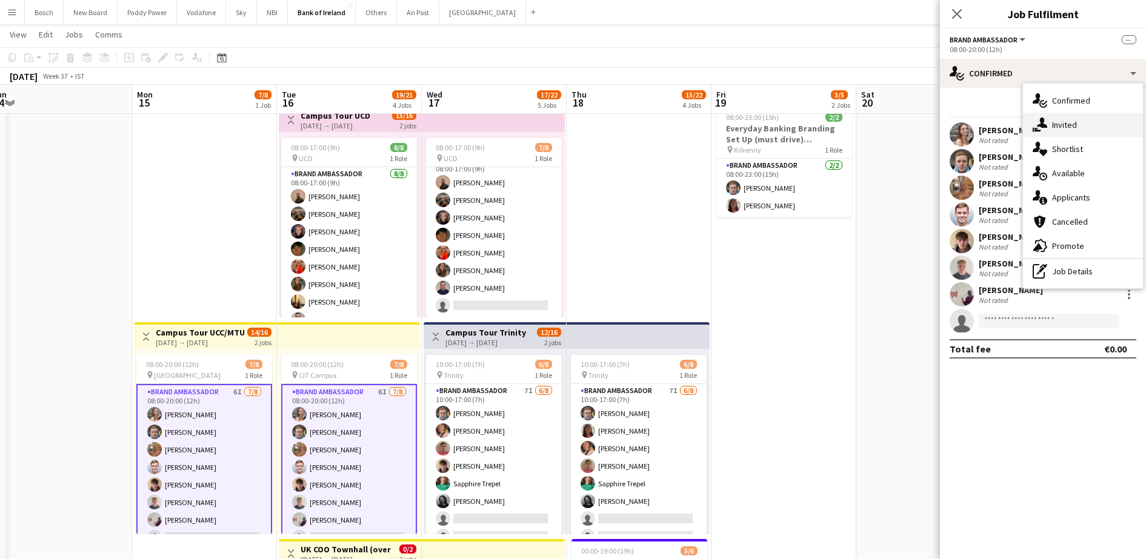
click at [1055, 135] on div "single-neutral-actions-share-1 Invited" at bounding box center [1083, 125] width 120 height 24
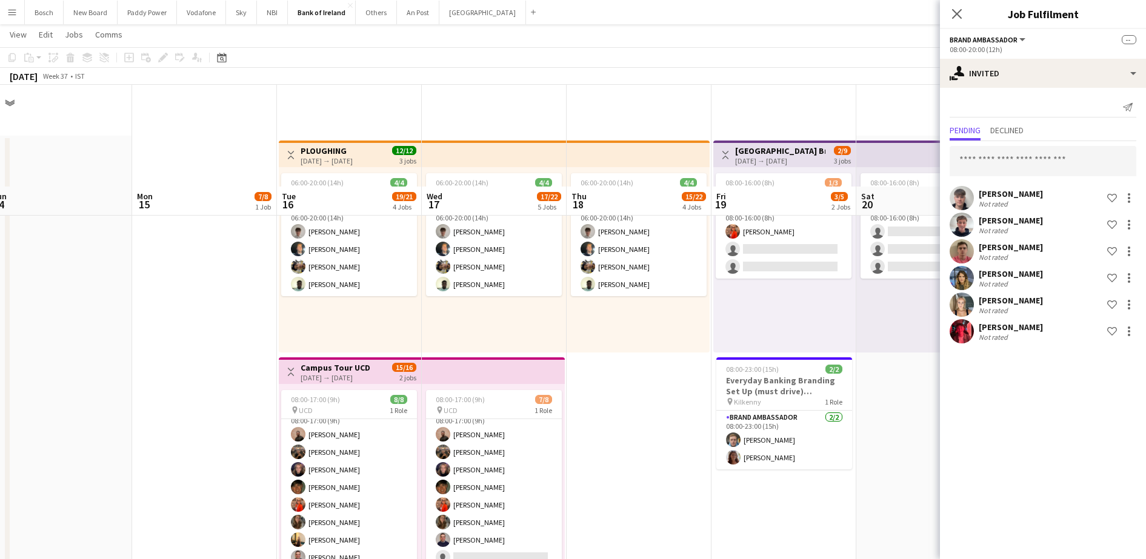
scroll to position [379, 0]
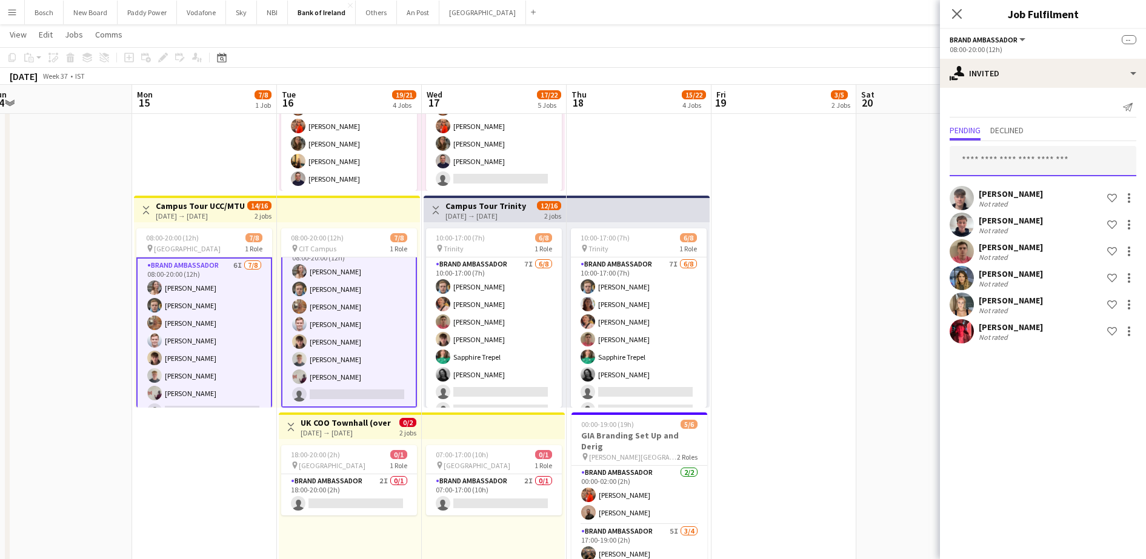
click at [1046, 152] on input "text" at bounding box center [1043, 161] width 187 height 30
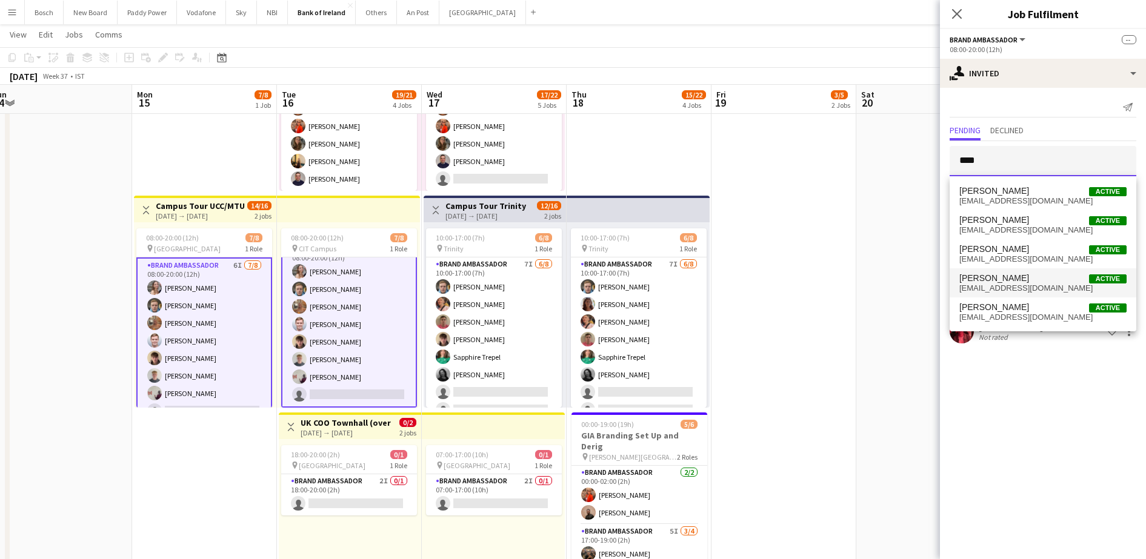
type input "****"
click at [998, 285] on span "[EMAIL_ADDRESS][DOMAIN_NAME]" at bounding box center [1043, 289] width 167 height 10
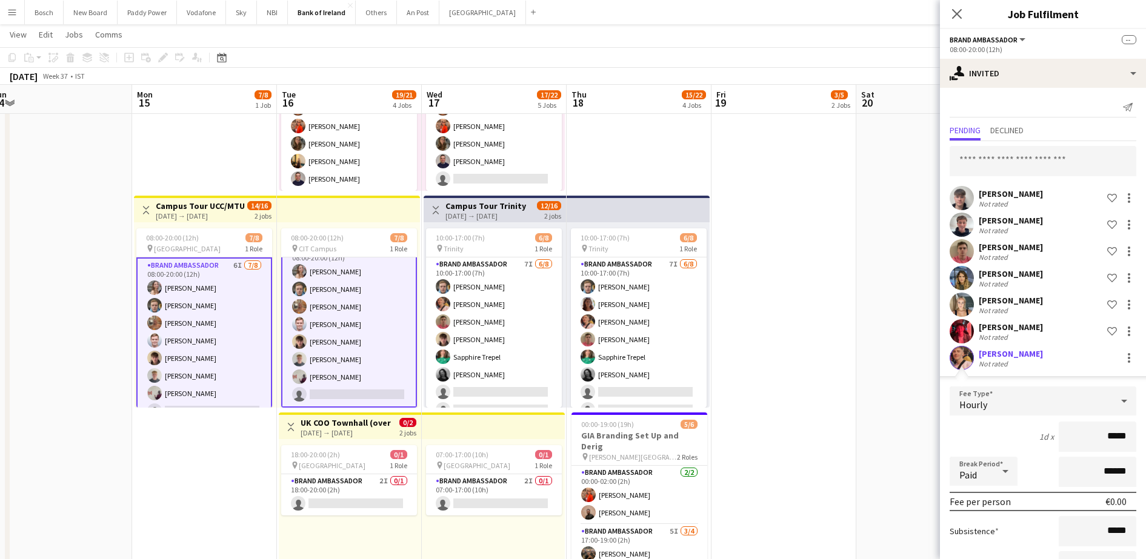
scroll to position [98, 0]
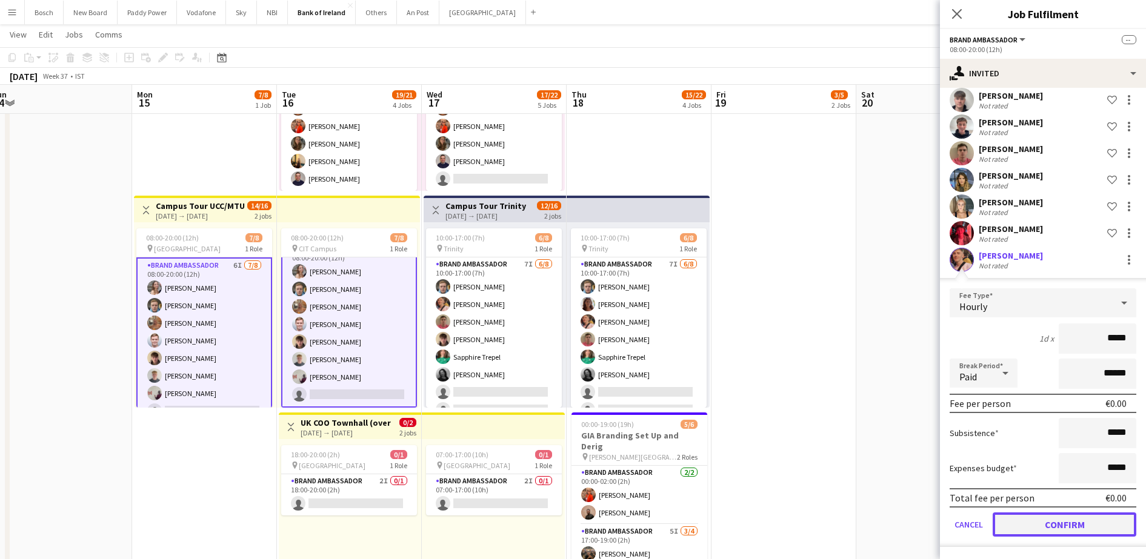
click at [1033, 533] on button "Confirm" at bounding box center [1065, 525] width 144 height 24
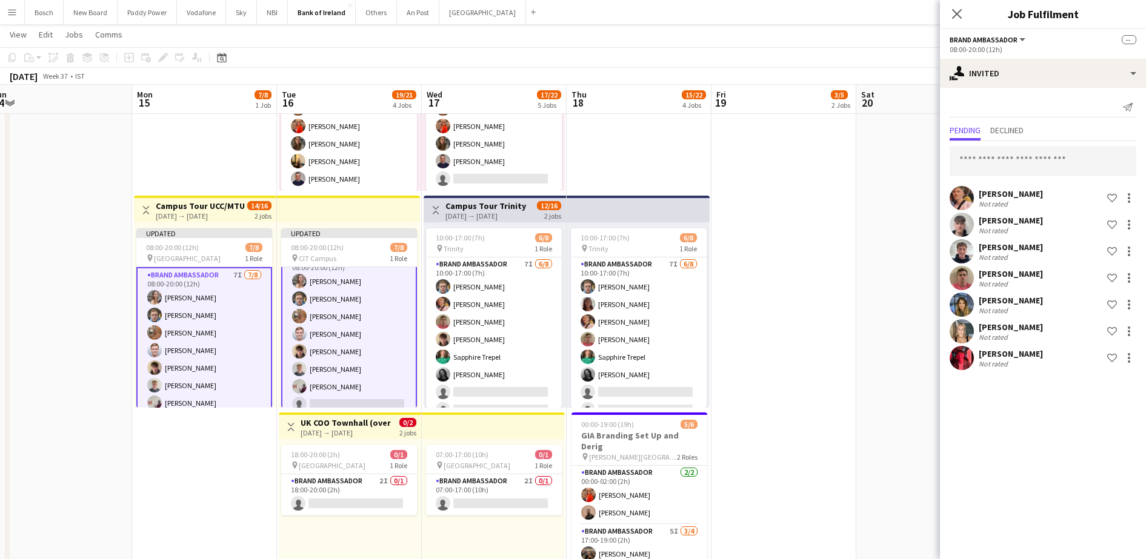
scroll to position [0, 0]
click at [921, 54] on app-toolbar "Copy Paste Paste Ctrl+V Paste with crew Ctrl+Shift+V Paste linked Job [GEOGRAPH…" at bounding box center [573, 57] width 1146 height 21
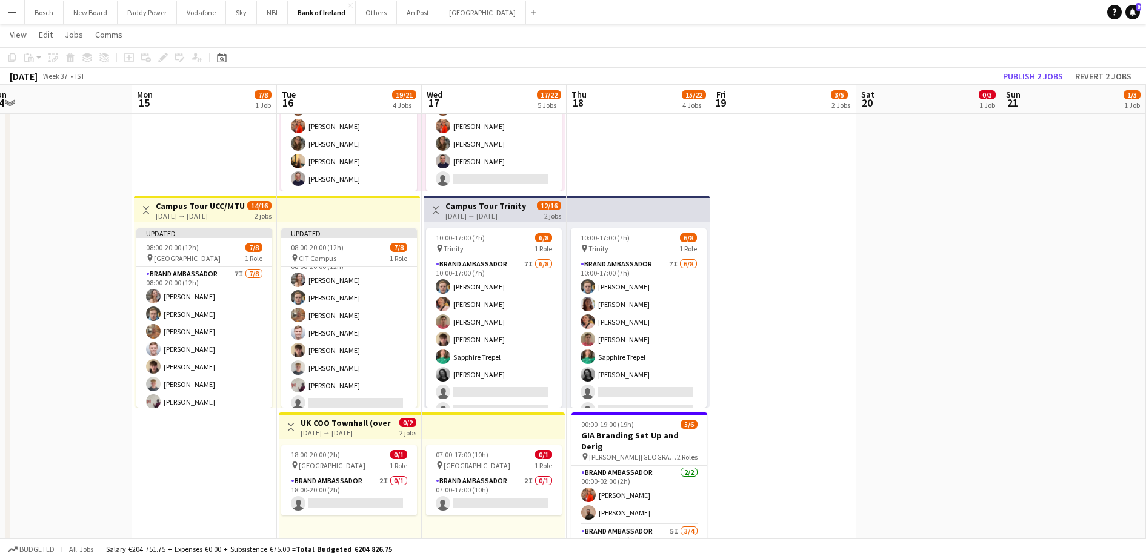
scroll to position [15, 0]
click at [1019, 69] on button "Publish 2 jobs" at bounding box center [1033, 76] width 70 height 16
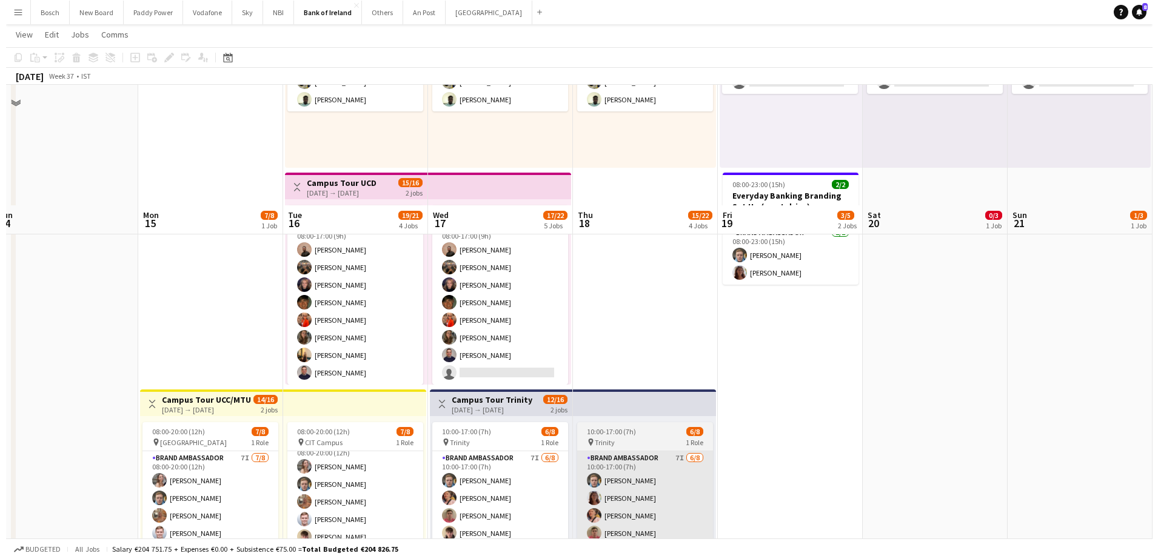
scroll to position [0, 0]
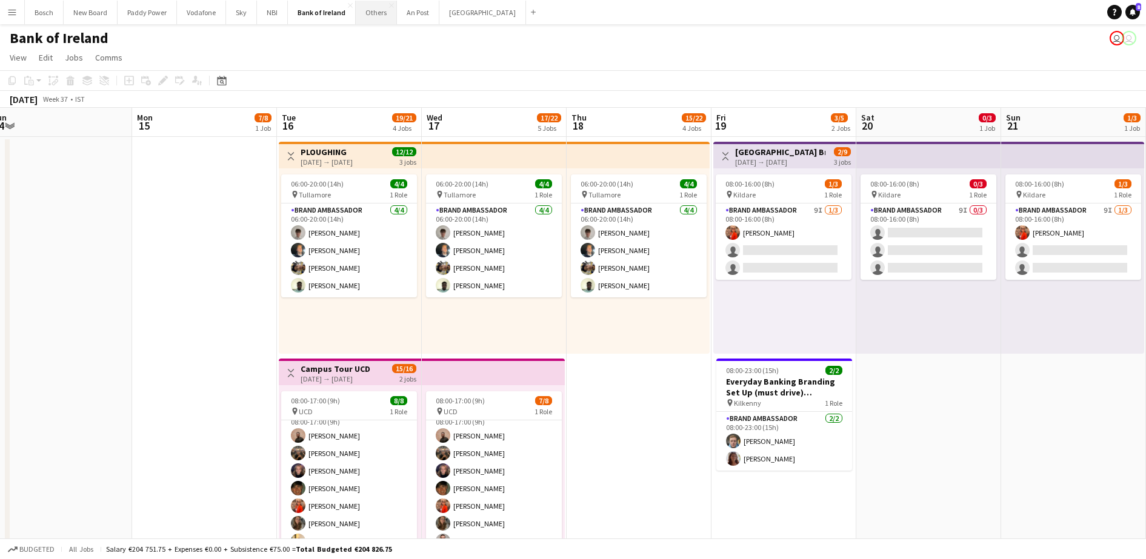
click at [369, 3] on button "Others Close" at bounding box center [376, 13] width 41 height 24
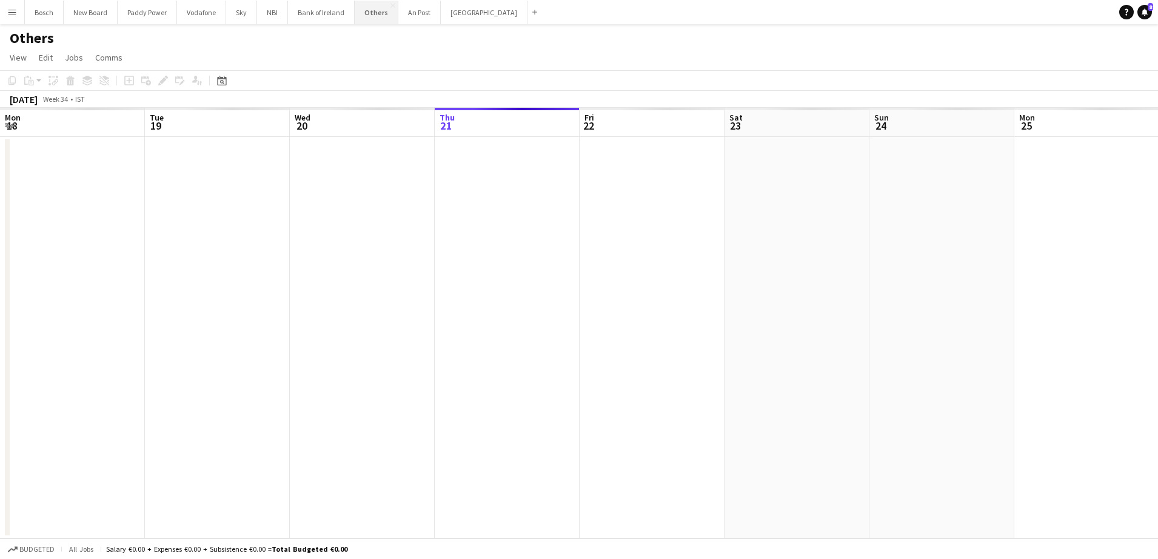
scroll to position [0, 290]
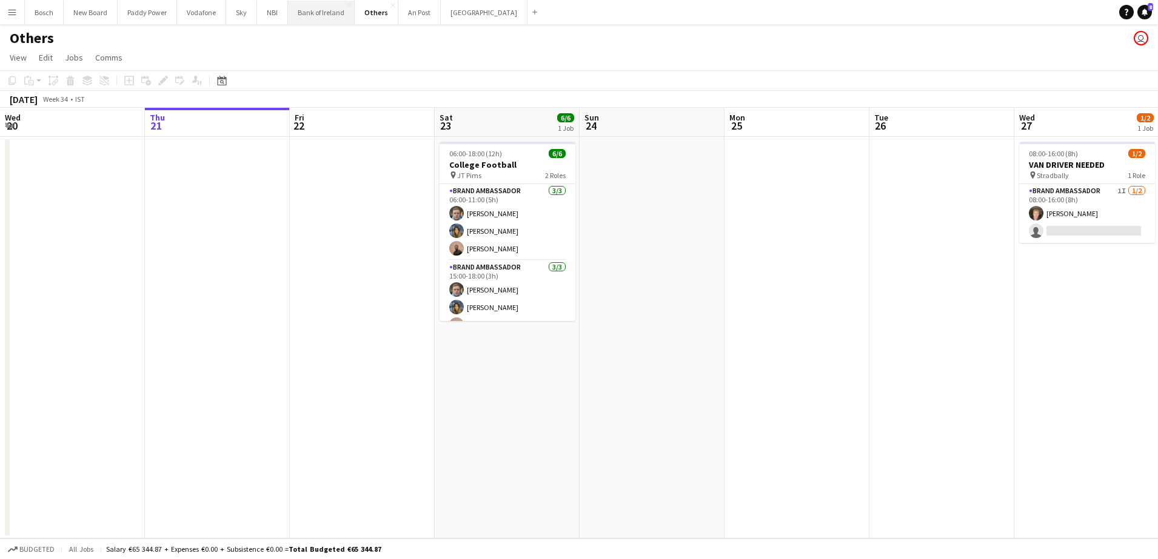
click at [324, 15] on button "Bank of Ireland Close" at bounding box center [321, 13] width 67 height 24
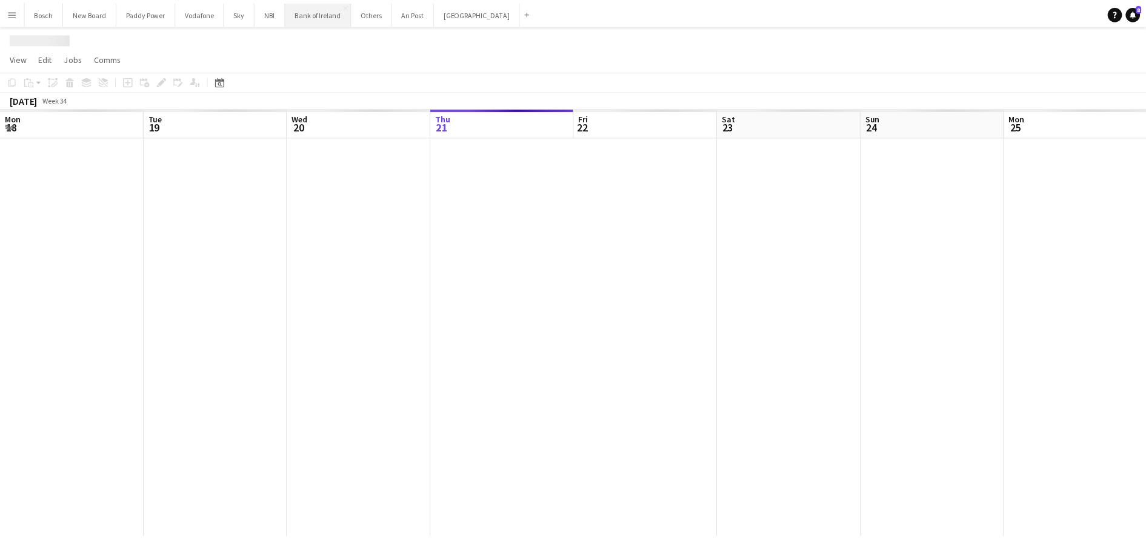
scroll to position [0, 290]
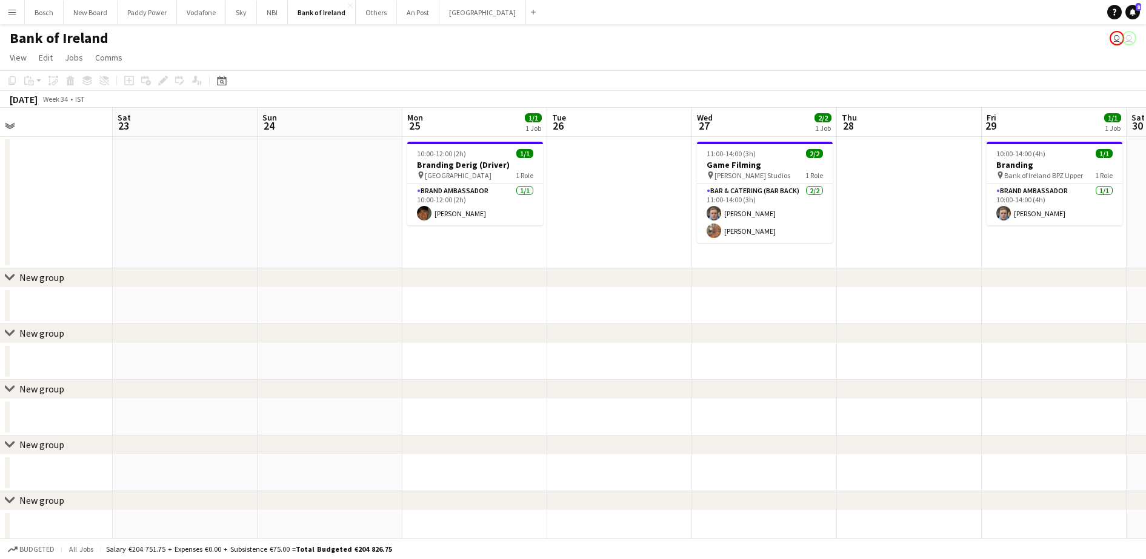
drag, startPoint x: 583, startPoint y: 182, endPoint x: 261, endPoint y: 212, distance: 323.8
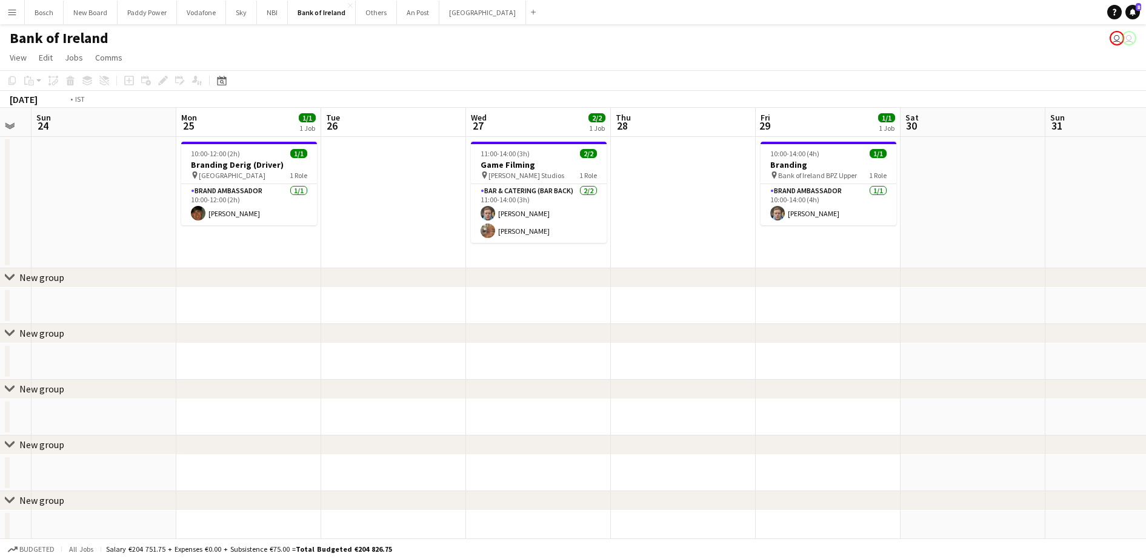
drag, startPoint x: 901, startPoint y: 318, endPoint x: 424, endPoint y: 332, distance: 477.2
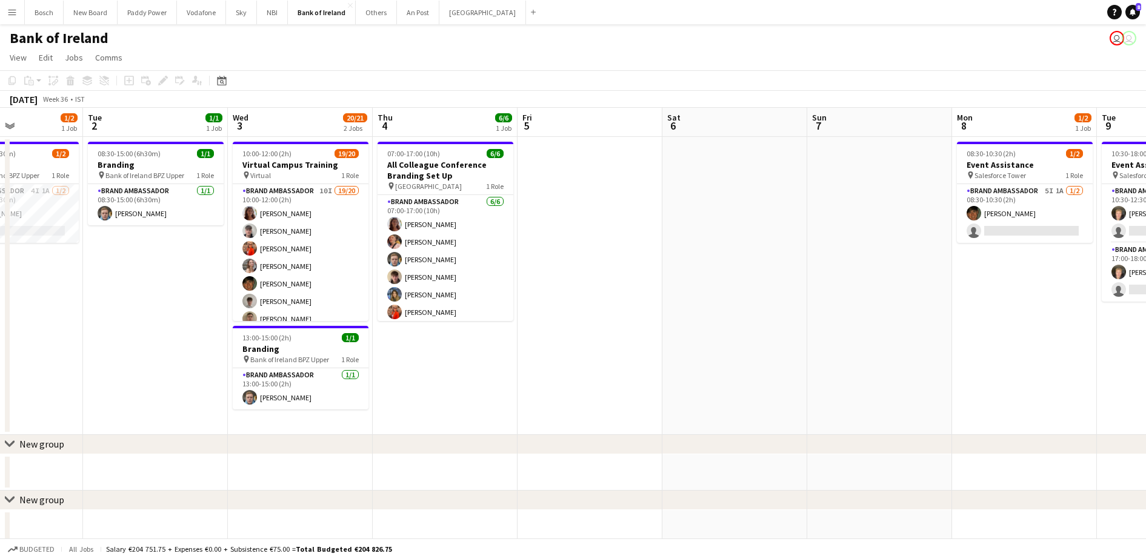
drag, startPoint x: 893, startPoint y: 282, endPoint x: 190, endPoint y: 316, distance: 703.3
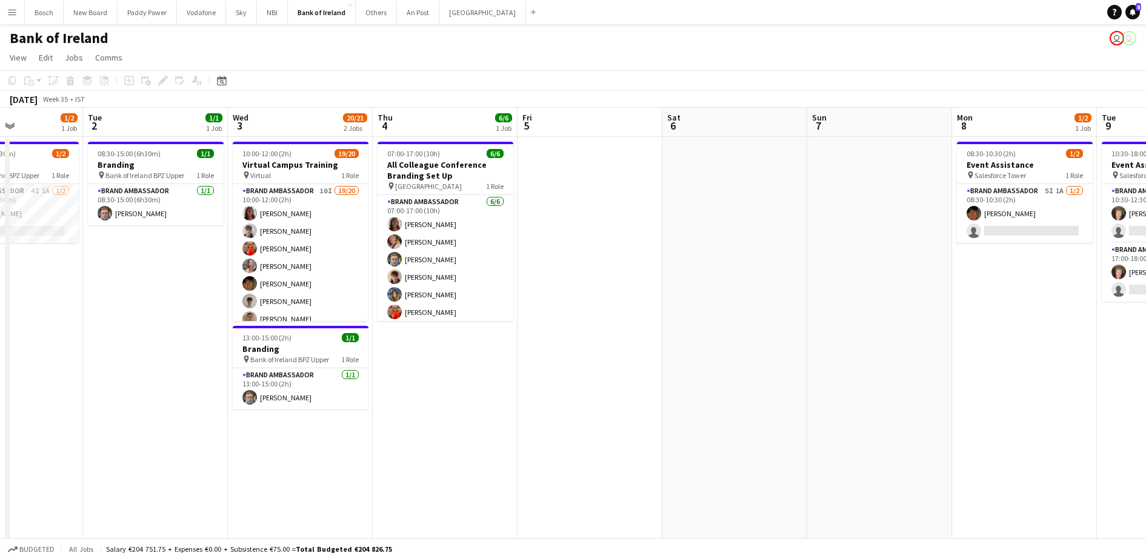
scroll to position [0, 376]
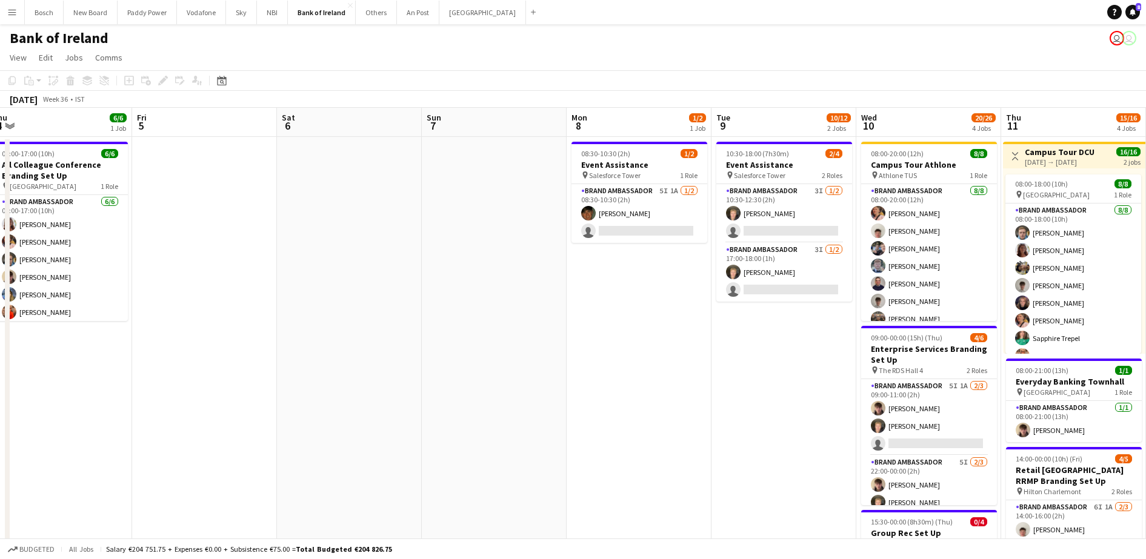
drag, startPoint x: 761, startPoint y: 344, endPoint x: 0, endPoint y: 402, distance: 763.5
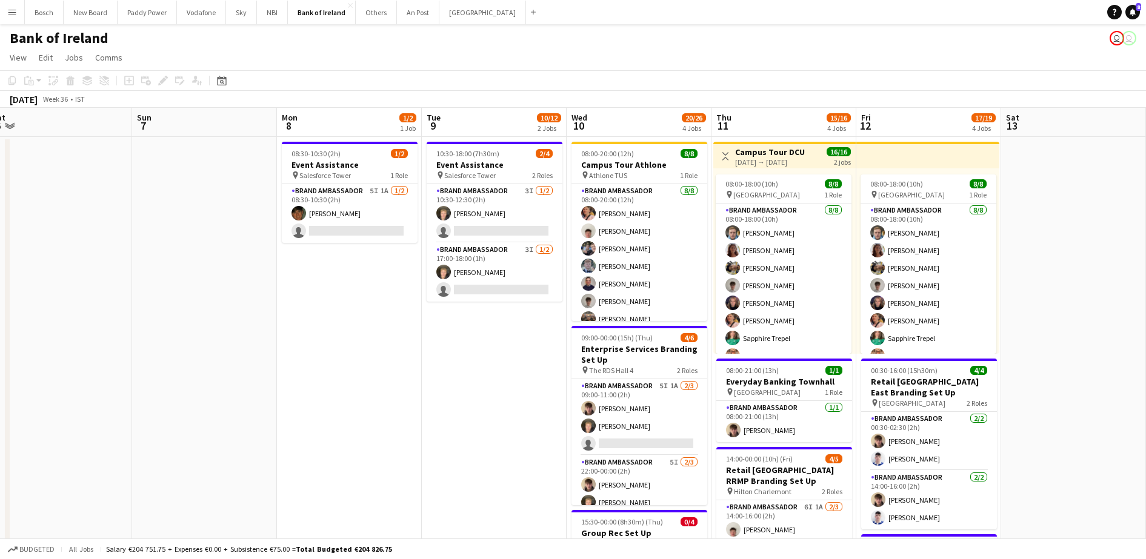
scroll to position [0, 378]
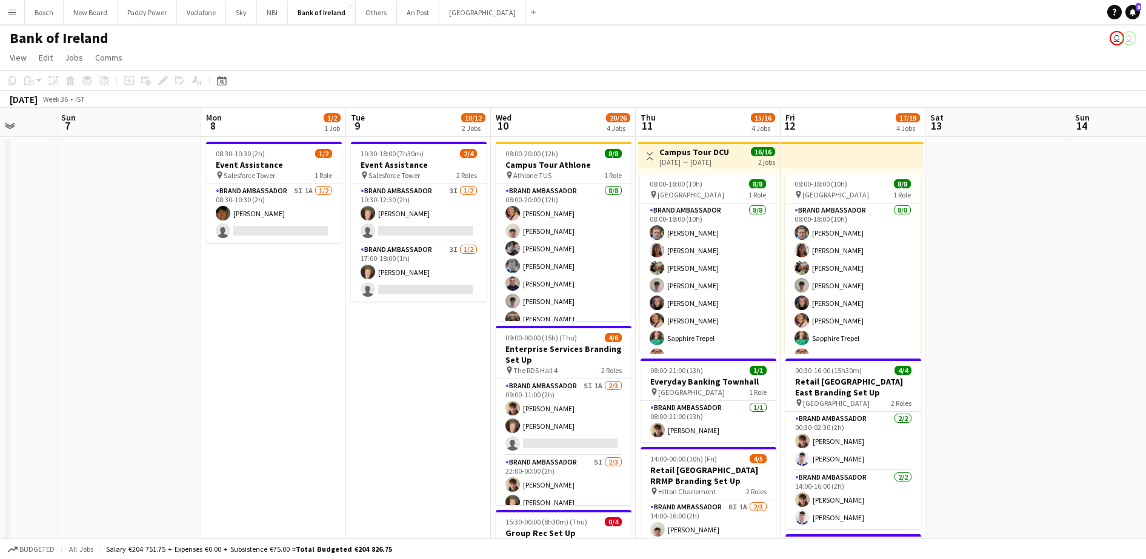
drag, startPoint x: 508, startPoint y: 359, endPoint x: -3, endPoint y: 370, distance: 511.1
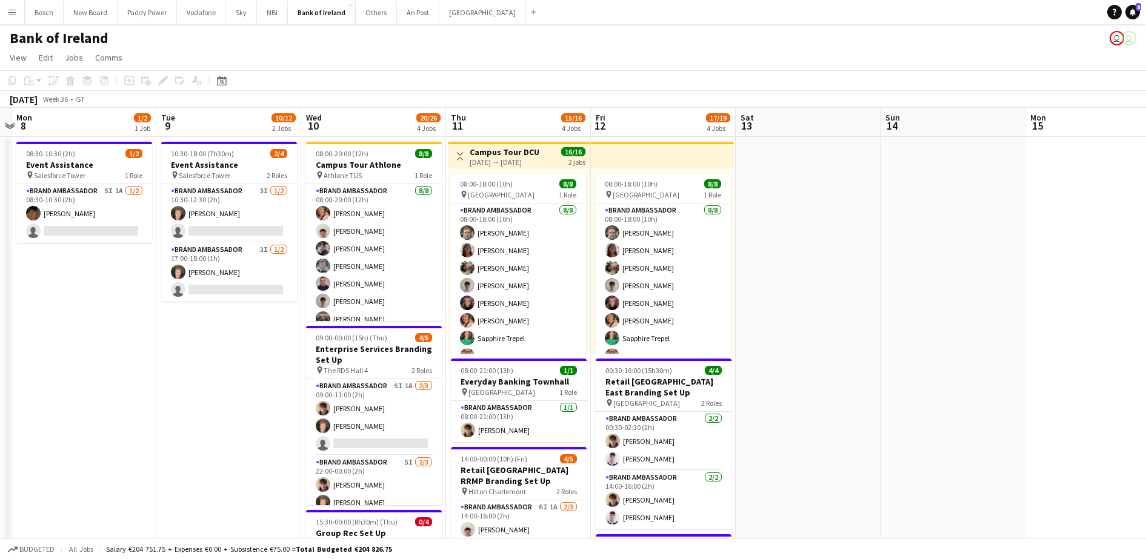
drag, startPoint x: 999, startPoint y: 229, endPoint x: 809, endPoint y: 245, distance: 191.0
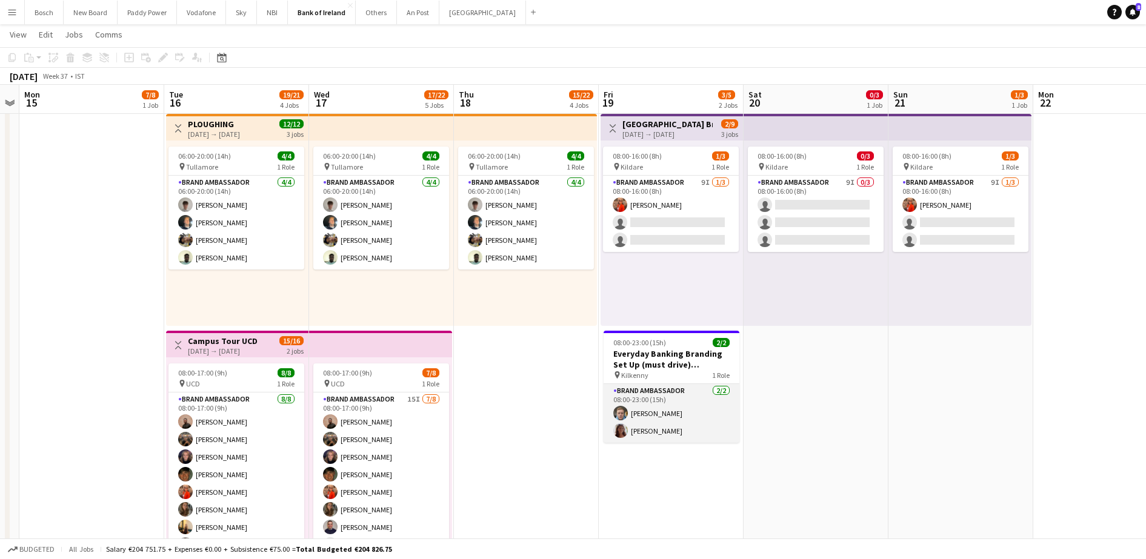
scroll to position [0, 0]
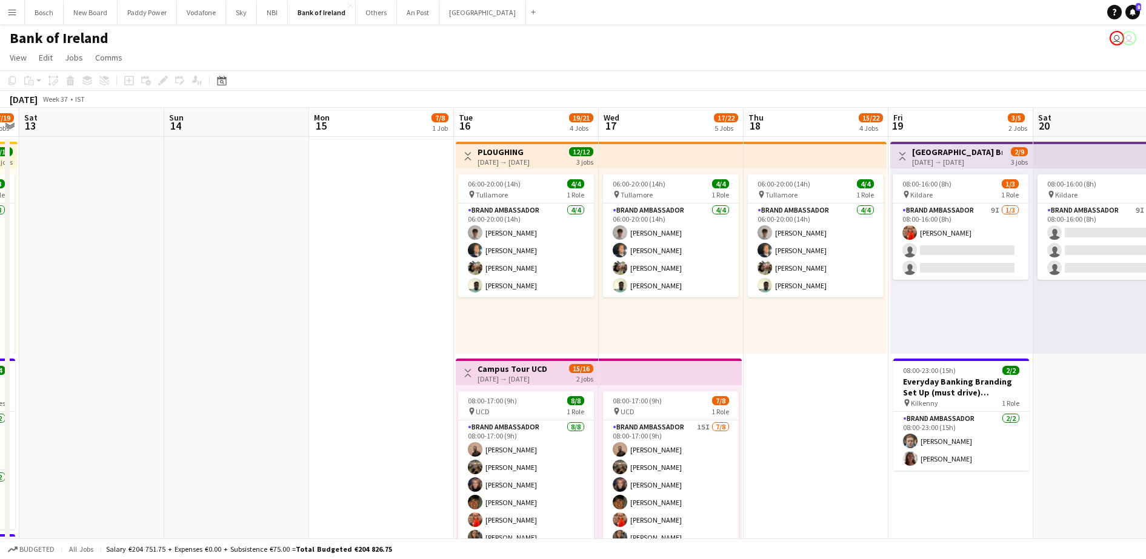
drag, startPoint x: 418, startPoint y: 284, endPoint x: 1058, endPoint y: 198, distance: 645.9
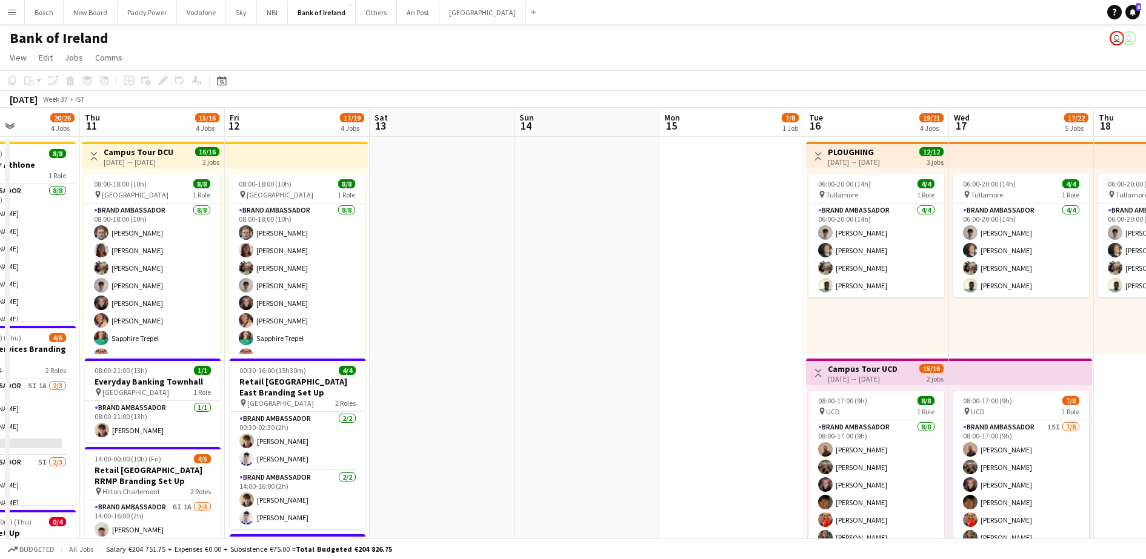
drag, startPoint x: 809, startPoint y: 273, endPoint x: 1157, endPoint y: 201, distance: 355.4
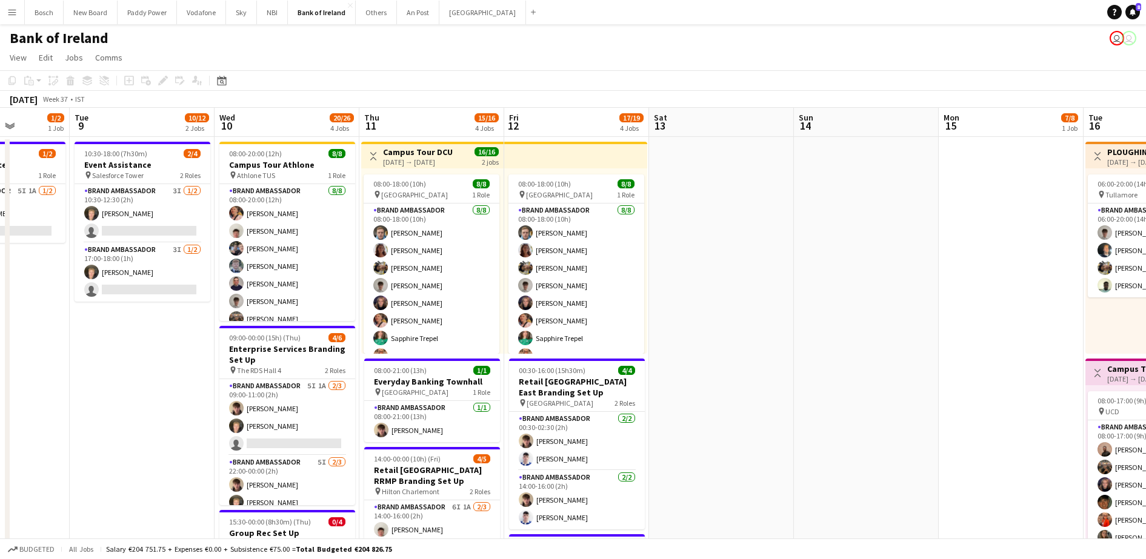
scroll to position [0, 389]
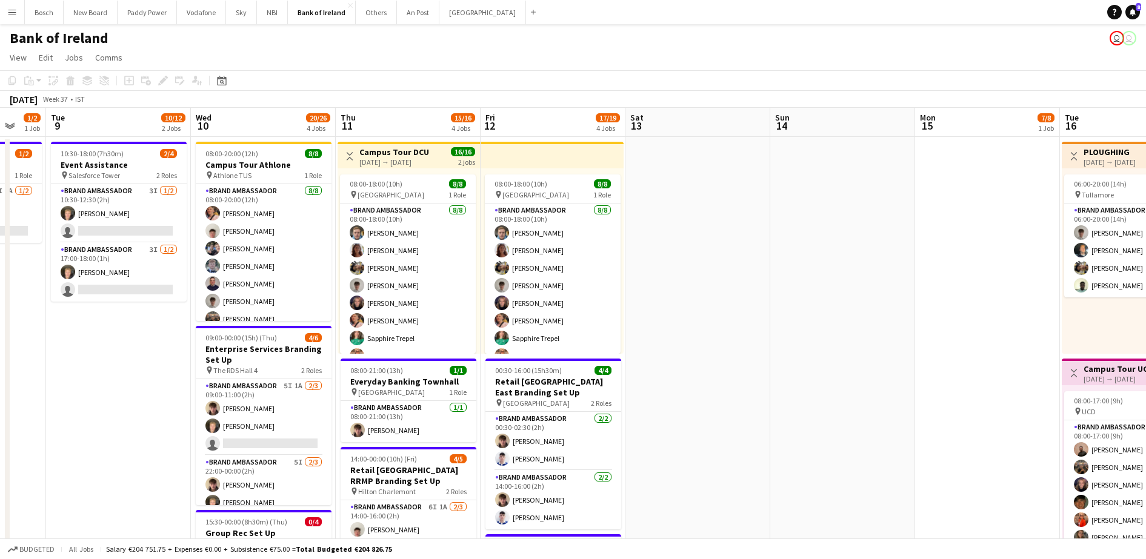
drag, startPoint x: 125, startPoint y: 367, endPoint x: 84, endPoint y: 299, distance: 79.1
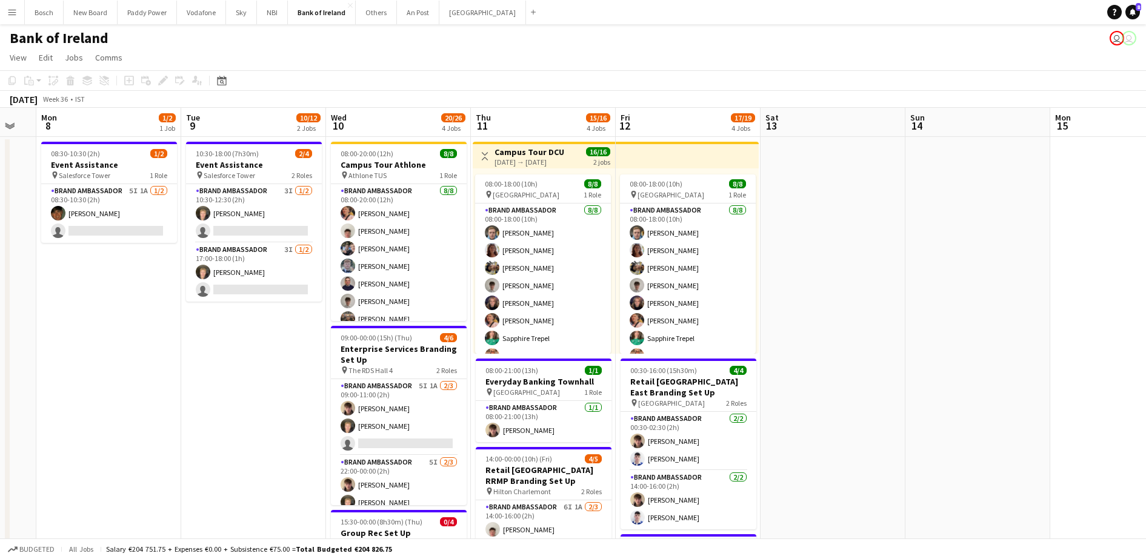
scroll to position [0, 410]
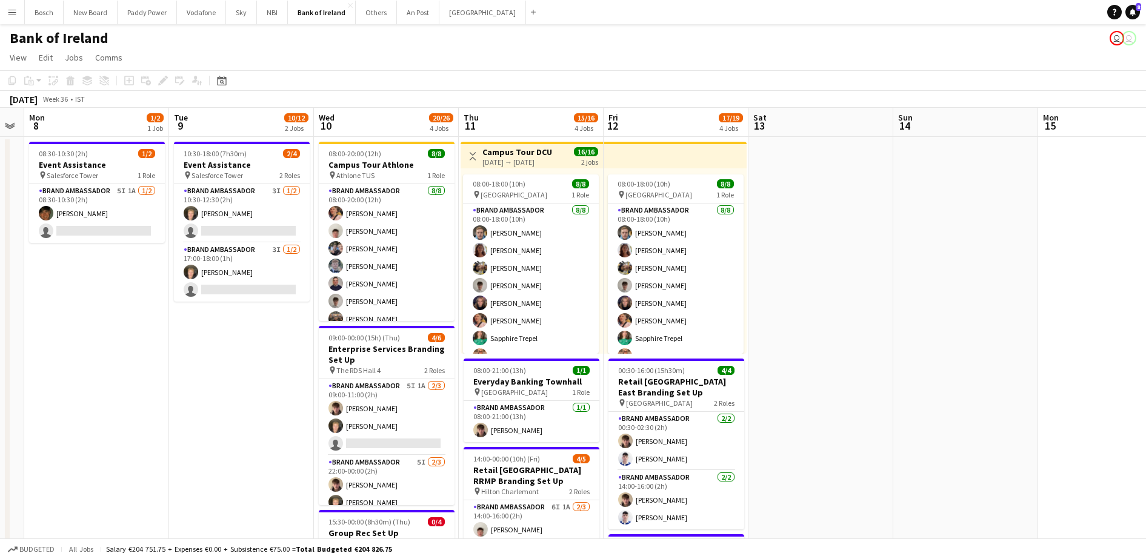
drag, startPoint x: 714, startPoint y: 308, endPoint x: 837, endPoint y: 283, distance: 125.5
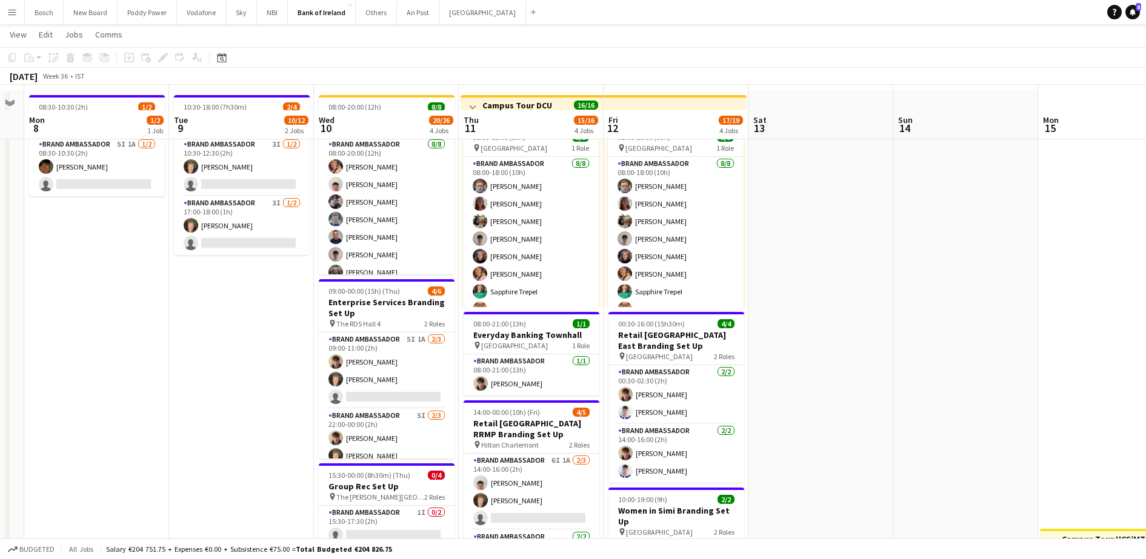
scroll to position [0, 0]
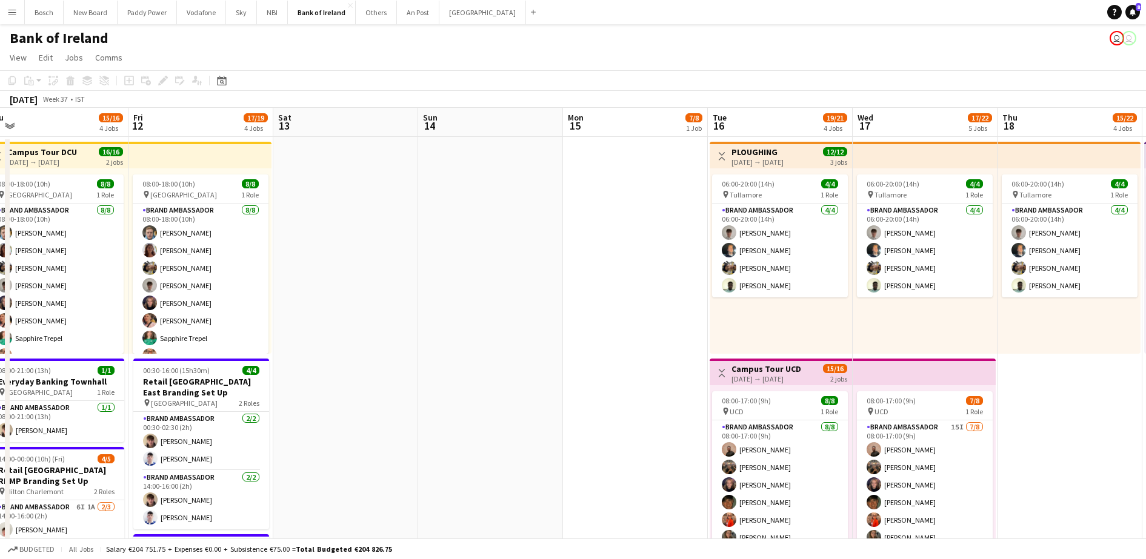
drag, startPoint x: 690, startPoint y: 270, endPoint x: 536, endPoint y: 258, distance: 154.4
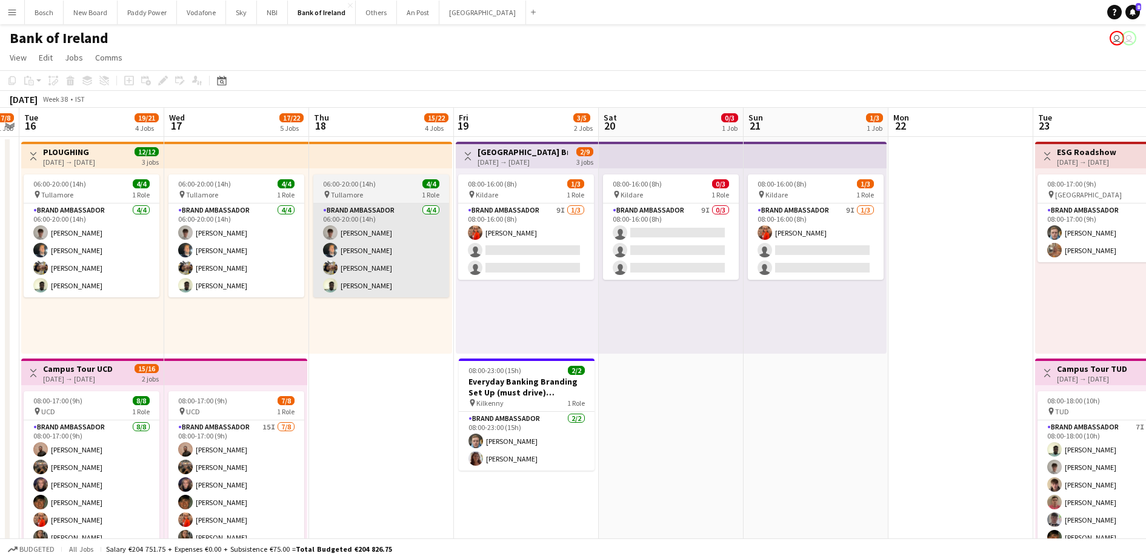
drag, startPoint x: 1040, startPoint y: 336, endPoint x: 357, endPoint y: 233, distance: 690.2
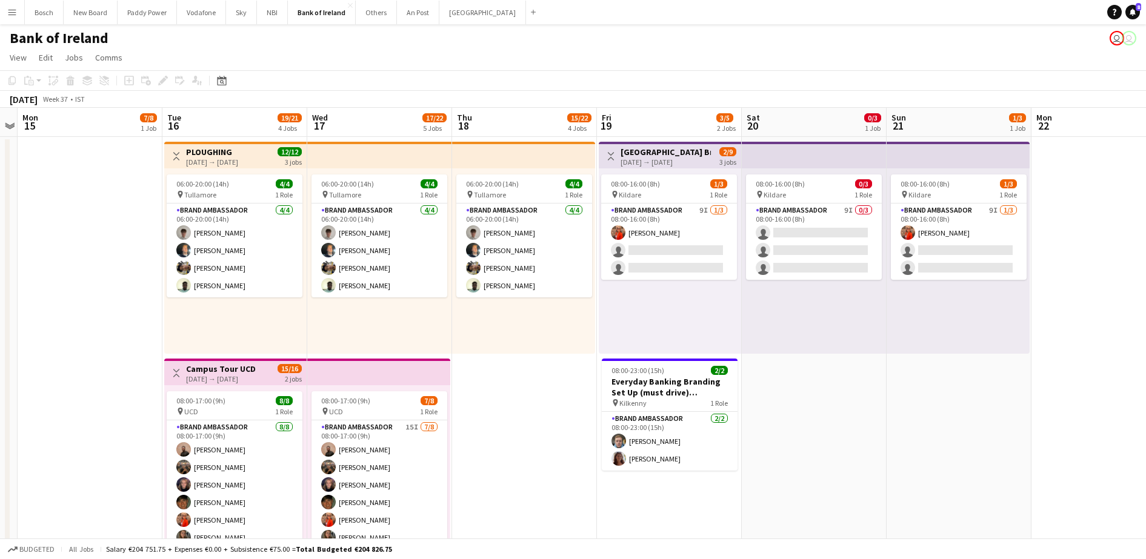
scroll to position [0, 416]
drag, startPoint x: 866, startPoint y: 379, endPoint x: 1012, endPoint y: 369, distance: 145.8
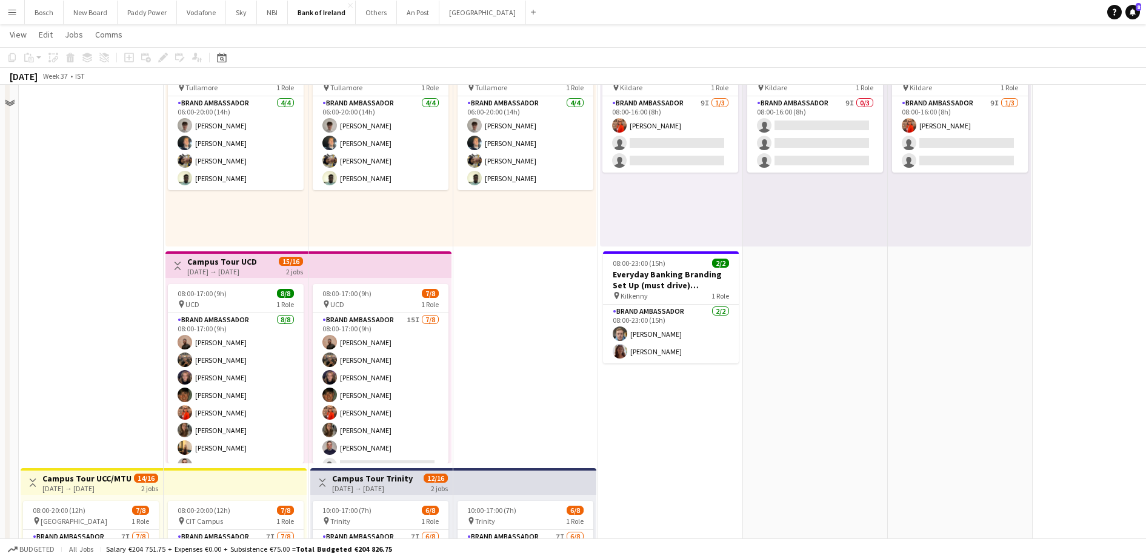
scroll to position [0, 0]
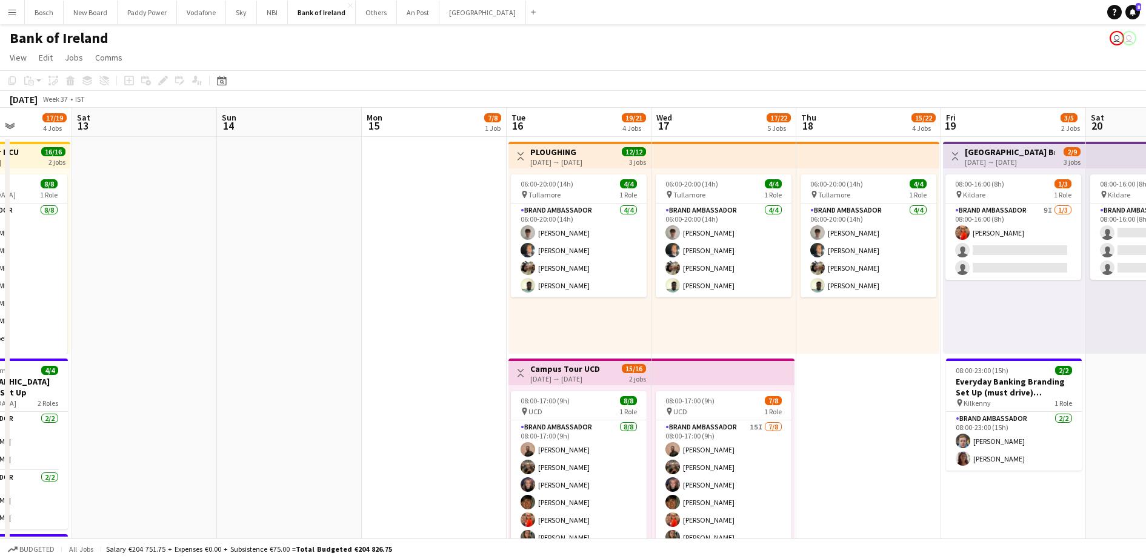
drag, startPoint x: 487, startPoint y: 378, endPoint x: 1120, endPoint y: 345, distance: 633.6
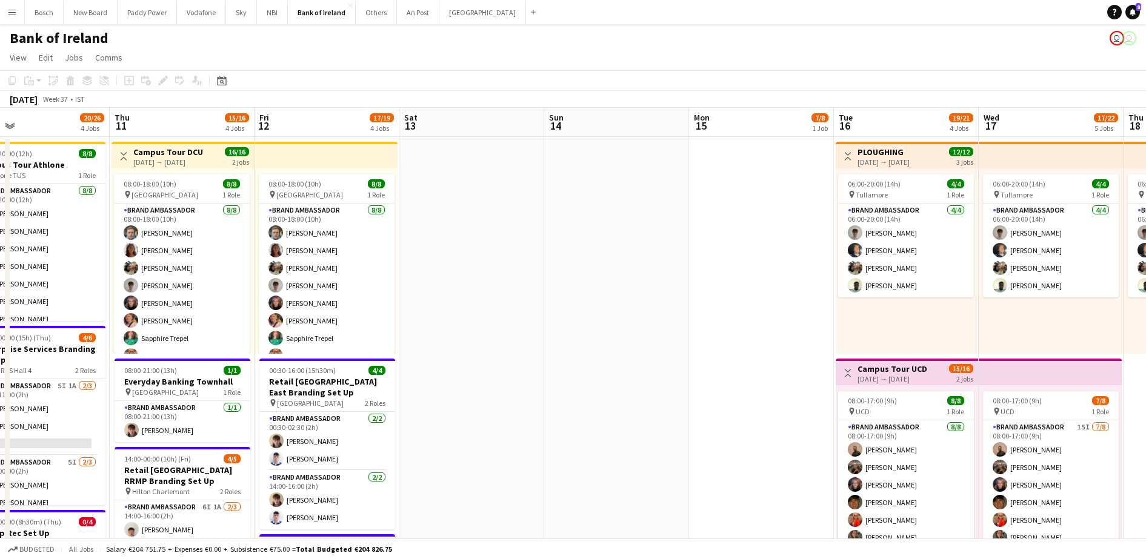
drag, startPoint x: 757, startPoint y: 337, endPoint x: 1084, endPoint y: 333, distance: 327.3
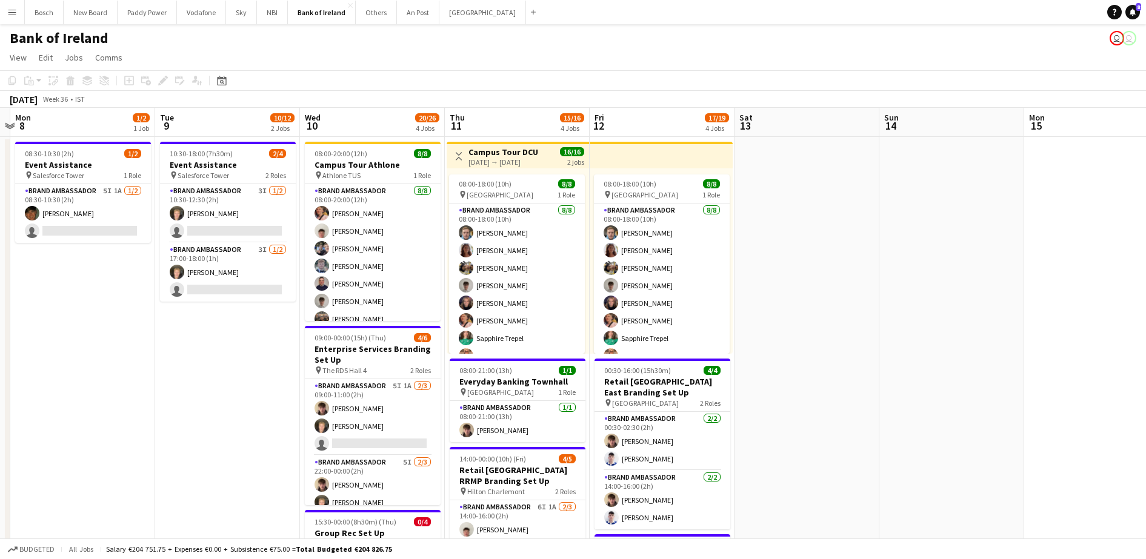
scroll to position [0, 424]
drag, startPoint x: 707, startPoint y: 344, endPoint x: 752, endPoint y: 312, distance: 55.7
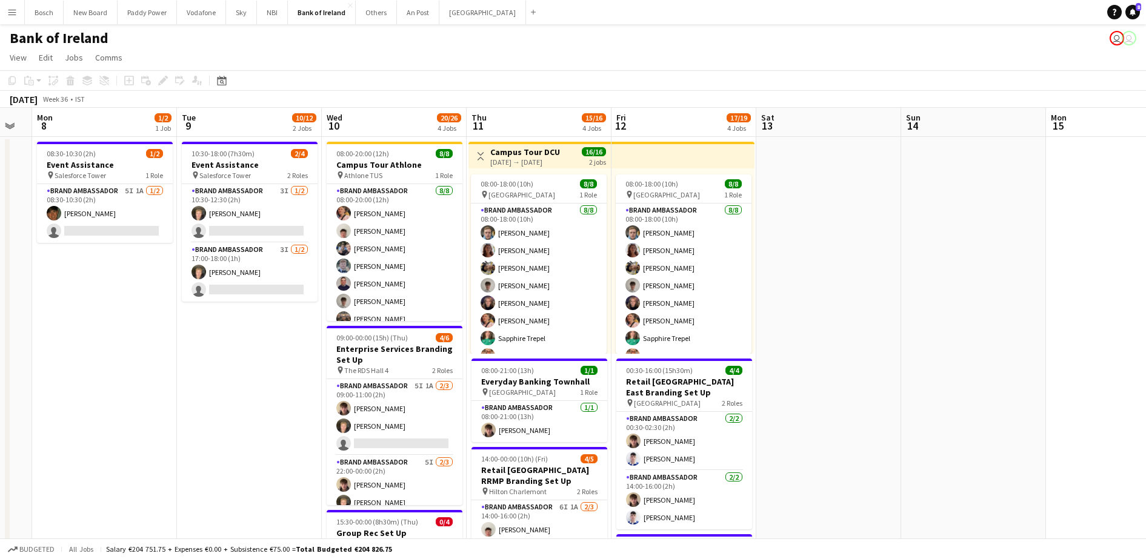
scroll to position [0, 398]
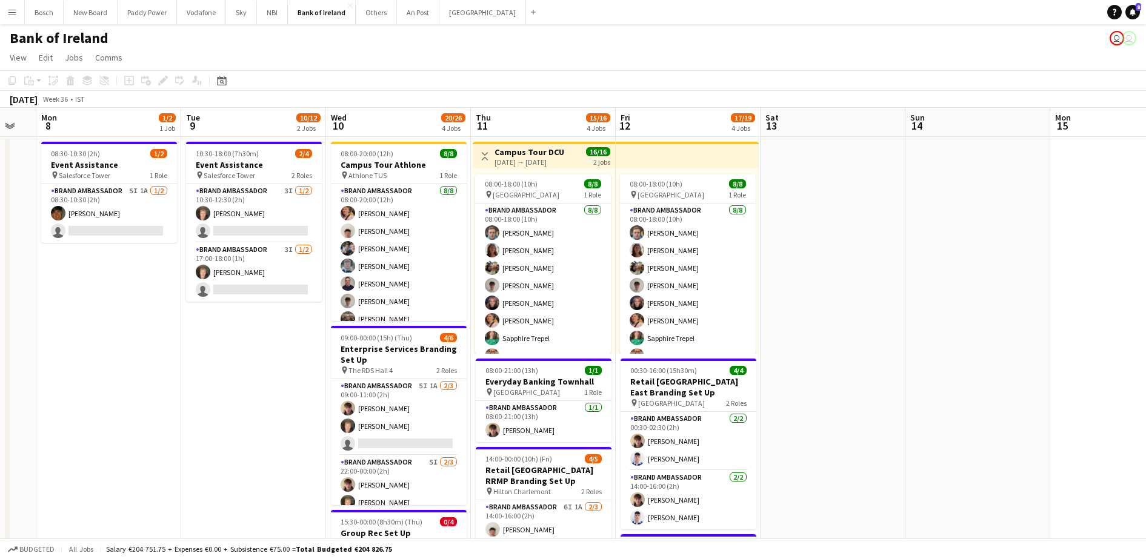
drag, startPoint x: 775, startPoint y: 272, endPoint x: 801, endPoint y: 270, distance: 25.6
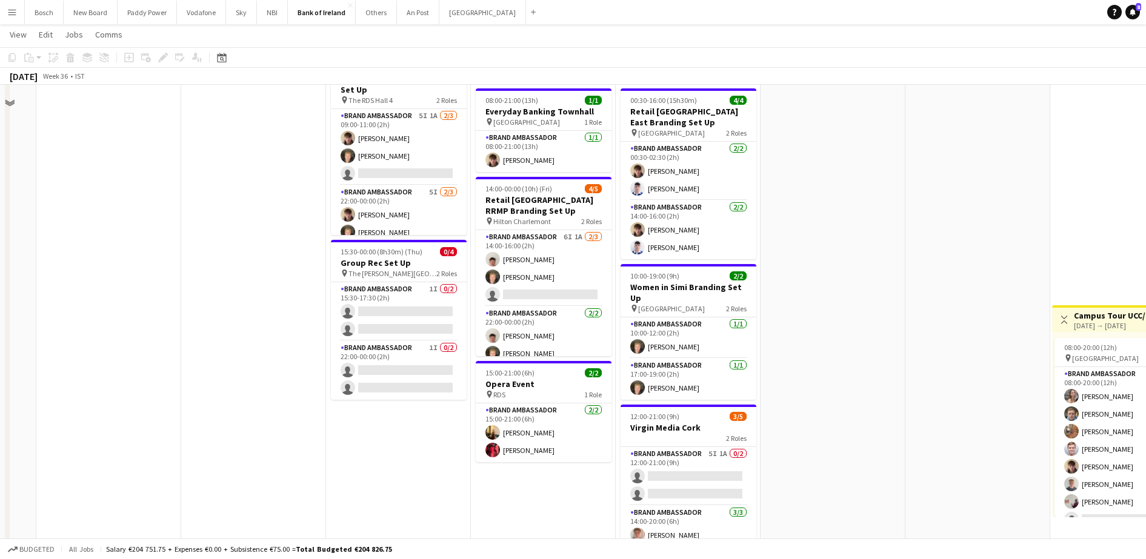
scroll to position [0, 0]
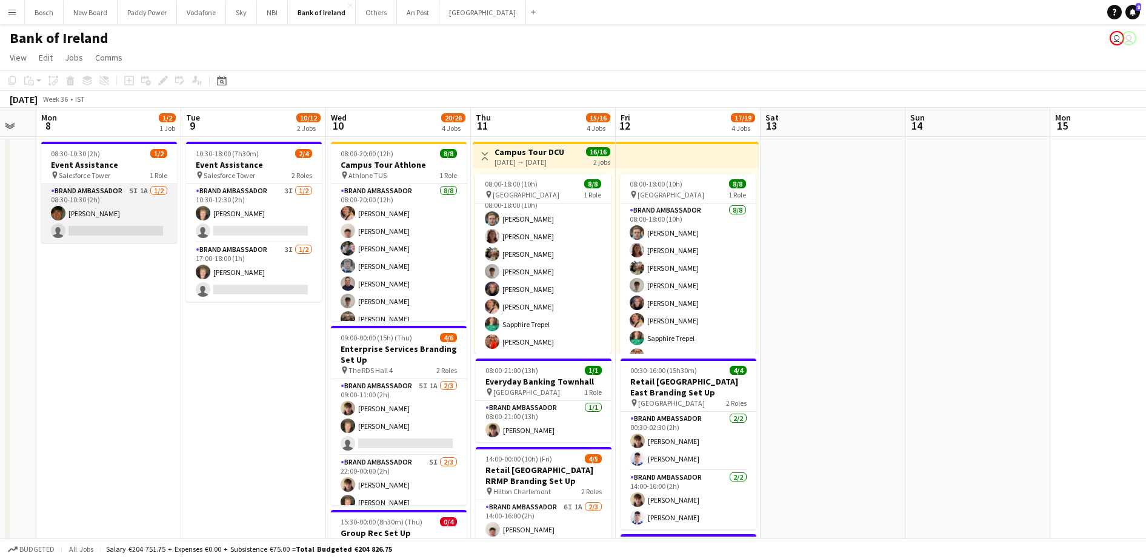
click at [141, 233] on app-card-role "Brand Ambassador 5I 1A [DATE] 08:30-10:30 (2h) [PERSON_NAME] single-neutral-act…" at bounding box center [109, 213] width 136 height 59
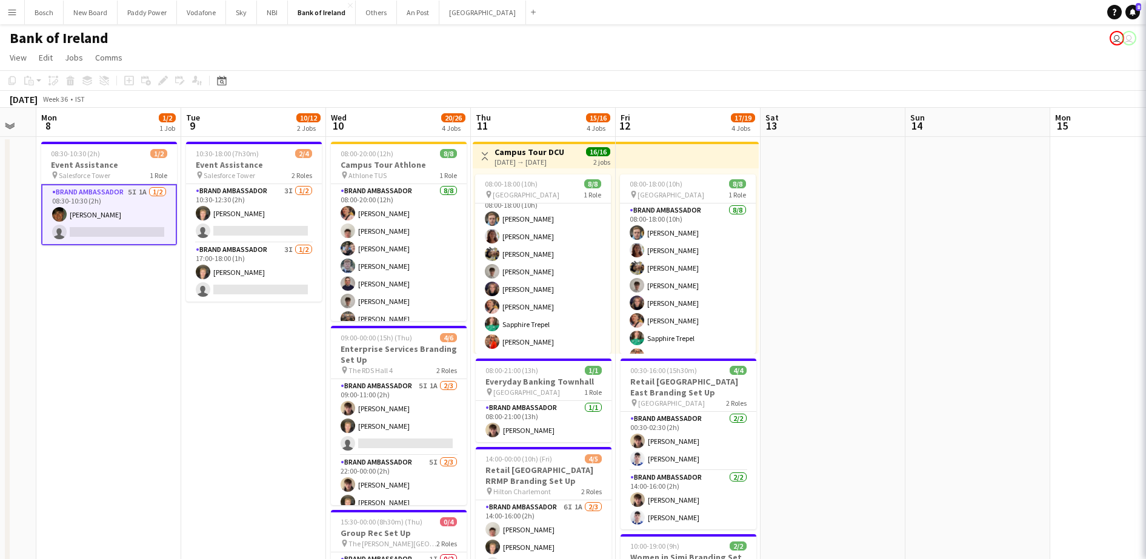
scroll to position [0, 399]
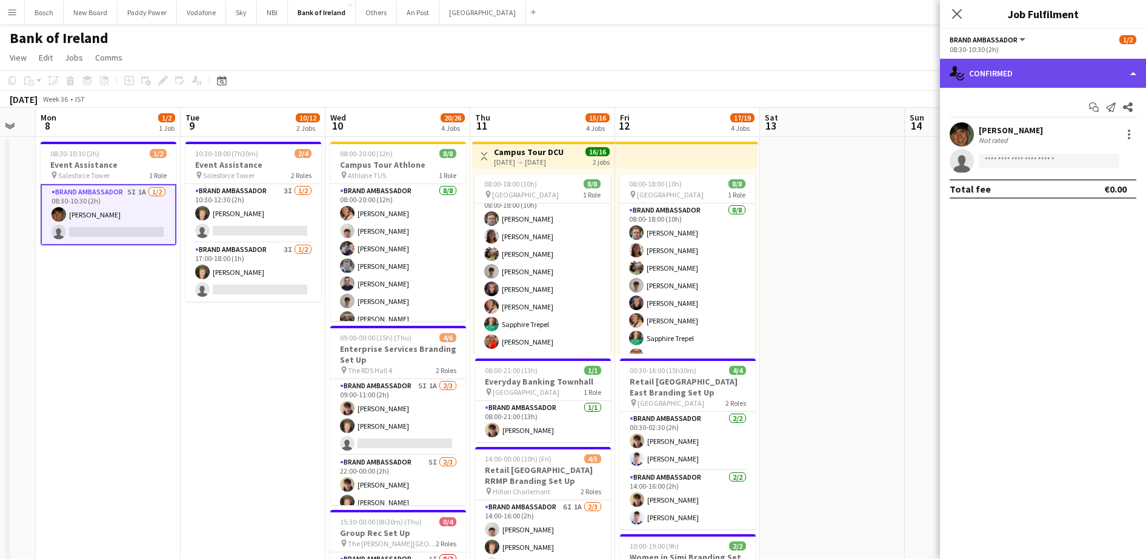
click at [989, 78] on div "single-neutral-actions-check-2 Confirmed" at bounding box center [1043, 73] width 206 height 29
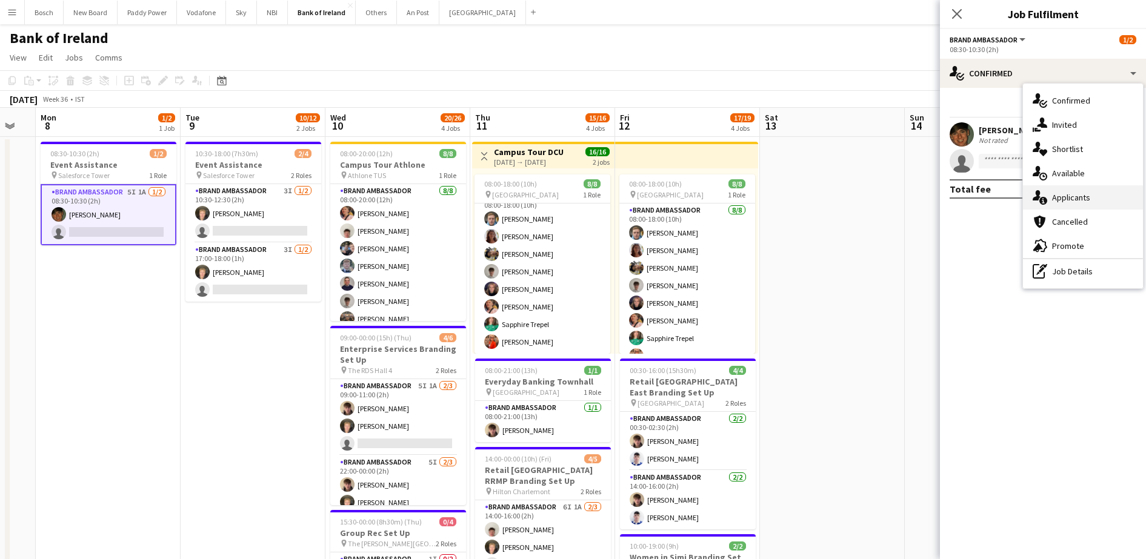
click at [1058, 204] on div "single-neutral-actions-information Applicants" at bounding box center [1083, 197] width 120 height 24
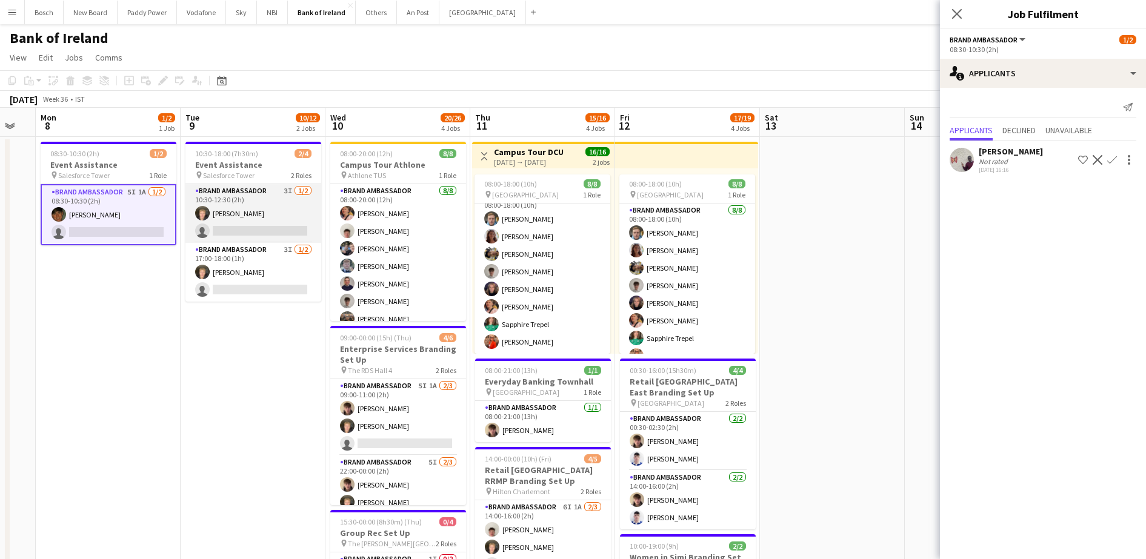
click at [298, 220] on app-card-role "Brand Ambassador 3I [DATE] 10:30-12:30 (2h) [PERSON_NAME] single-neutral-actions" at bounding box center [253, 213] width 136 height 59
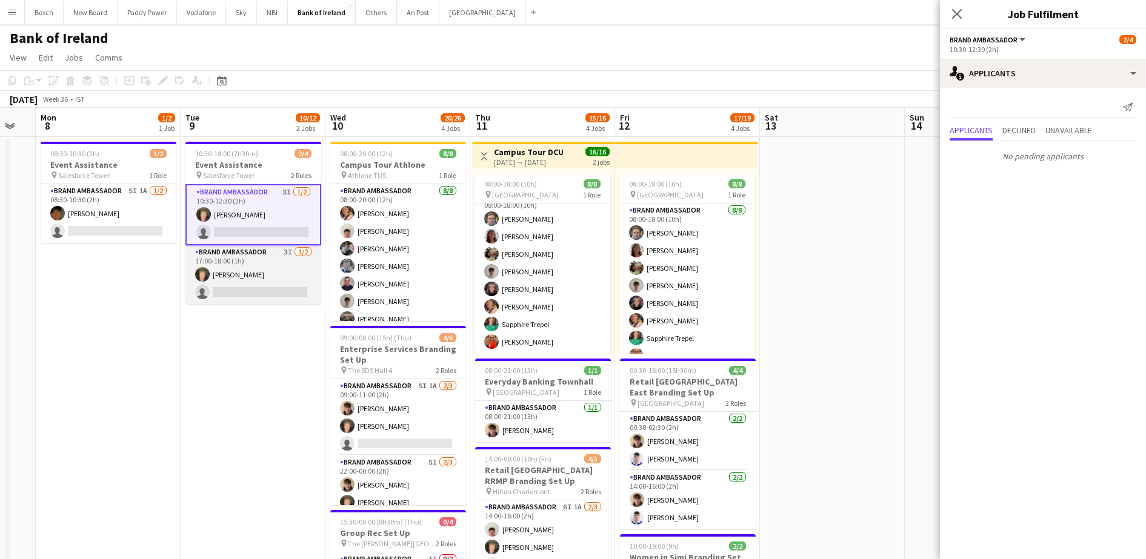
click at [285, 278] on app-card-role "Brand Ambassador 3I [DATE] 17:00-18:00 (1h) [PERSON_NAME] single-neutral-actions" at bounding box center [253, 274] width 136 height 59
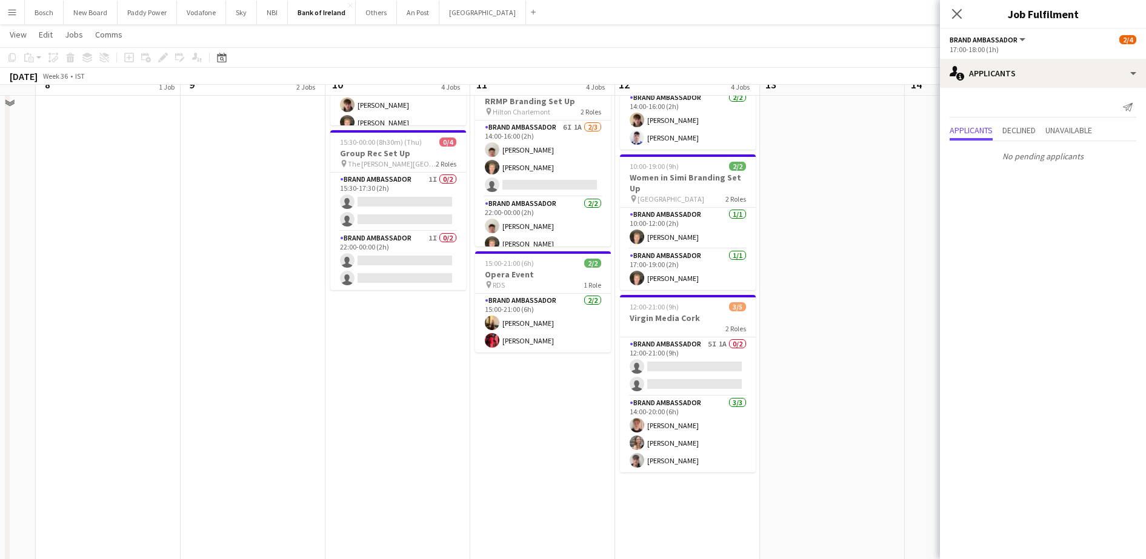
scroll to position [303, 0]
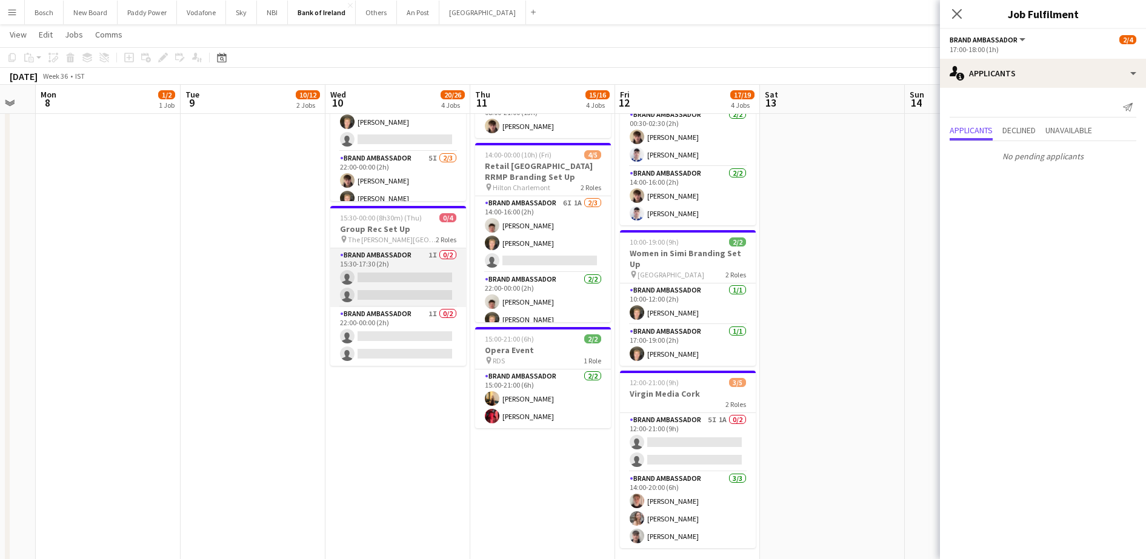
click at [382, 256] on app-card-role "Brand Ambassador 1I 0/2 15:30-17:30 (2h) single-neutral-actions single-neutral-…" at bounding box center [398, 278] width 136 height 59
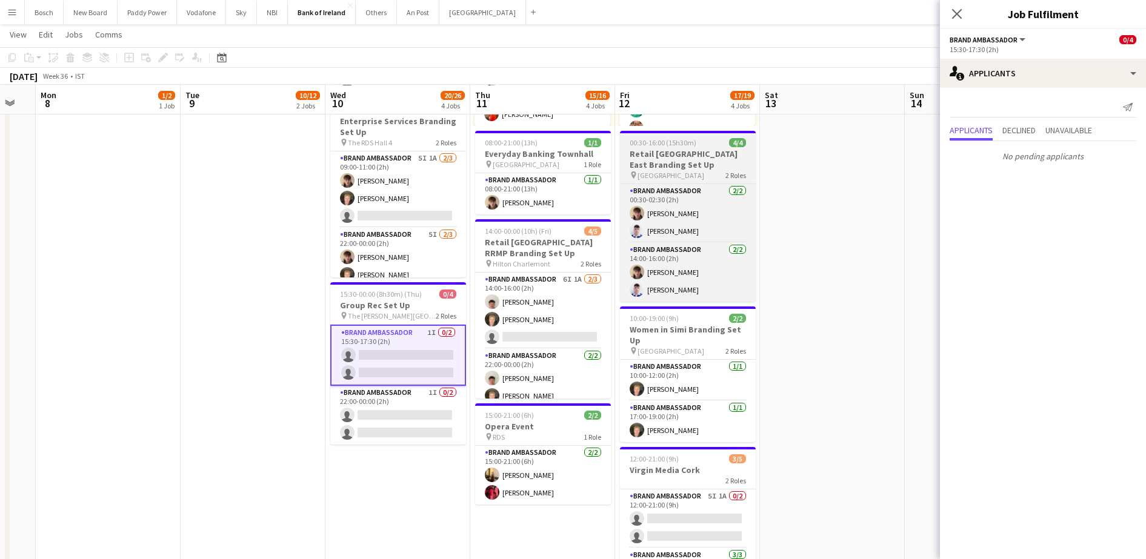
scroll to position [227, 0]
